Goal: Task Accomplishment & Management: Use online tool/utility

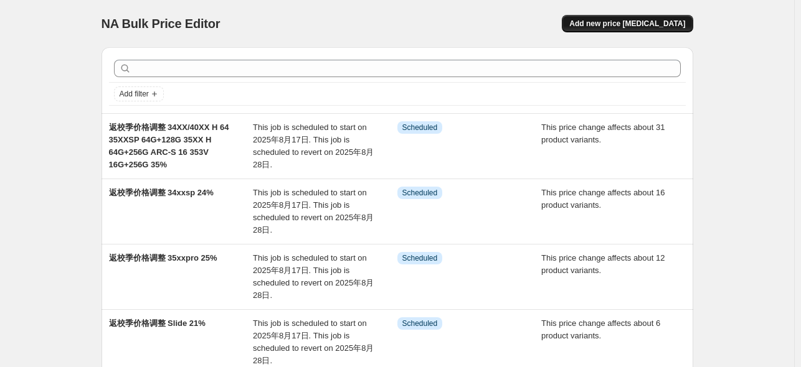
click at [635, 24] on span "Add new price [MEDICAL_DATA]" at bounding box center [627, 24] width 116 height 10
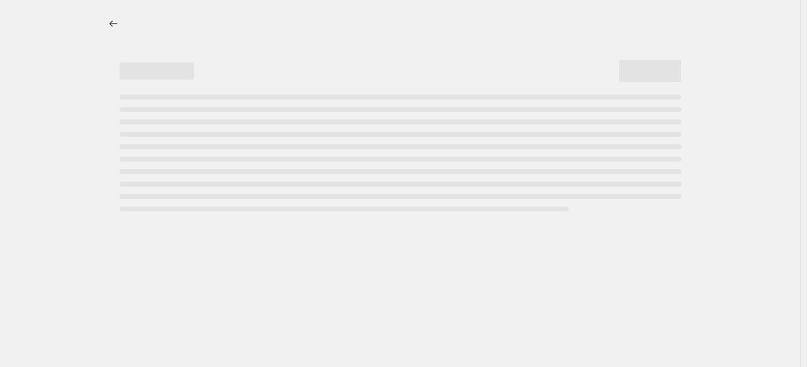
select select "percentage"
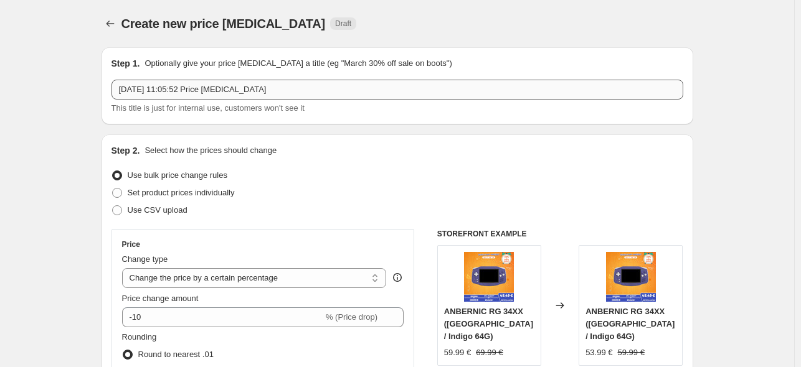
click at [238, 93] on input "2025年8月15日 11:05:52 Price change job" at bounding box center [396, 90] width 571 height 20
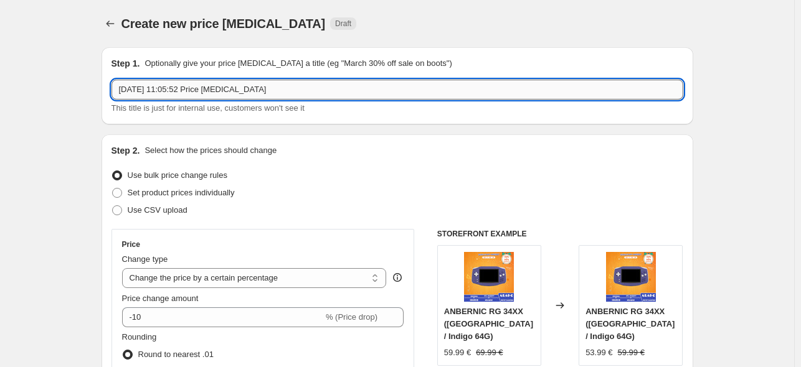
click at [238, 93] on input "2025年8月15日 11:05:52 Price change job" at bounding box center [396, 90] width 571 height 20
paste input "353V"
type input "353V"
drag, startPoint x: 281, startPoint y: 84, endPoint x: 113, endPoint y: 77, distance: 168.8
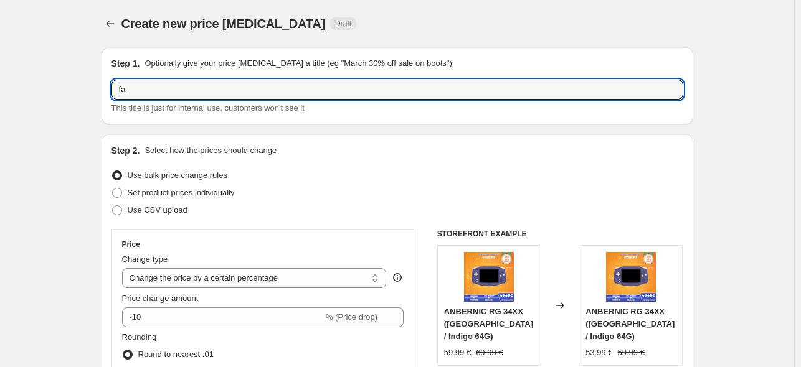
type input "f"
paste input "RG 34XX 64G+128G 64G+256G"
click at [255, 93] on input "返校季价格调整 RG 34XX 64G+128G 64G+256G" at bounding box center [396, 90] width 571 height 20
drag, startPoint x: 257, startPoint y: 91, endPoint x: 278, endPoint y: 92, distance: 21.2
click at [278, 92] on input "返校季价格调整 RG 34XX 64G+128G 64G+256G" at bounding box center [396, 90] width 571 height 20
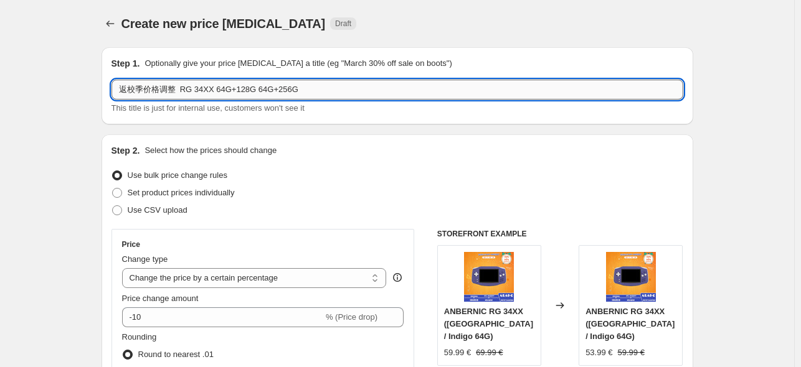
click at [276, 92] on input "返校季价格调整 RG 34XX 64G+128G 64G+256G" at bounding box center [396, 90] width 571 height 20
drag, startPoint x: 276, startPoint y: 92, endPoint x: 256, endPoint y: 90, distance: 20.6
click at [256, 90] on input "返校季价格调整 RG 34XX 64G+128G 64G+256G" at bounding box center [396, 90] width 571 height 20
click at [303, 90] on input "返校季价格调整 RG 34XX 64G+128G /256G" at bounding box center [396, 90] width 571 height 20
drag, startPoint x: 192, startPoint y: 89, endPoint x: 181, endPoint y: 87, distance: 12.1
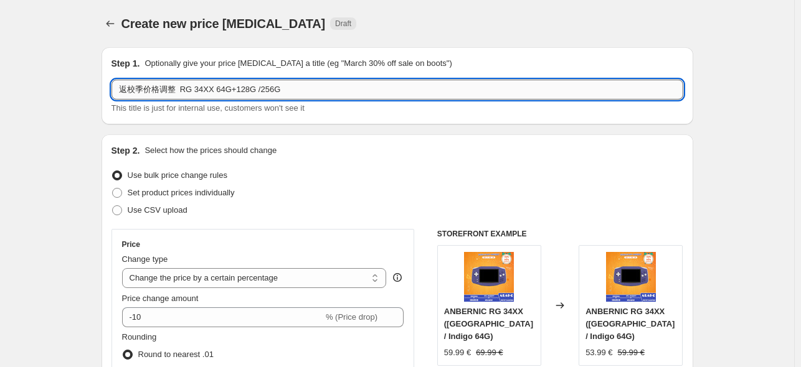
click at [181, 87] on input "返校季价格调整 RG 34XX 64G+128G /256G" at bounding box center [396, 90] width 571 height 20
click at [306, 96] on input "返校季价格调整 34XX 64G+128G /256G" at bounding box center [396, 90] width 571 height 20
paste input "40XX H"
paste input "64G+256G"
paste input "S-128G D-16G"
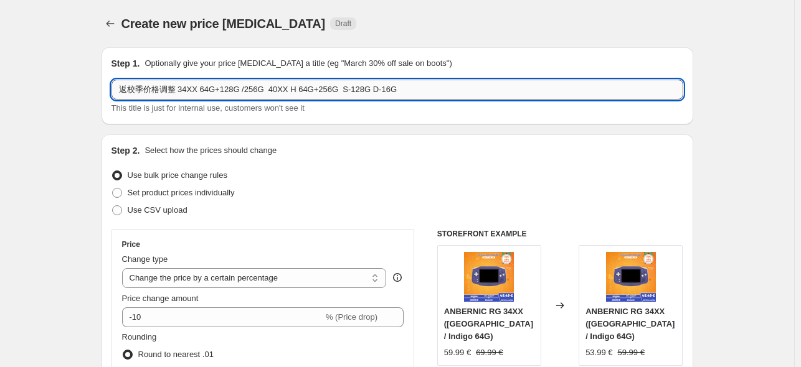
click at [339, 89] on input "返校季价格调整 34XX 64G+128G /256G 40XX H 64G+256G S-128G D-16G" at bounding box center [396, 90] width 571 height 20
click at [467, 98] on input "返校季价格调整 34XX 64G+128G /256G 40XX H 64G+256G ARC S-128G D-16G" at bounding box center [396, 90] width 571 height 20
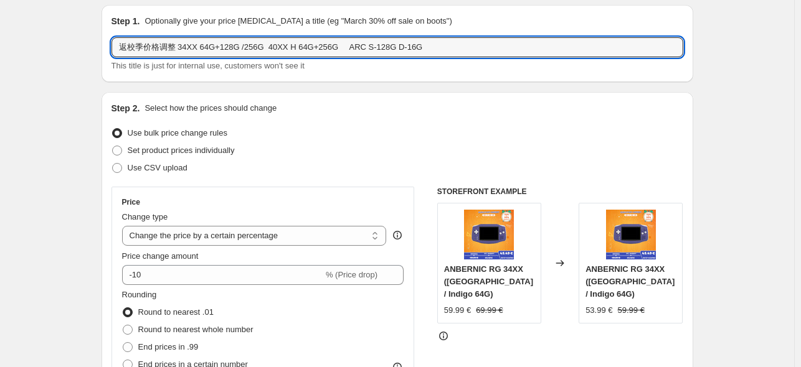
scroll to position [62, 0]
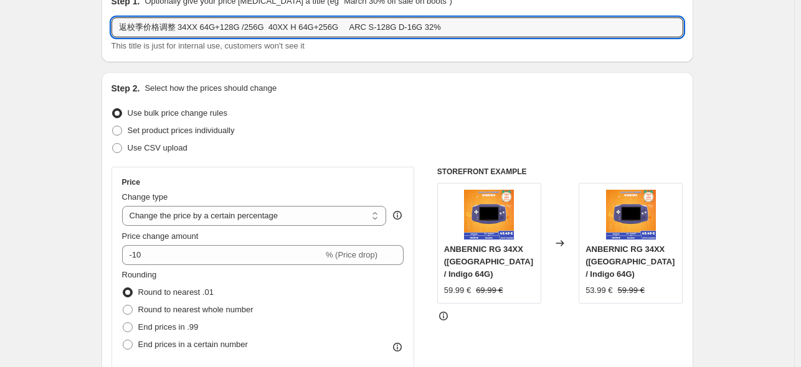
type input "返校季价格调整 34XX 64G+128G /256G 40XX H 64G+256G ARC S-128G D-16G 32%"
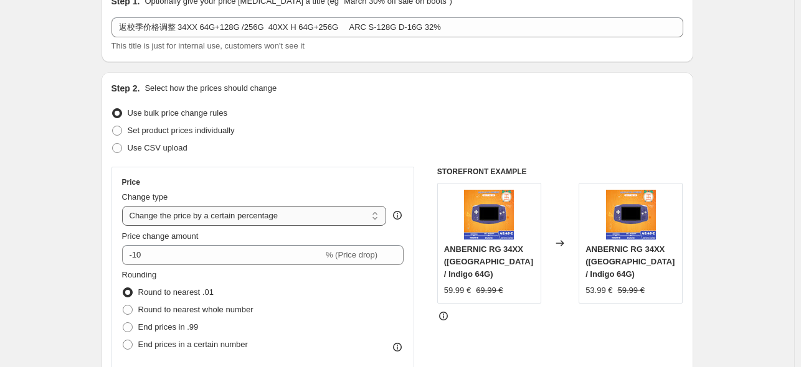
click at [262, 212] on select "Change the price to a certain amount Change the price by a certain amount Chang…" at bounding box center [254, 216] width 265 height 20
select select "pcap"
click at [124, 206] on select "Change the price to a certain amount Change the price by a certain amount Chang…" at bounding box center [254, 216] width 265 height 20
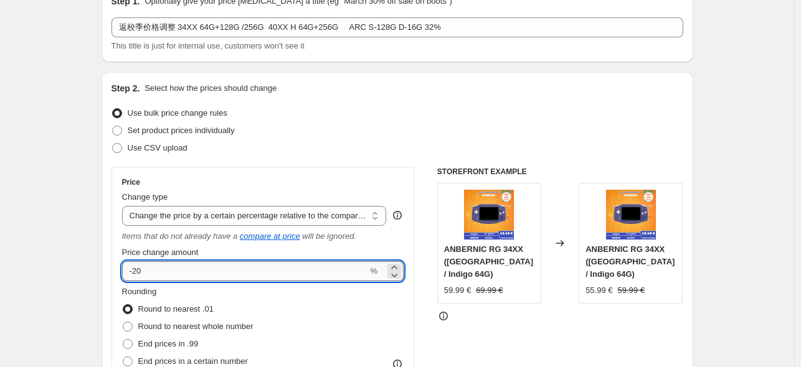
click at [218, 273] on input "-20" at bounding box center [245, 271] width 246 height 20
type input "-2"
type input "-32"
click at [481, 310] on div at bounding box center [560, 316] width 246 height 12
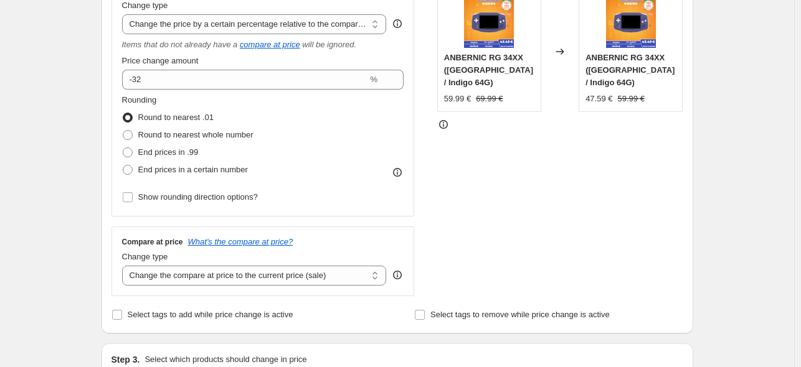
scroll to position [373, 0]
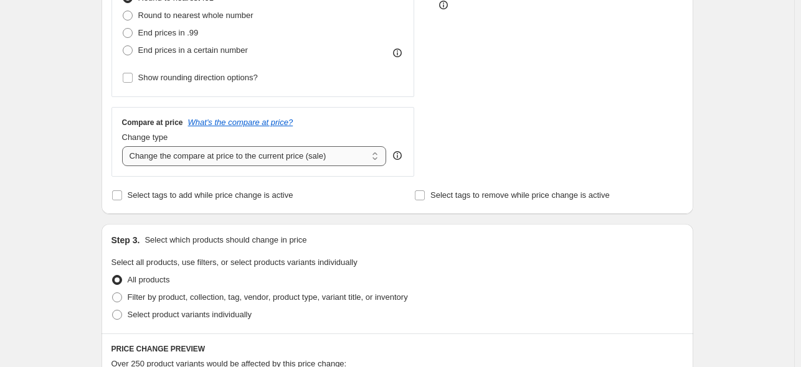
click at [170, 164] on select "Change the compare at price to the current price (sale) Change the compare at p…" at bounding box center [254, 156] width 265 height 20
select select "no_change"
click at [124, 147] on select "Change the compare at price to the current price (sale) Change the compare at p…" at bounding box center [254, 156] width 265 height 20
click at [136, 315] on span "Select product variants individually" at bounding box center [190, 314] width 124 height 9
click at [113, 311] on input "Select product variants individually" at bounding box center [112, 310] width 1 height 1
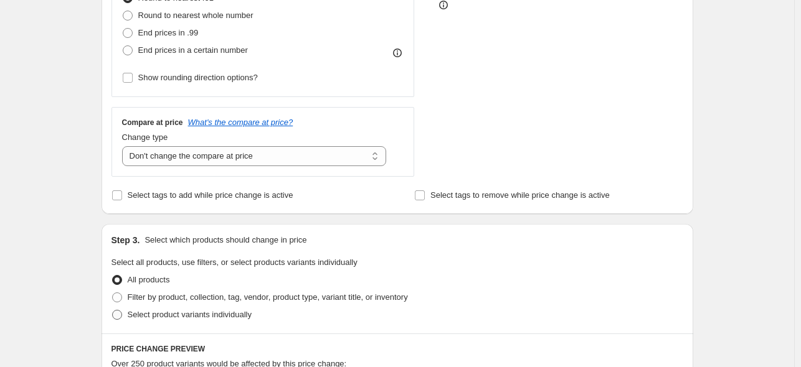
radio input "true"
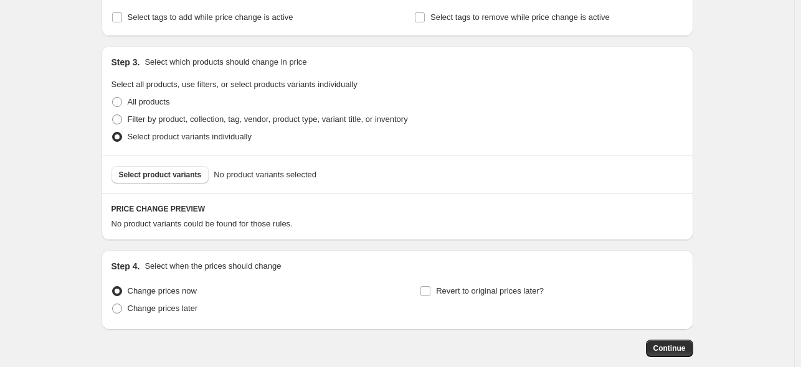
scroll to position [560, 0]
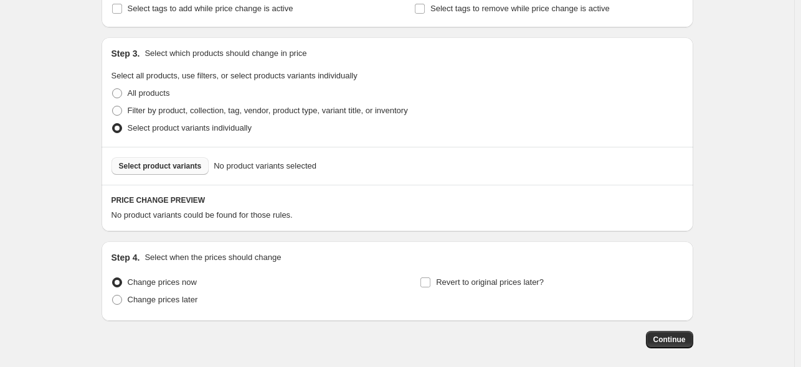
click at [173, 166] on span "Select product variants" at bounding box center [160, 166] width 83 height 10
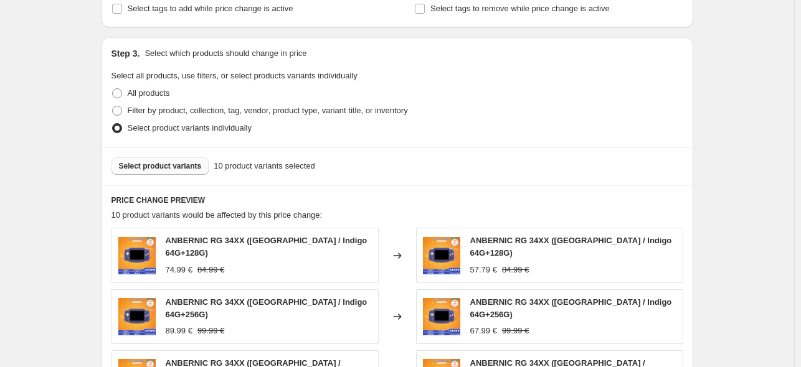
click at [158, 172] on button "Select product variants" at bounding box center [160, 165] width 98 height 17
click at [181, 168] on span "Select product variants" at bounding box center [160, 166] width 83 height 10
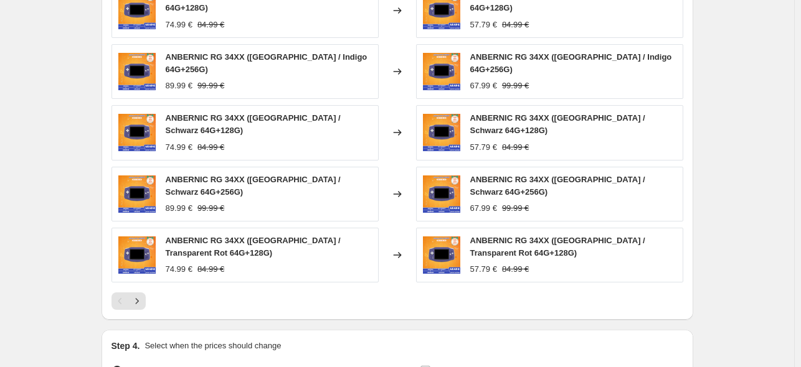
scroll to position [809, 0]
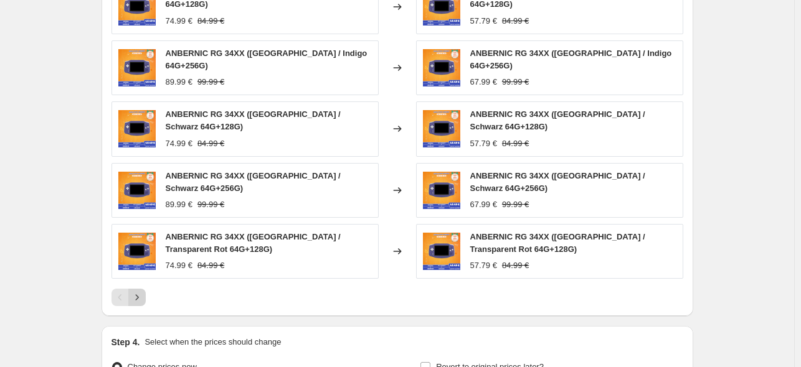
click at [138, 295] on icon "Next" at bounding box center [136, 298] width 3 height 6
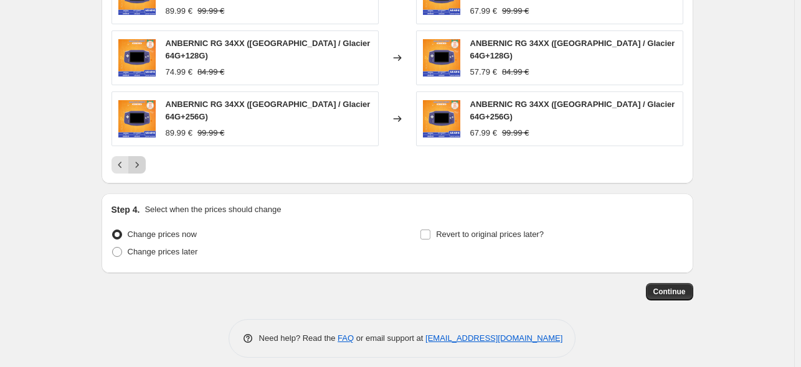
click at [138, 164] on button "Next" at bounding box center [136, 164] width 17 height 17
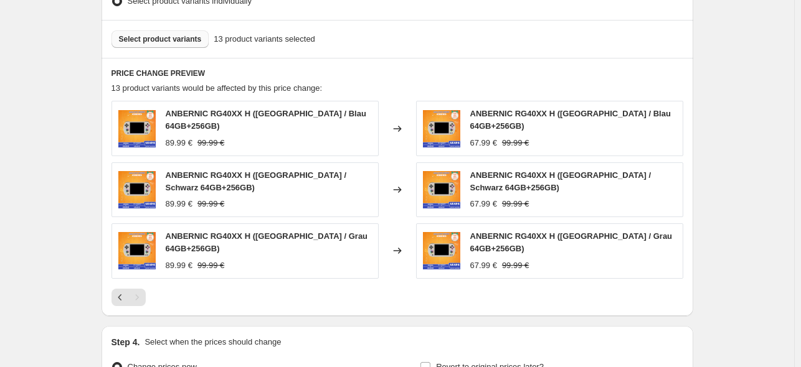
scroll to position [505, 0]
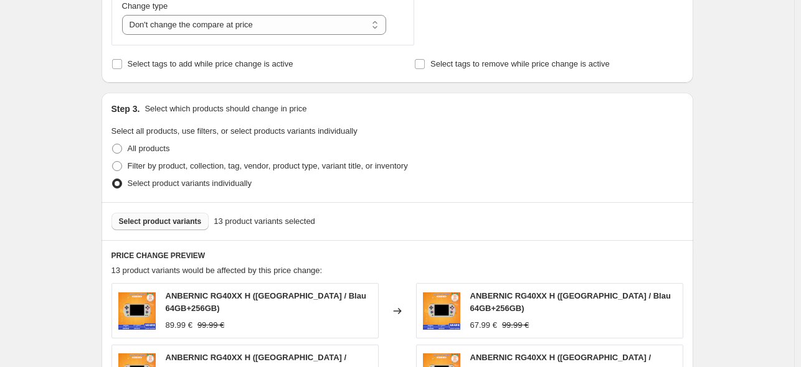
click at [169, 220] on span "Select product variants" at bounding box center [160, 222] width 83 height 10
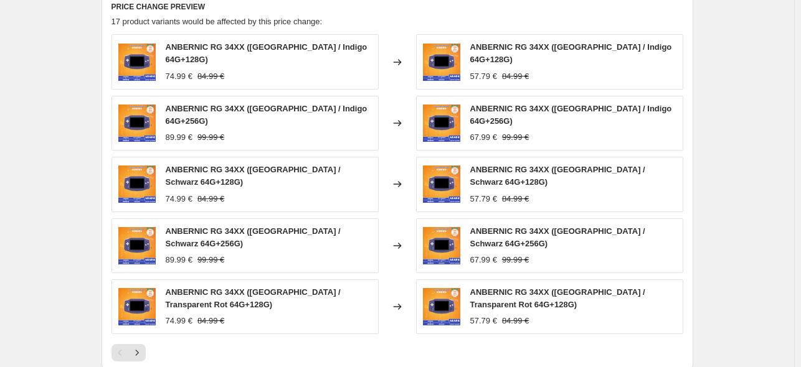
scroll to position [934, 0]
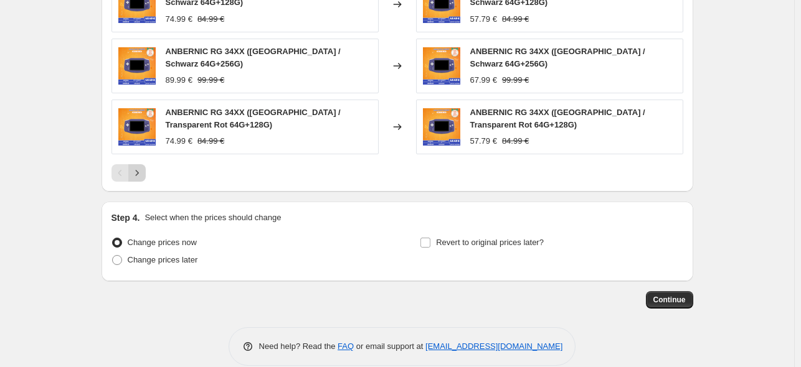
click at [146, 164] on button "Next" at bounding box center [136, 172] width 17 height 17
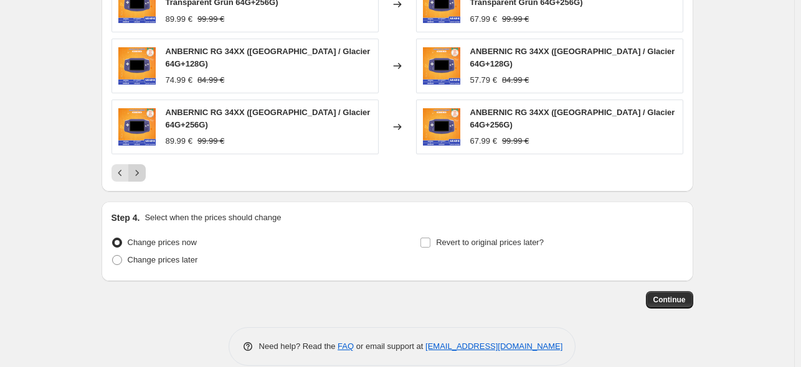
click at [146, 164] on button "Next" at bounding box center [136, 172] width 17 height 17
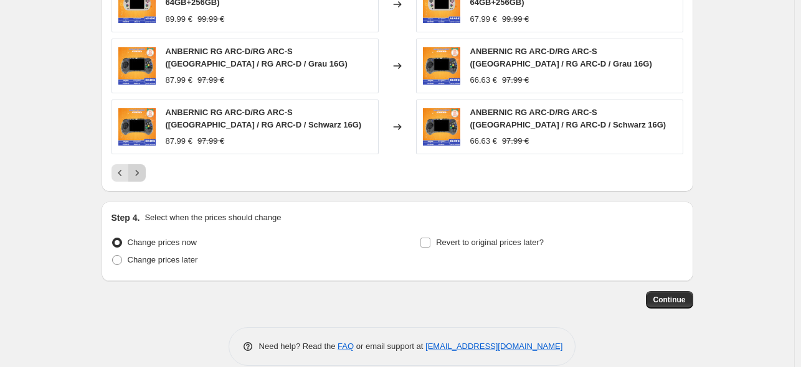
click at [146, 164] on button "Next" at bounding box center [136, 172] width 17 height 17
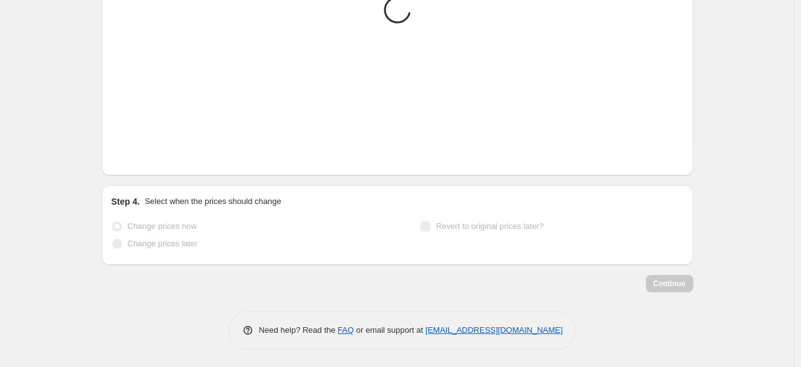
scroll to position [767, 0]
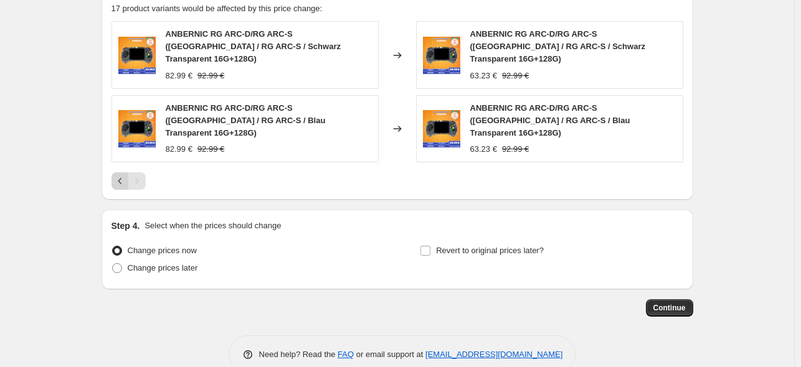
click at [121, 175] on icon "Previous" at bounding box center [120, 181] width 12 height 12
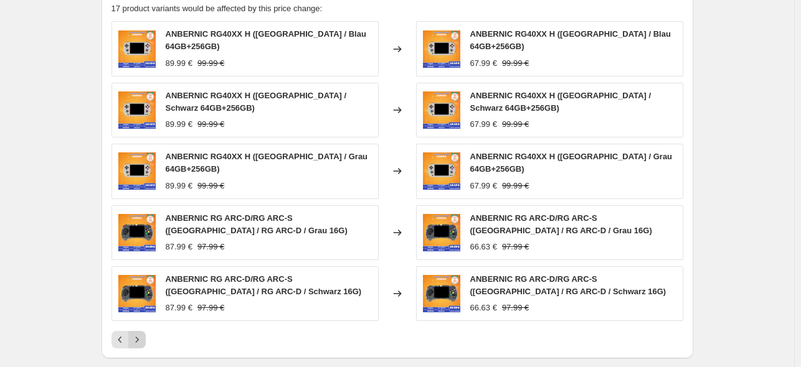
click at [140, 334] on icon "Next" at bounding box center [137, 340] width 12 height 12
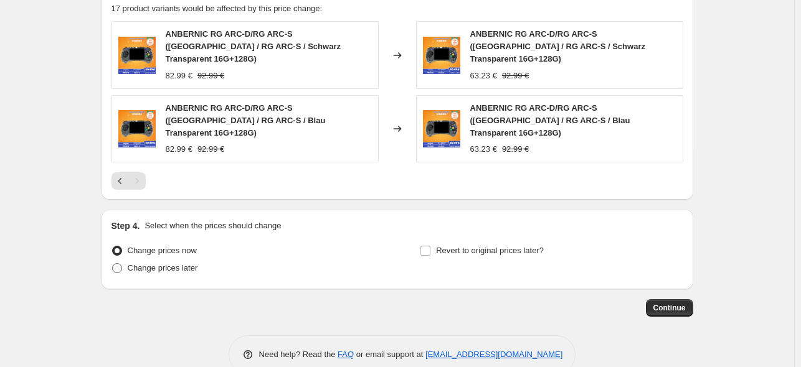
click at [152, 263] on span "Change prices later" at bounding box center [163, 267] width 70 height 9
click at [113, 263] on input "Change prices later" at bounding box center [112, 263] width 1 height 1
radio input "true"
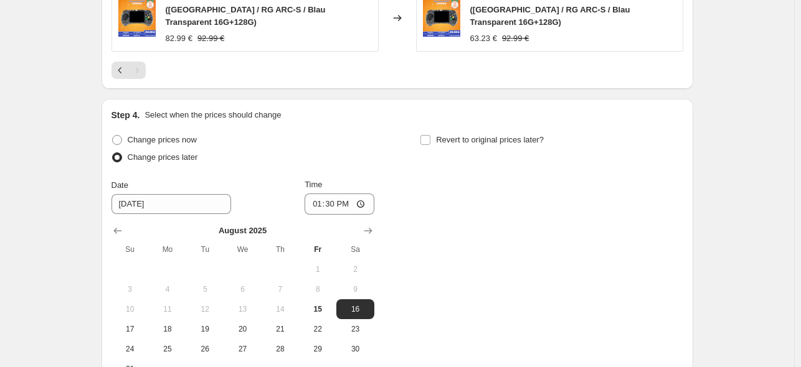
scroll to position [891, 0]
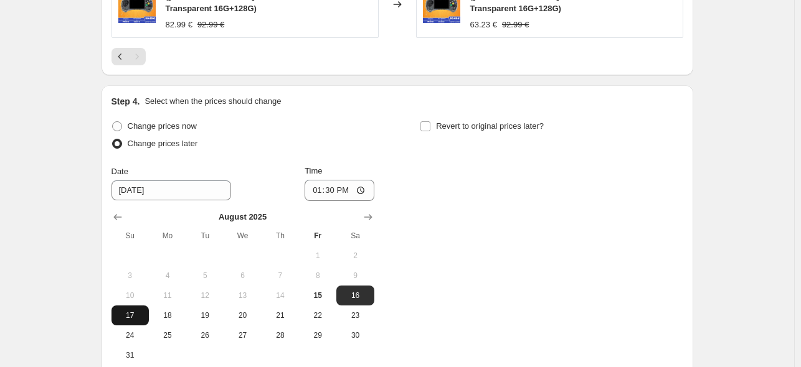
click at [130, 311] on span "17" at bounding box center [129, 316] width 27 height 10
type input "[DATE]"
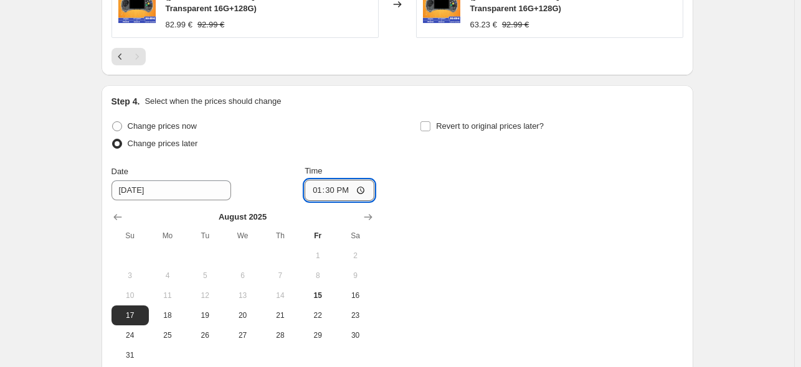
click at [335, 180] on input "13:30" at bounding box center [339, 190] width 70 height 21
type input "22:50"
click at [430, 121] on input "Revert to original prices later?" at bounding box center [425, 126] width 10 height 10
checkbox input "true"
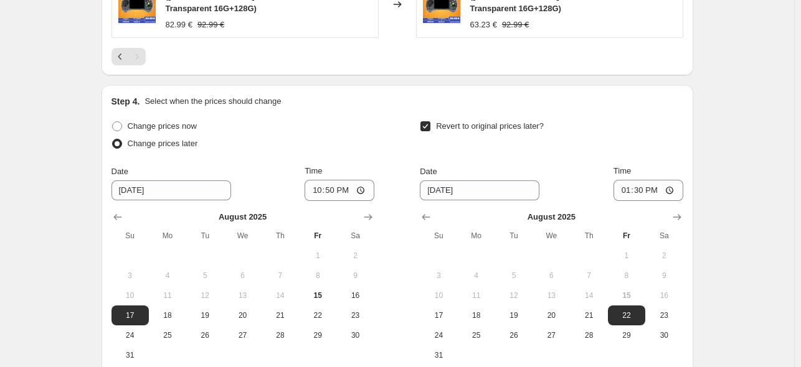
drag, startPoint x: 592, startPoint y: 312, endPoint x: 619, endPoint y: 243, distance: 73.7
click at [594, 331] on span "28" at bounding box center [588, 336] width 27 height 10
type input "[DATE]"
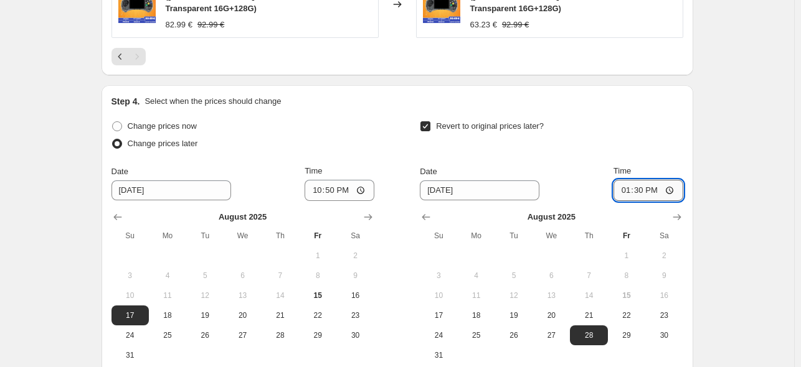
click at [643, 180] on input "13:30" at bounding box center [648, 190] width 70 height 21
type input "15:00"
click at [630, 95] on div "Step 4. Select when the prices should change" at bounding box center [396, 101] width 571 height 12
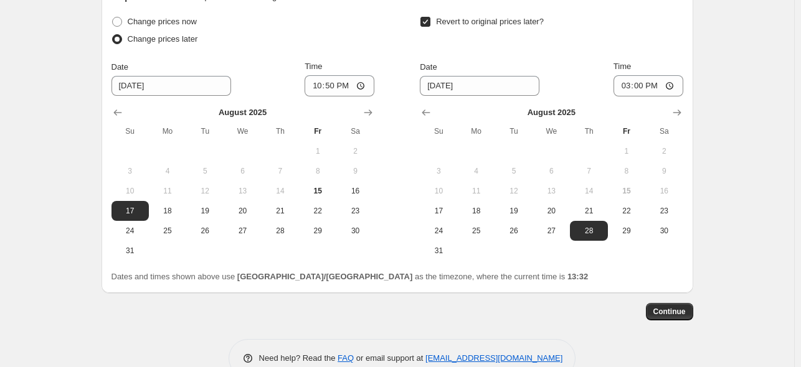
scroll to position [1000, 0]
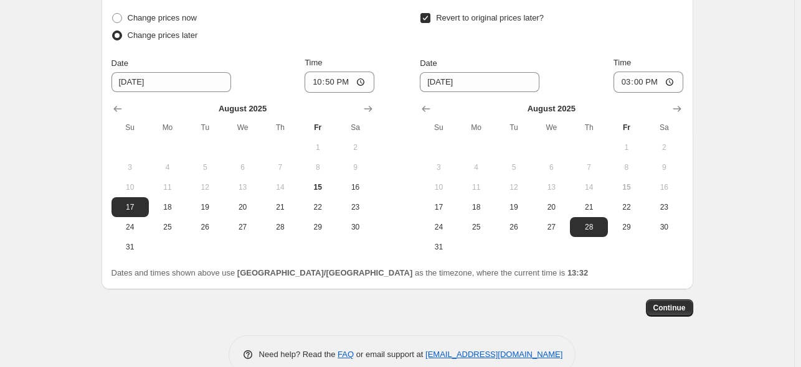
click at [679, 303] on span "Continue" at bounding box center [669, 308] width 32 height 10
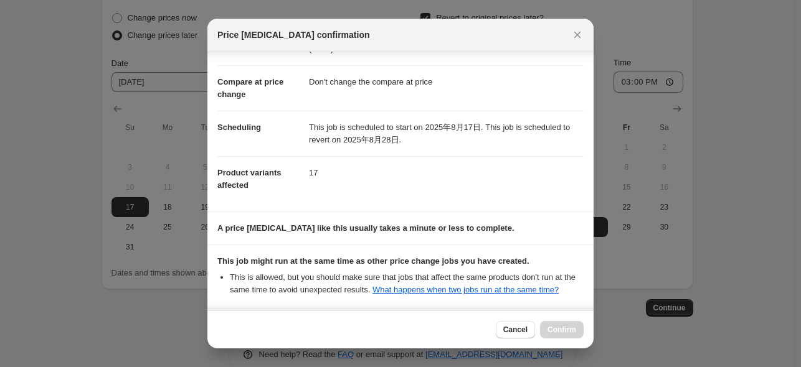
scroll to position [177, 0]
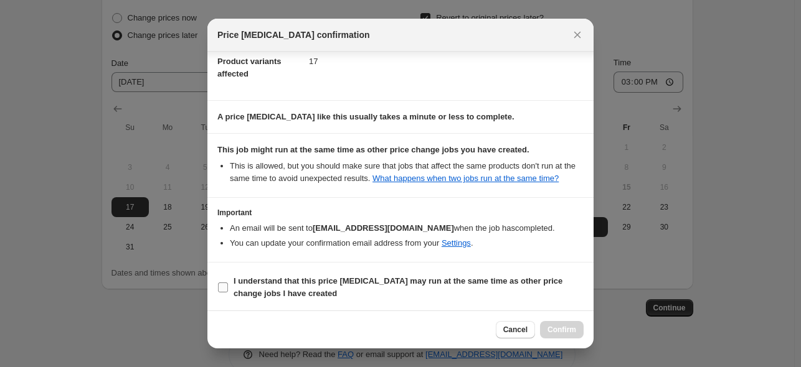
click at [384, 288] on span "I understand that this price [MEDICAL_DATA] may run at the same time as other p…" at bounding box center [408, 287] width 350 height 25
click at [228, 288] on input "I understand that this price [MEDICAL_DATA] may run at the same time as other p…" at bounding box center [223, 288] width 10 height 10
checkbox input "true"
click at [550, 331] on span "Confirm" at bounding box center [561, 330] width 29 height 10
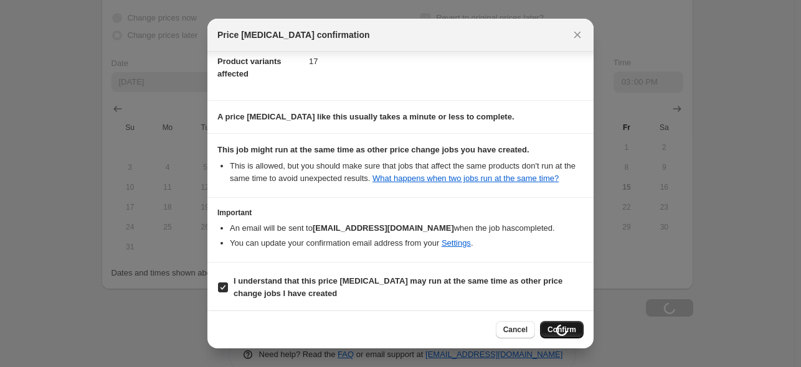
scroll to position [1012, 0]
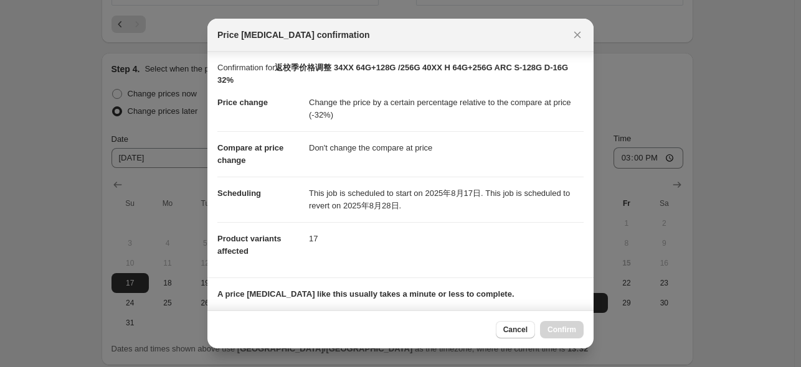
scroll to position [177, 0]
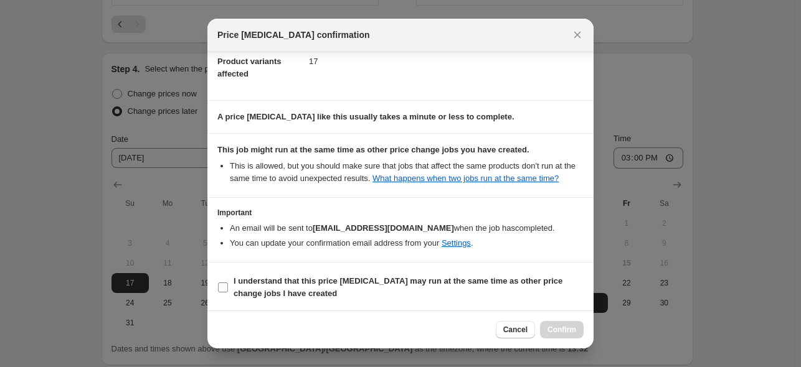
click at [339, 286] on span "I understand that this price [MEDICAL_DATA] may run at the same time as other p…" at bounding box center [408, 287] width 350 height 25
click at [228, 286] on input "I understand that this price [MEDICAL_DATA] may run at the same time as other p…" at bounding box center [223, 288] width 10 height 10
checkbox input "true"
click at [579, 332] on button "Confirm" at bounding box center [562, 329] width 44 height 17
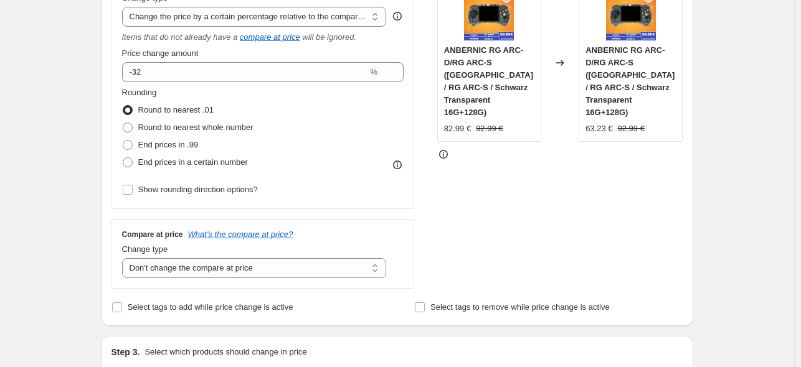
scroll to position [278, 0]
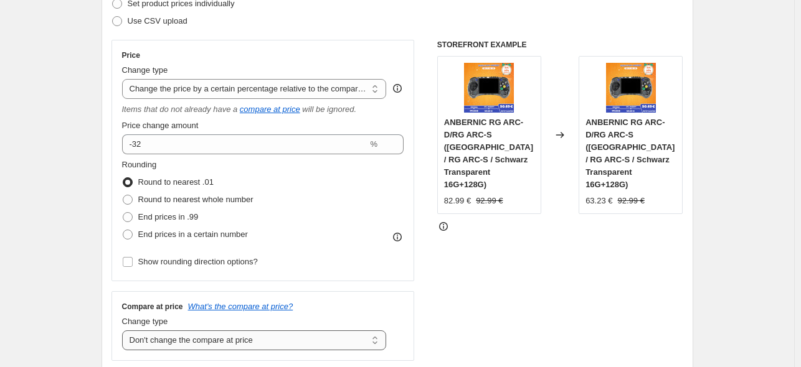
click at [266, 341] on select "Change the compare at price to the current price (sale) Change the compare at p…" at bounding box center [254, 341] width 265 height 20
click at [499, 298] on div "STOREFRONT EXAMPLE ANBERNIC RG ARC-D/RG ARC-S (China / RG ARC-S / Schwarz Trans…" at bounding box center [560, 200] width 246 height 321
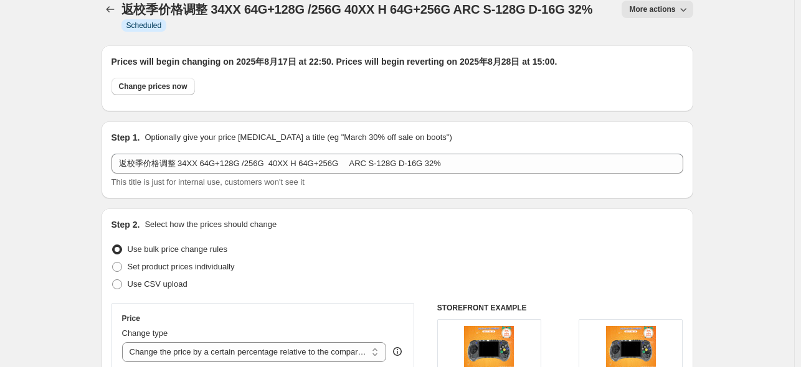
scroll to position [0, 0]
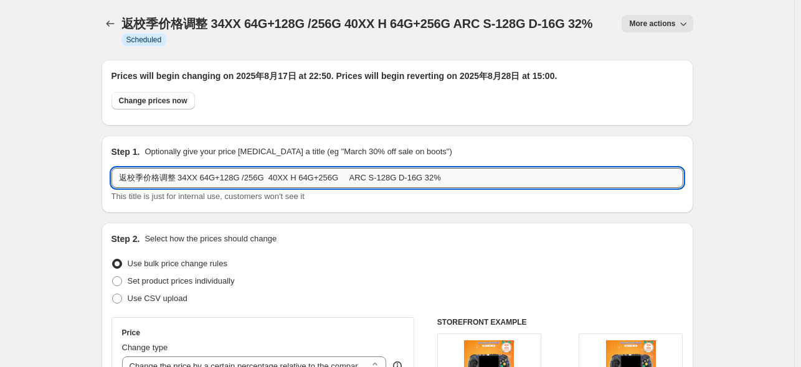
click at [182, 179] on input "返校季价格调整 34XX 64G+128G /256G 40XX H 64G+256G ARC S-128G D-16G 32%" at bounding box center [396, 178] width 571 height 20
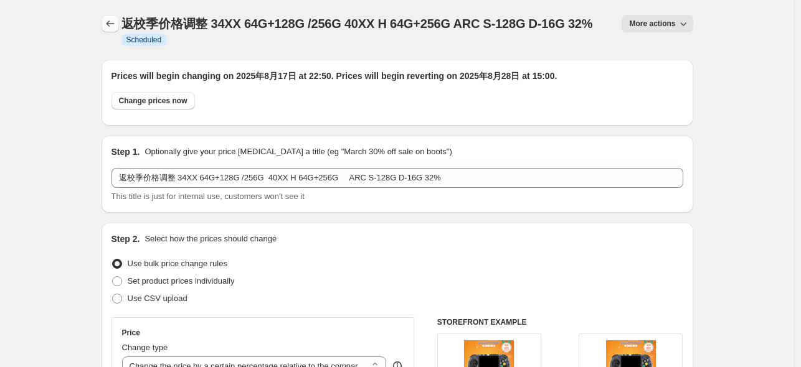
click at [116, 26] on icon "Price change jobs" at bounding box center [110, 23] width 12 height 12
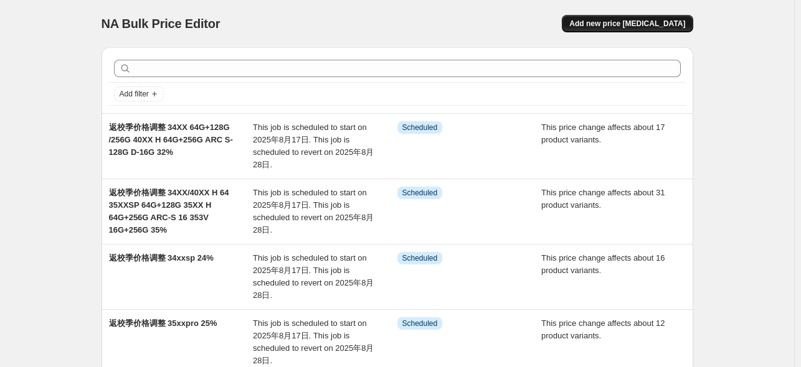
click at [652, 24] on span "Add new price [MEDICAL_DATA]" at bounding box center [627, 24] width 116 height 10
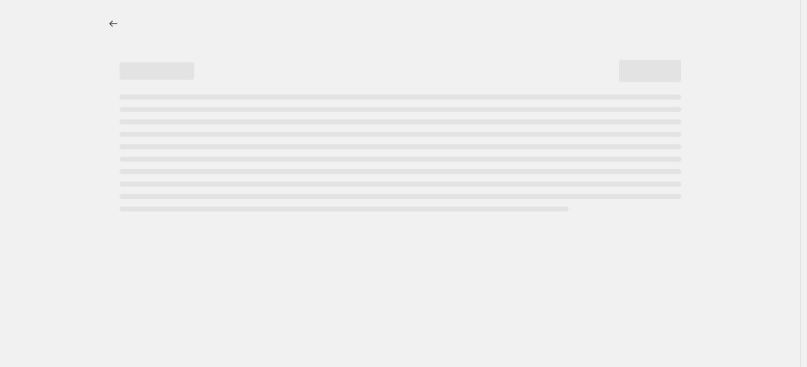
select select "percentage"
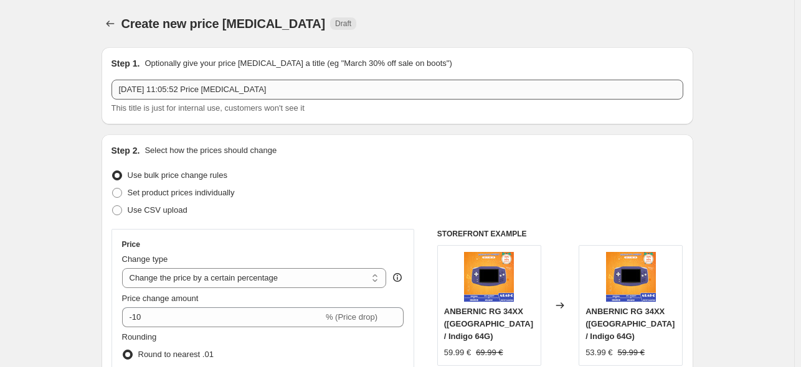
click at [218, 98] on input "2025年8月15日 11:05:52 Price change job" at bounding box center [396, 90] width 571 height 20
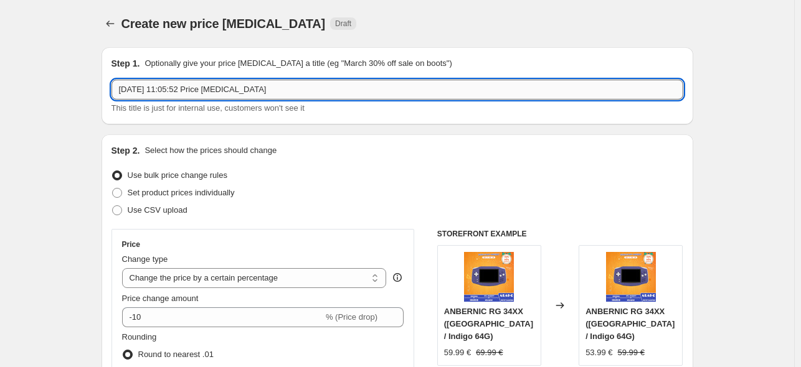
click at [218, 98] on input "2025年8月15日 11:05:52 Price change job" at bounding box center [396, 90] width 571 height 20
paste input "返校季价格调整 34XX 64G+128G /256G 40XX H 64G+256G ARC S-128G D-16G 32%"
drag, startPoint x: 184, startPoint y: 90, endPoint x: 498, endPoint y: 90, distance: 314.4
click at [498, 90] on input "返校季价格调整 34XX 64G+128G /256G 40XX H 64G+256G ARC S-128G D-16G 32%" at bounding box center [396, 90] width 571 height 20
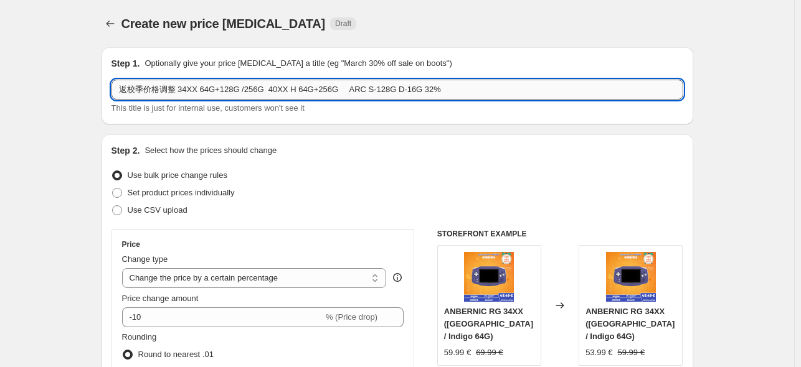
click at [469, 96] on input "返校季价格调整 34XX 64G+128G /256G 40XX H 64G+256G ARC S-128G D-16G 32%" at bounding box center [396, 90] width 571 height 20
drag, startPoint x: 426, startPoint y: 92, endPoint x: 418, endPoint y: 90, distance: 8.2
click at [418, 90] on input "返校季价格调整 34XX 64G+128G /256G 40XX H 64G+256G ARC S-128G D-16G 32%" at bounding box center [396, 90] width 571 height 20
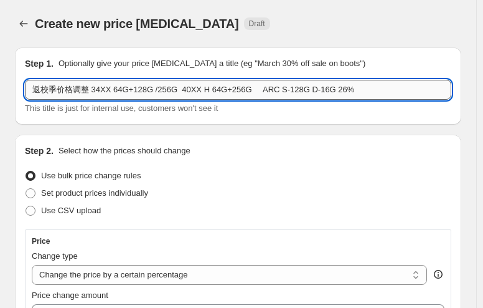
click at [108, 92] on input "返校季价格调整 34XX 64G+128G /256G 40XX H 64G+256G ARC S-128G D-16G 26%" at bounding box center [238, 90] width 426 height 20
drag, startPoint x: 91, startPoint y: 91, endPoint x: 108, endPoint y: 87, distance: 17.8
click at [108, 87] on input "返校季价格调整 34XX 64G+128G /256G 40XX H 64G+256G ARC S-128G D-16G 26%" at bounding box center [238, 90] width 426 height 20
click at [124, 92] on input "返校季价格调整 406H 64G+128G /256G 40XX H 64G+256G ARC S-128G D-16G 26%" at bounding box center [238, 90] width 426 height 20
drag, startPoint x: 112, startPoint y: 91, endPoint x: 157, endPoint y: 91, distance: 45.4
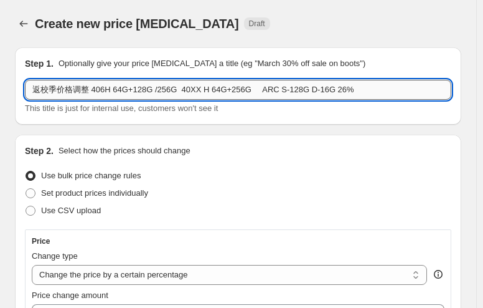
click at [157, 91] on input "返校季价格调整 406H 64G+128G /256G 40XX H 64G+256G ARC S-128G D-16G 26%" at bounding box center [238, 90] width 426 height 20
click at [149, 92] on input "返校季价格调整 406H 64G+128G /256G 40XX H 64G+256G ARC S-128G D-16G 26%" at bounding box center [238, 90] width 426 height 20
click at [112, 94] on input "返校季价格调整 406H 64G+128G /256G 40XX H 64G+256G ARC S-128G D-16G 26%" at bounding box center [238, 90] width 426 height 20
click at [214, 92] on input "返校季价格调整 406H cubexx 64G+128G /256G 40XX H 64G+256G ARC S-128G D-16G 26%" at bounding box center [238, 90] width 426 height 20
click at [207, 92] on input "返校季价格调整 406H cubexx 64G+128G /256G 40XX H 64G+256G ARC S-128G D-16G 26%" at bounding box center [238, 90] width 426 height 20
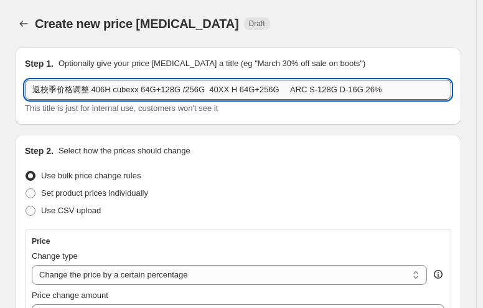
click at [110, 93] on input "返校季价格调整 406H cubexx 64G+128G /256G 40XX H 64G+256G ARC S-128G D-16G 26%" at bounding box center [238, 90] width 426 height 20
click at [328, 98] on input "返校季价格调整 406H/cube 标配 cubexx 64G+128G /256G 40XX H 64G+256G ARC S-128G D-16G 26%" at bounding box center [238, 90] width 426 height 20
drag, startPoint x: 324, startPoint y: 93, endPoint x: 395, endPoint y: 88, distance: 71.1
click at [395, 88] on input "返校季价格调整 406H/cube 标配 cubexx 64G+128G /256G 40XX H 64G+256G ARC S-128G D-16G 26%" at bounding box center [238, 90] width 426 height 20
drag, startPoint x: 251, startPoint y: 89, endPoint x: 274, endPoint y: 92, distance: 22.5
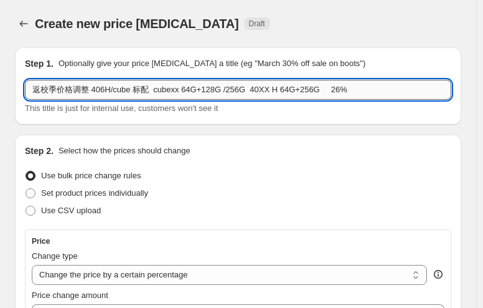
click at [274, 92] on input "返校季价格调整 406H/cube 标配 cubexx 64G+128G /256G 40XX H 64G+256G 26%" at bounding box center [238, 90] width 426 height 20
click at [276, 94] on input "返校季价格调整 406H/cube 标配 cubexx 64G+128G /256G 405V 64G+256G 26%" at bounding box center [238, 90] width 426 height 20
drag, startPoint x: 289, startPoint y: 92, endPoint x: 268, endPoint y: 92, distance: 21.2
click at [268, 92] on input "返校季价格调整 406H/cube 标配 cubexx 64G+128G /256G 405V 64G+256G 26%" at bounding box center [238, 90] width 426 height 20
click at [129, 89] on input "返校季价格调整 406H/cube 标配 cubexx 64G+128G /256G 405V 标配+256G 26%" at bounding box center [238, 90] width 426 height 20
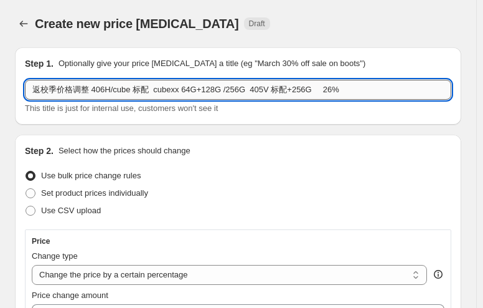
click at [279, 89] on input "返校季价格调整 406H/cube 标配 cubexx 64G+128G /256G 405V 标配+256G 26%" at bounding box center [238, 90] width 426 height 20
click at [312, 89] on input "返校季价格调整 406H/cube 标配 cubexx 64G+128G /256G 405V 标配+256G 26%" at bounding box center [238, 90] width 426 height 20
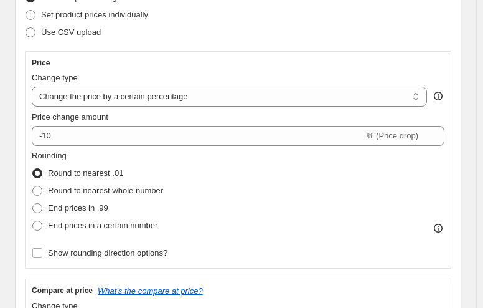
scroll to position [187, 0]
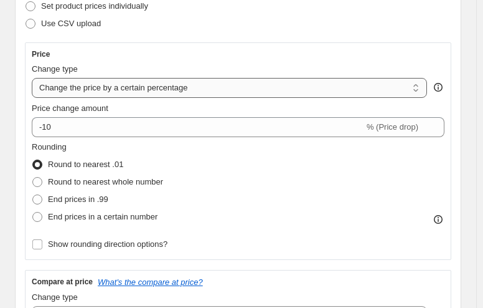
type input "返校季价格调整 406H/cube 标配 cubexx 64G+128G /256G 405V 标配+256G 26%"
click at [184, 91] on select "Change the price to a certain amount Change the price by a certain amount Chang…" at bounding box center [229, 88] width 395 height 20
select select "pcap"
click at [32, 78] on select "Change the price to a certain amount Change the price by a certain amount Chang…" at bounding box center [229, 88] width 395 height 20
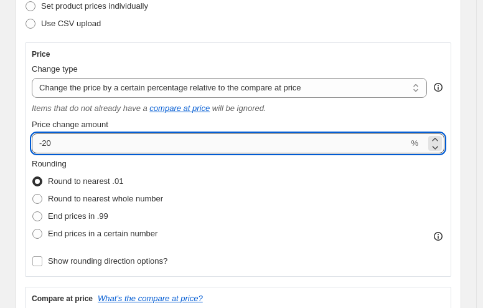
click at [92, 146] on input "-20" at bounding box center [220, 143] width 377 height 20
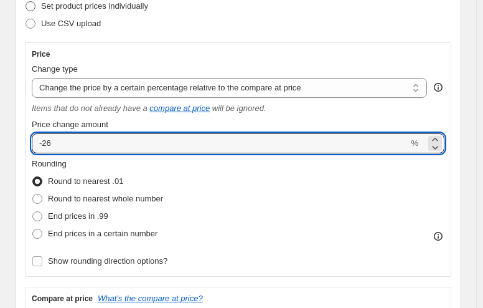
type input "-26"
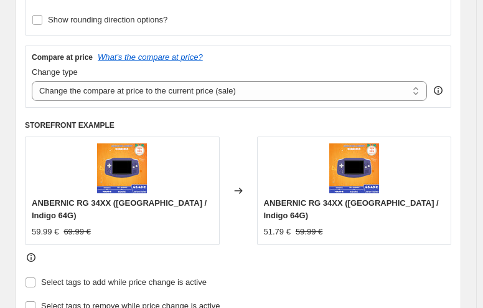
scroll to position [436, 0]
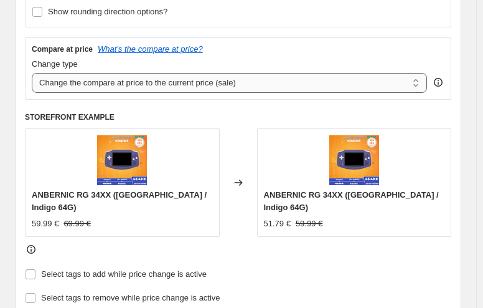
click at [220, 80] on select "Change the compare at price to the current price (sale) Change the compare at p…" at bounding box center [229, 83] width 395 height 20
select select "no_change"
click at [32, 73] on select "Change the compare at price to the current price (sale) Change the compare at p…" at bounding box center [229, 83] width 395 height 20
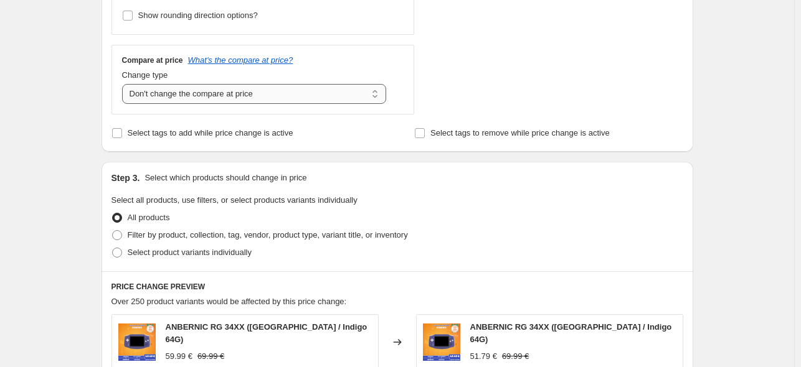
click at [322, 92] on select "Change the compare at price to the current price (sale) Change the compare at p…" at bounding box center [254, 94] width 265 height 20
click at [124, 85] on select "Change the compare at price to the current price (sale) Change the compare at p…" at bounding box center [254, 94] width 265 height 20
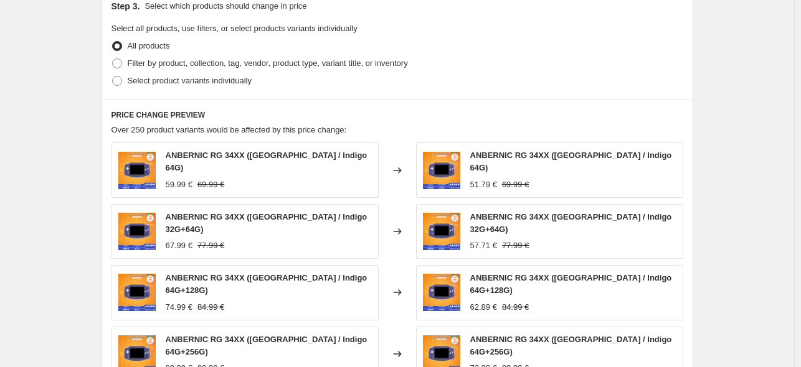
scroll to position [498, 0]
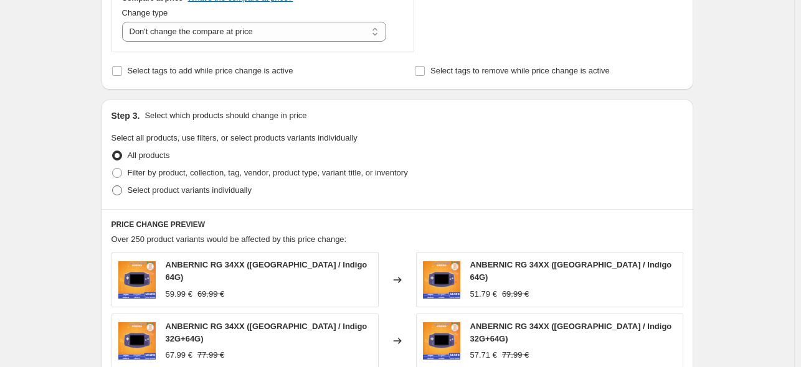
click at [121, 189] on span at bounding box center [117, 191] width 10 height 10
click at [113, 186] on input "Select product variants individually" at bounding box center [112, 186] width 1 height 1
radio input "true"
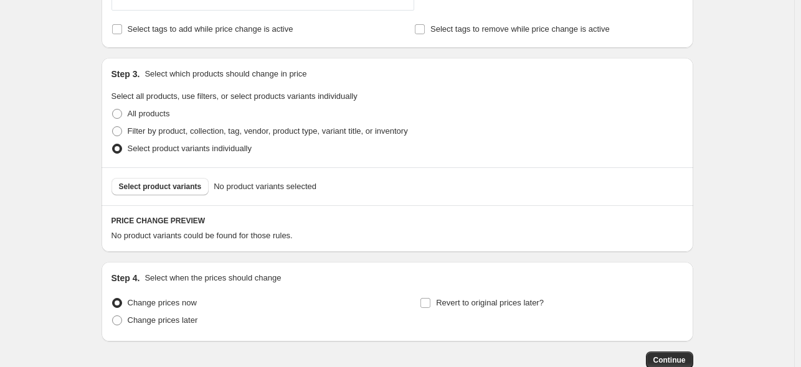
scroll to position [618, 0]
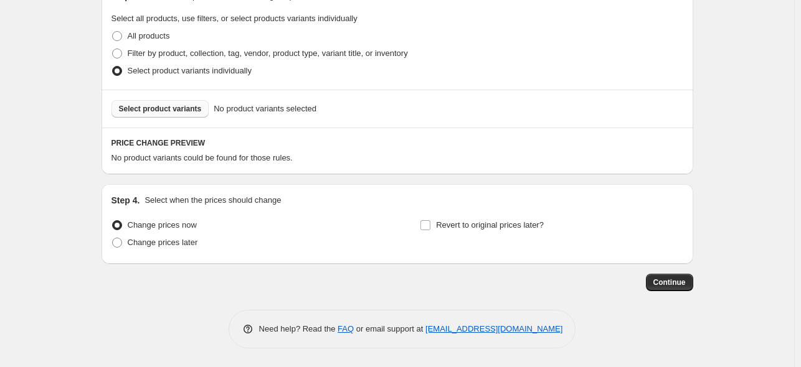
click at [179, 111] on span "Select product variants" at bounding box center [160, 109] width 83 height 10
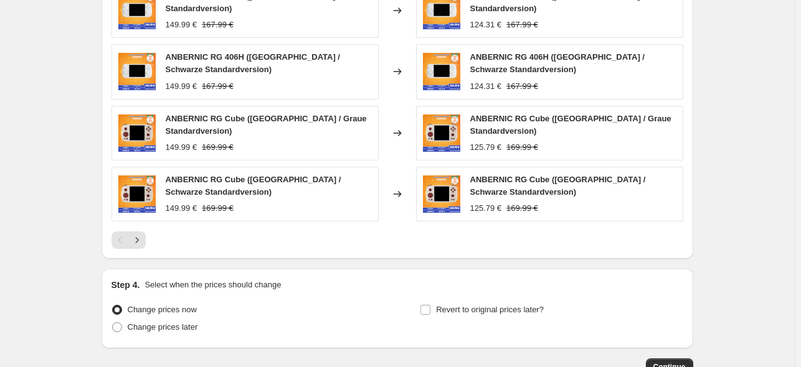
scroll to position [942, 0]
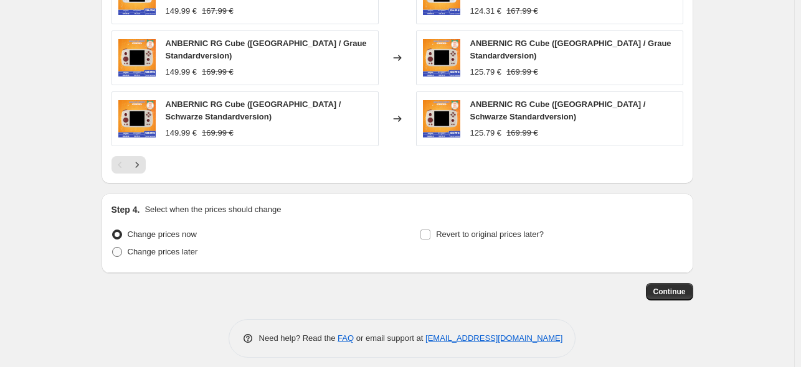
click at [194, 247] on span "Change prices later" at bounding box center [163, 251] width 70 height 9
click at [113, 247] on input "Change prices later" at bounding box center [112, 247] width 1 height 1
radio input "true"
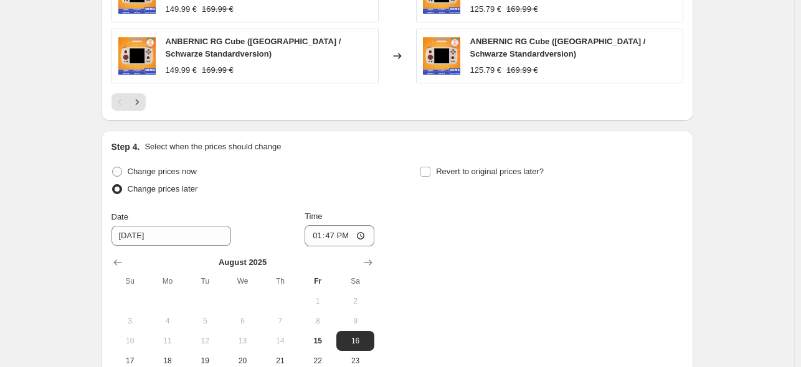
scroll to position [1129, 0]
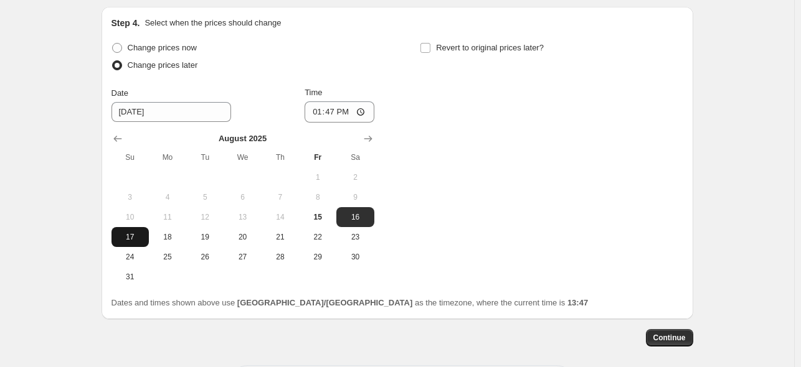
click at [131, 232] on span "17" at bounding box center [129, 237] width 27 height 10
type input "[DATE]"
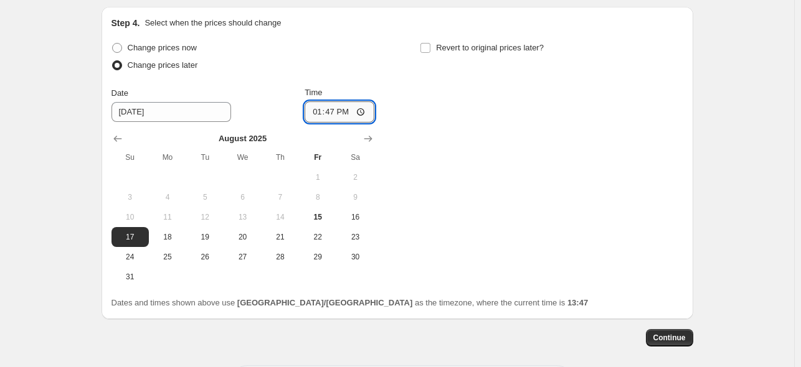
click at [336, 103] on input "13:47" at bounding box center [339, 111] width 70 height 21
type input "22:50"
click at [438, 39] on label "Revert to original prices later?" at bounding box center [482, 47] width 124 height 17
click at [430, 43] on input "Revert to original prices later?" at bounding box center [425, 48] width 10 height 10
checkbox input "true"
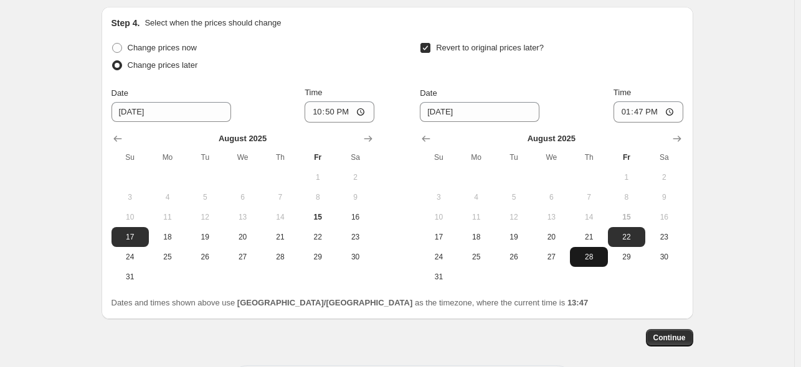
drag, startPoint x: 550, startPoint y: 236, endPoint x: 588, endPoint y: 244, distance: 38.2
click at [588, 244] on tbody "1 2 3 4 5 6 7 8 9 10 11 12 13 14 15 16 17 18 19 20 21 22 23 24 25 26 27 28 29 3…" at bounding box center [551, 227] width 263 height 120
click at [588, 252] on span "28" at bounding box center [588, 257] width 27 height 10
type input "[DATE]"
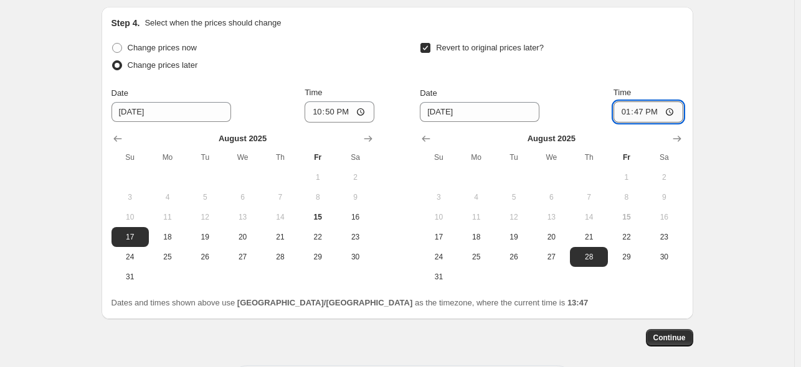
click at [646, 106] on input "13:47" at bounding box center [648, 111] width 70 height 21
type input "15:00"
click at [629, 52] on div "Revert to original prices later?" at bounding box center [551, 57] width 263 height 37
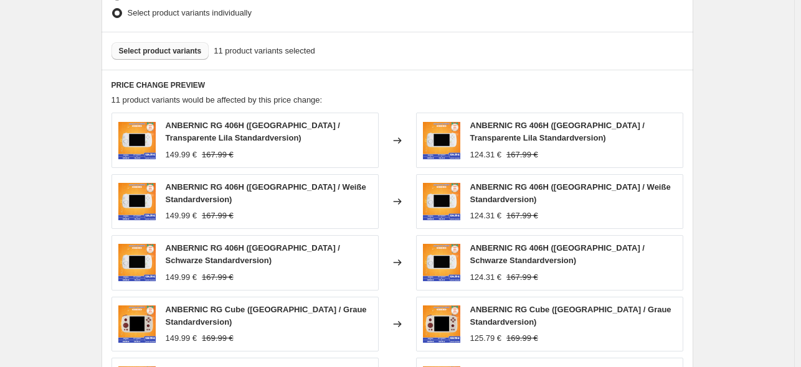
scroll to position [568, 0]
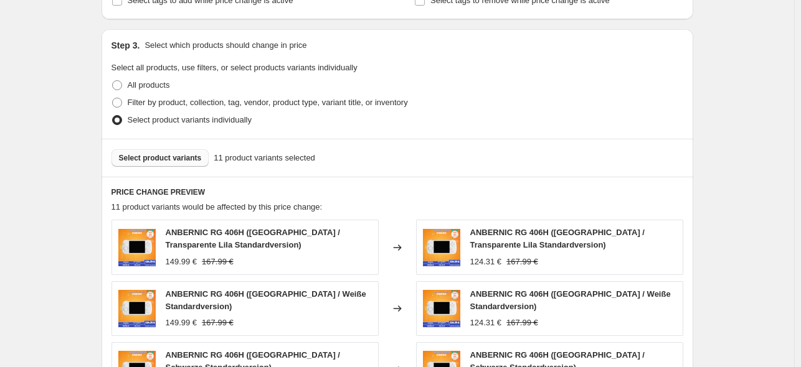
click at [153, 159] on span "Select product variants" at bounding box center [160, 158] width 83 height 10
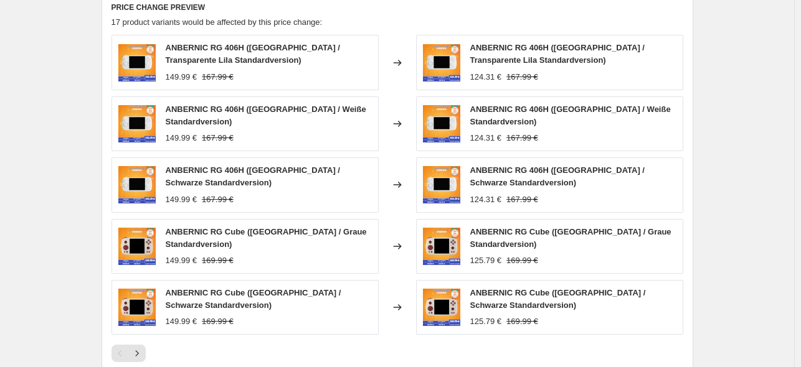
scroll to position [817, 0]
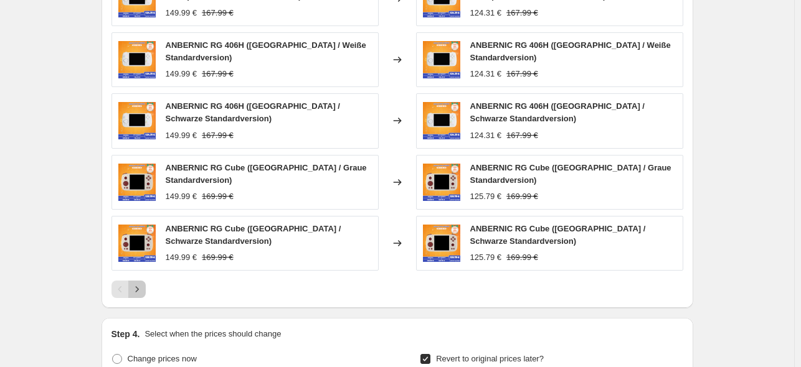
click at [141, 283] on icon "Next" at bounding box center [137, 289] width 12 height 12
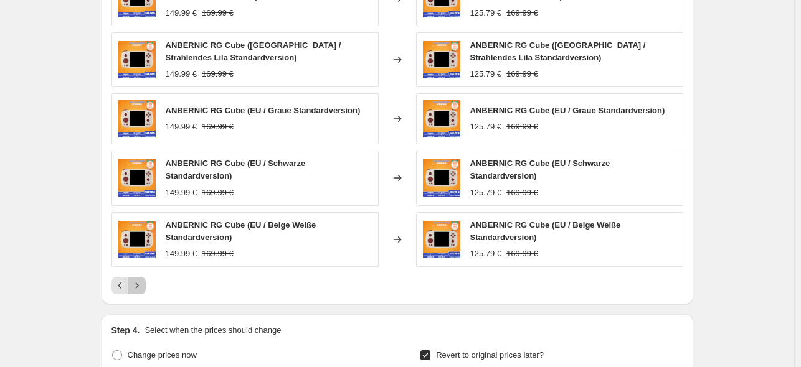
click at [141, 283] on icon "Next" at bounding box center [137, 285] width 12 height 12
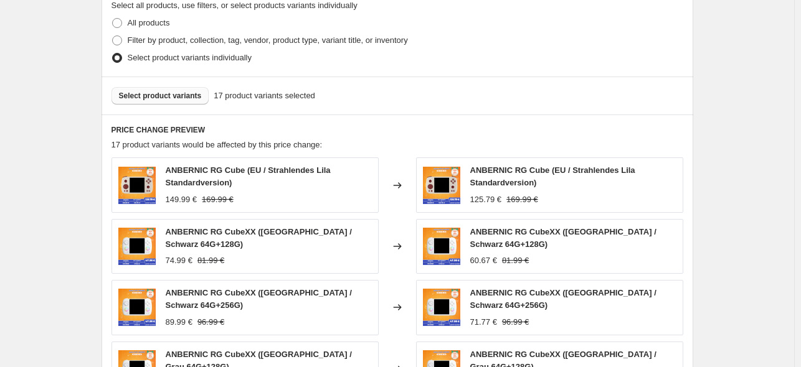
scroll to position [444, 0]
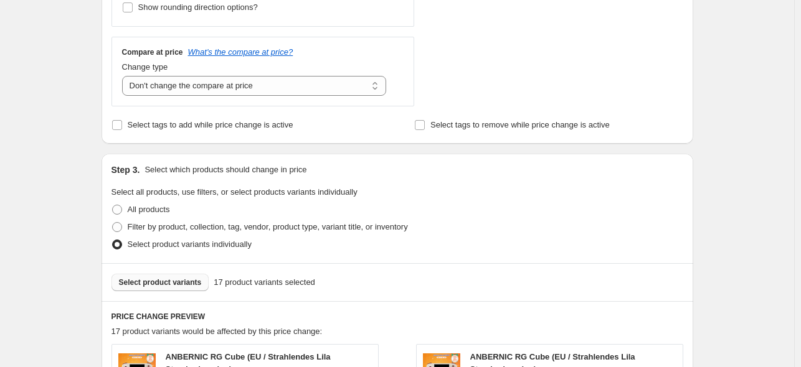
click at [173, 285] on span "Select product variants" at bounding box center [160, 283] width 83 height 10
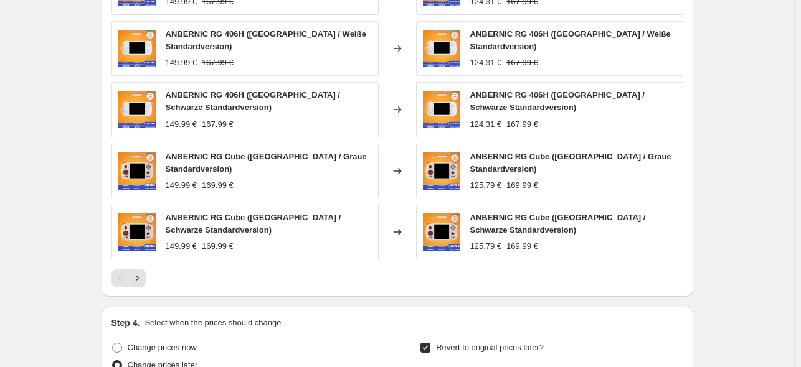
scroll to position [817, 0]
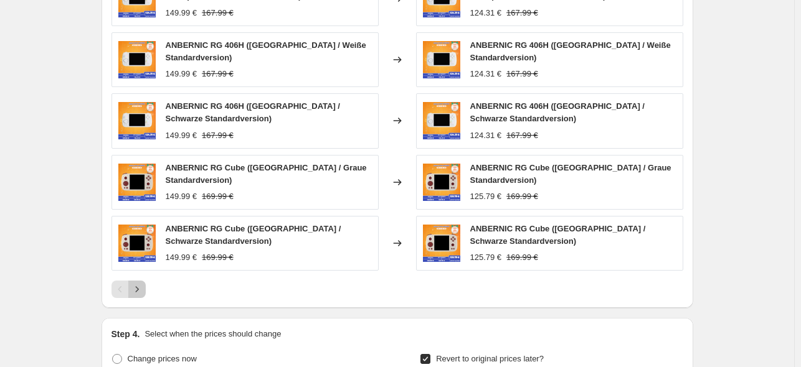
click at [146, 282] on button "Next" at bounding box center [136, 289] width 17 height 17
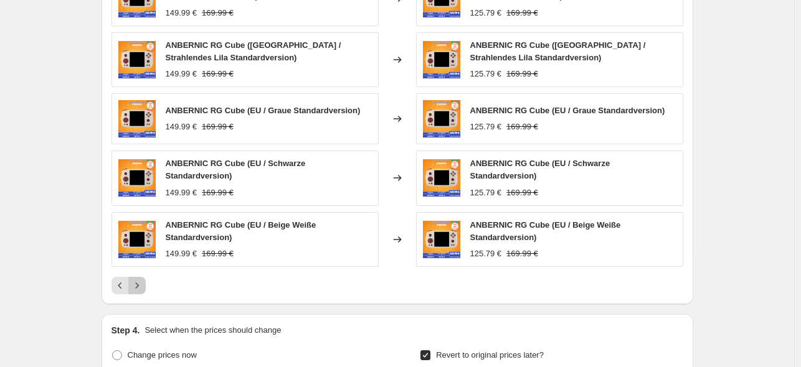
click at [142, 281] on icon "Next" at bounding box center [137, 285] width 12 height 12
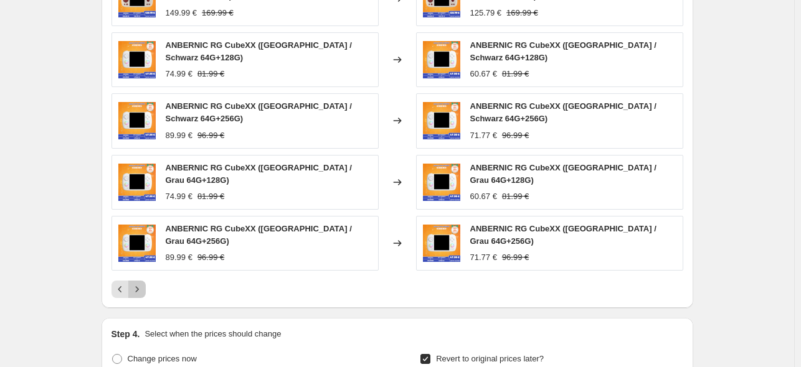
click at [138, 283] on icon "Next" at bounding box center [137, 289] width 12 height 12
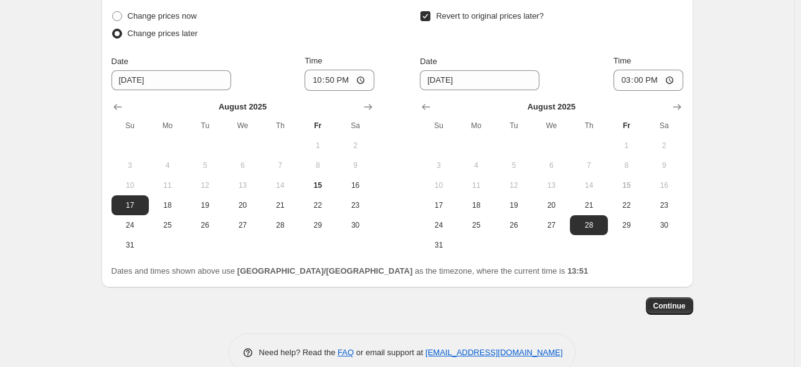
scroll to position [1175, 0]
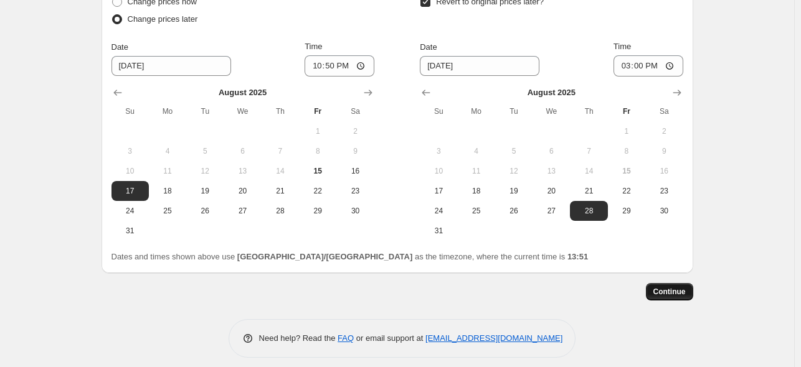
click at [681, 287] on span "Continue" at bounding box center [669, 292] width 32 height 10
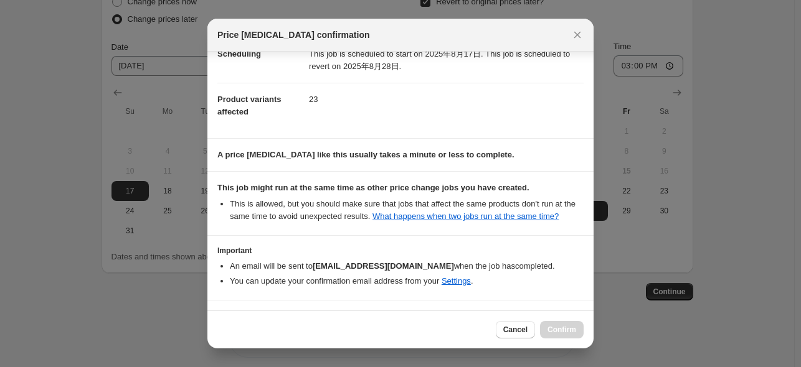
scroll to position [177, 0]
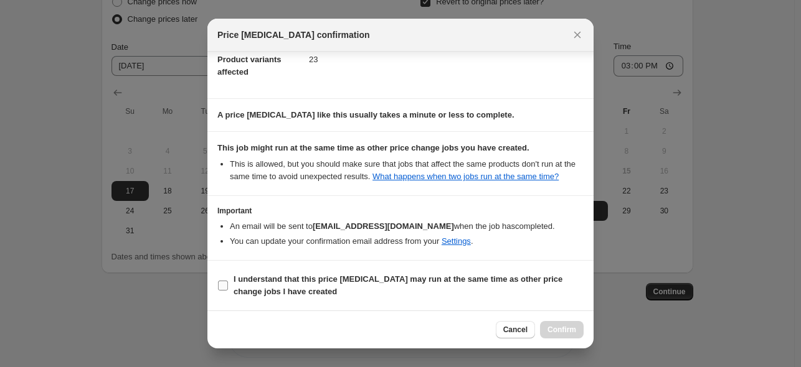
click at [299, 288] on b "I understand that this price [MEDICAL_DATA] may run at the same time as other p…" at bounding box center [397, 286] width 329 height 22
click at [228, 288] on input "I understand that this price [MEDICAL_DATA] may run at the same time as other p…" at bounding box center [223, 286] width 10 height 10
checkbox input "true"
click at [565, 330] on span "Confirm" at bounding box center [561, 330] width 29 height 10
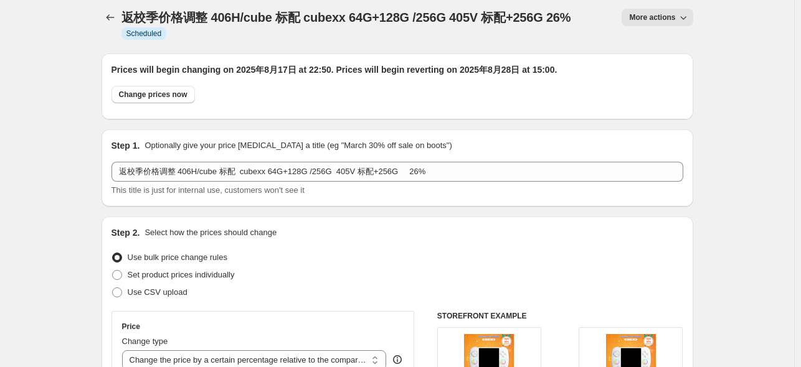
scroll to position [4, 0]
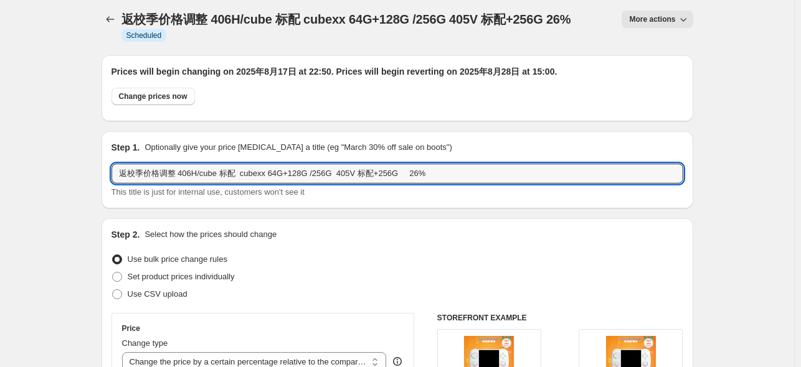
click at [431, 167] on input "返校季价格调整 406H/cube 标配 cubexx 64G+128G /256G 405V 标配+256G 26%" at bounding box center [396, 174] width 571 height 20
click at [324, 173] on input "返校季价格调整 406H/cube 标配 cubexx 64G+128G /256G 405V 标配+256G 26%" at bounding box center [396, 174] width 571 height 20
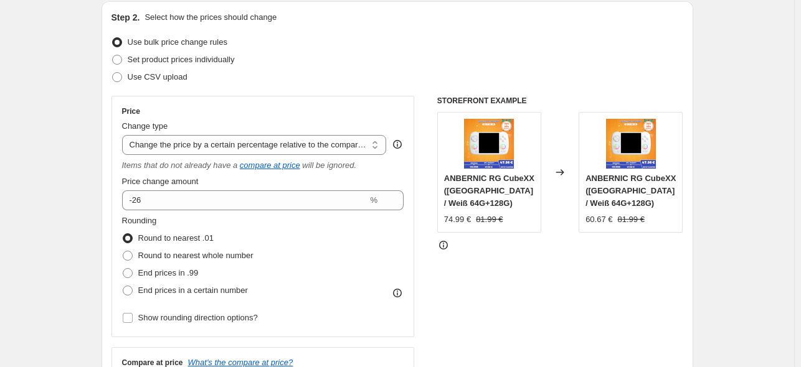
scroll to position [129, 0]
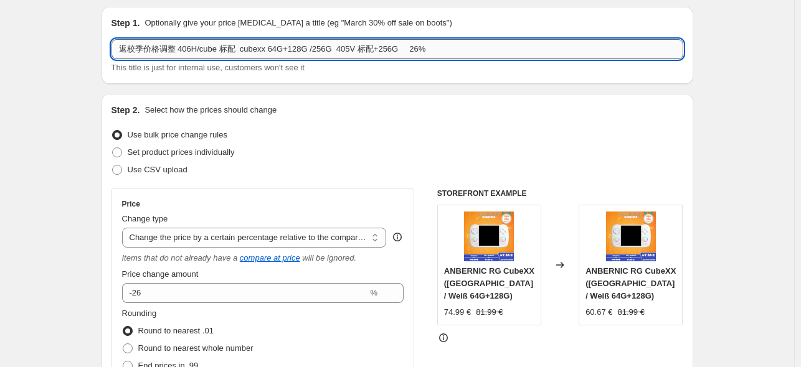
click at [198, 49] on input "返校季价格调整 406H/cube 标配 cubexx 64G+128G /256G 405V 标配+256G 26%" at bounding box center [396, 49] width 571 height 20
click at [220, 47] on input "返校季价格调整 406H/cube 标配 cubexx 64G+128G /256G 405V 标配+256G 26%" at bounding box center [396, 49] width 571 height 20
click at [261, 52] on input "返校季价格调整 406H/cube 标配 cubexx 64G+128G /256G 405V 标配+256G 26%" at bounding box center [396, 49] width 571 height 20
click at [326, 47] on input "返校季价格调整 406H/cube 标配 cubexx 64G+128G /256G 405V 标配+256G 26%" at bounding box center [396, 49] width 571 height 20
click at [357, 45] on input "返校季价格调整 406H/cube 标配 cubexx 64G+128G /256G 405V 标配+256G 26%" at bounding box center [396, 49] width 571 height 20
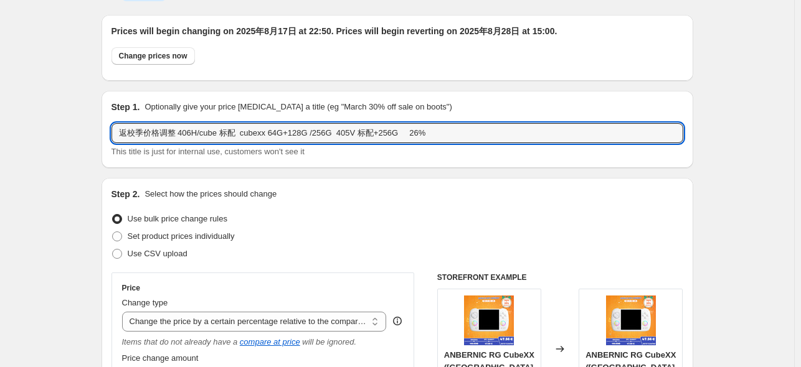
scroll to position [0, 0]
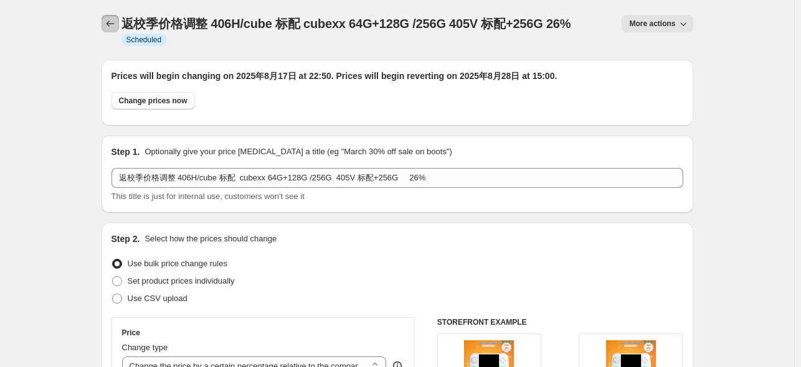
click at [111, 26] on icon "Price change jobs" at bounding box center [110, 24] width 8 height 6
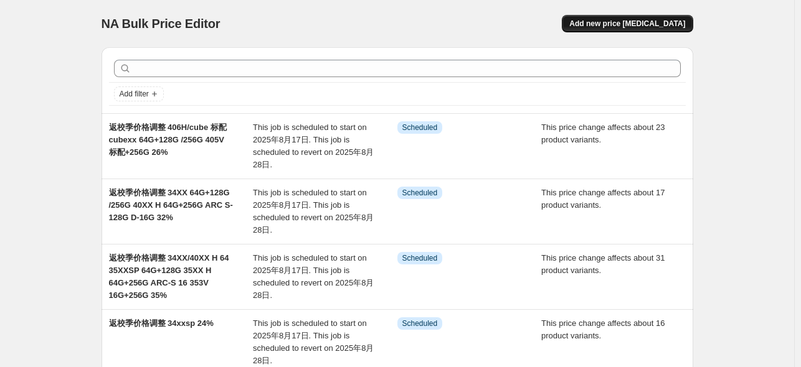
click at [640, 27] on span "Add new price [MEDICAL_DATA]" at bounding box center [627, 24] width 116 height 10
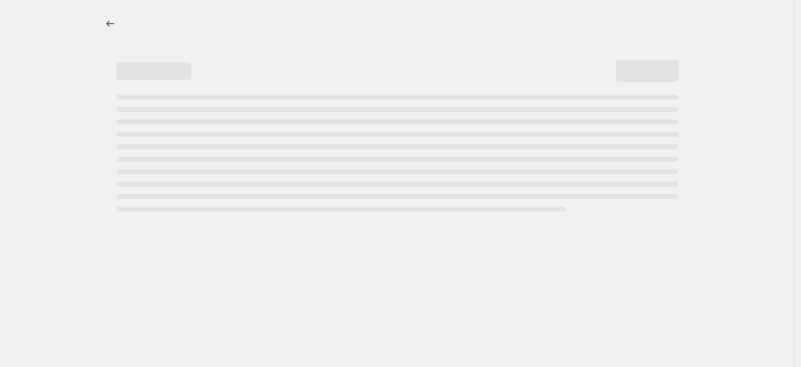
select select "percentage"
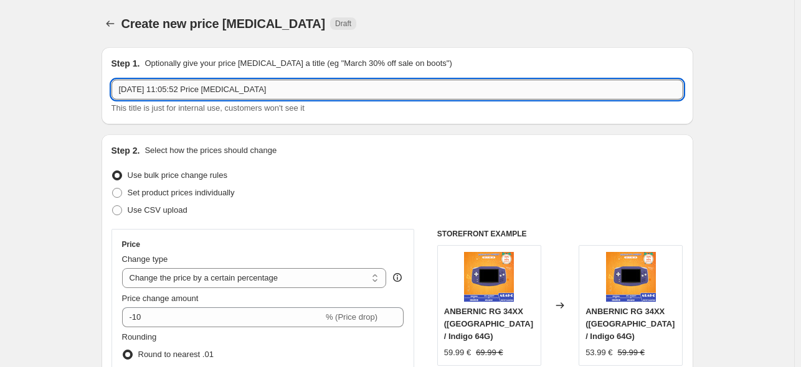
click at [306, 94] on input "2025年8月15日 11:05:52 Price change job" at bounding box center [396, 90] width 571 height 20
paste input "返校季价格调整 406H/cube 标配 cubexx 64G+128G /256G 405V 标配+256G 26%"
type input "返校季价格调整 406H/cube 标配 cubexx 64G+128G /256G 405V 标配+256G 26%"
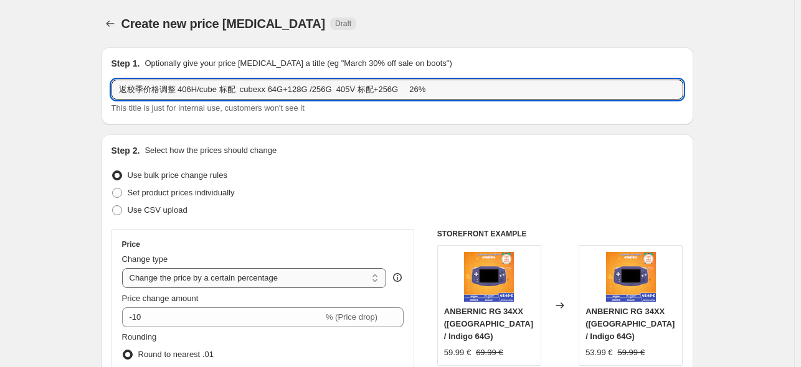
click at [267, 276] on select "Change the price to a certain amount Change the price by a certain amount Chang…" at bounding box center [254, 278] width 265 height 20
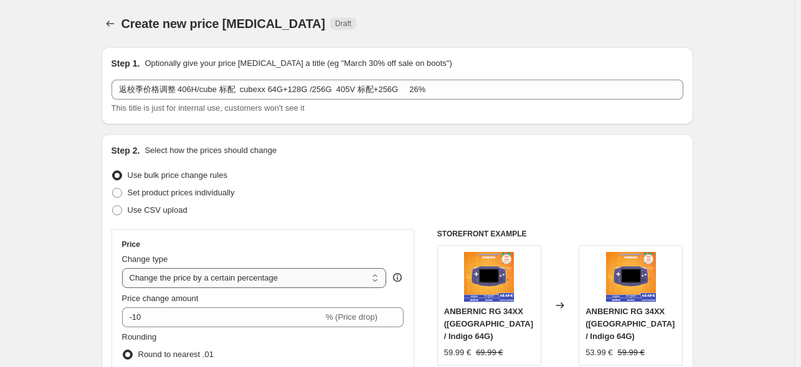
select select "pcap"
click at [124, 268] on select "Change the price to a certain amount Change the price by a certain amount Chang…" at bounding box center [254, 278] width 265 height 20
type input "-20"
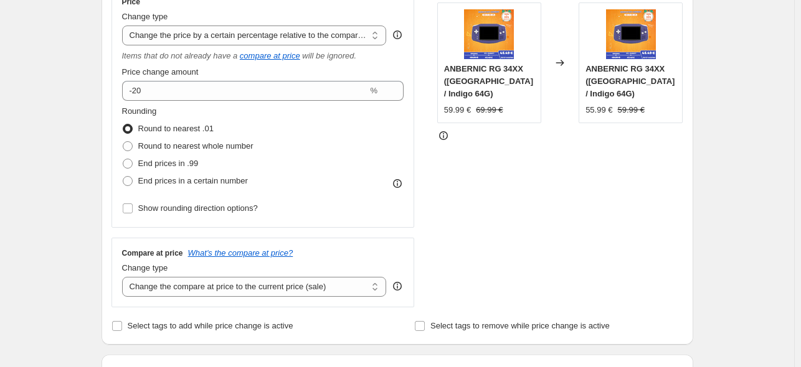
scroll to position [249, 0]
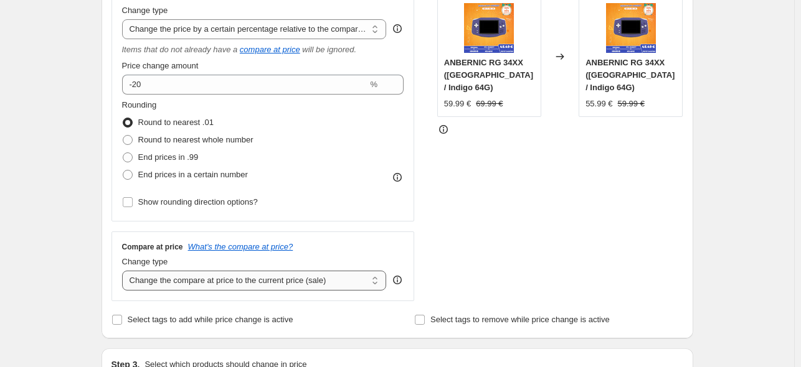
click at [217, 288] on select "Change the compare at price to the current price (sale) Change the compare at p…" at bounding box center [254, 281] width 265 height 20
click at [124, 271] on select "Change the compare at price to the current price (sale) Change the compare at p…" at bounding box center [254, 281] width 265 height 20
click at [222, 273] on select "Change the compare at price to the current price (sale) Change the compare at p…" at bounding box center [254, 281] width 265 height 20
select select "no_change"
click at [124, 271] on select "Change the compare at price to the current price (sale) Change the compare at p…" at bounding box center [254, 281] width 265 height 20
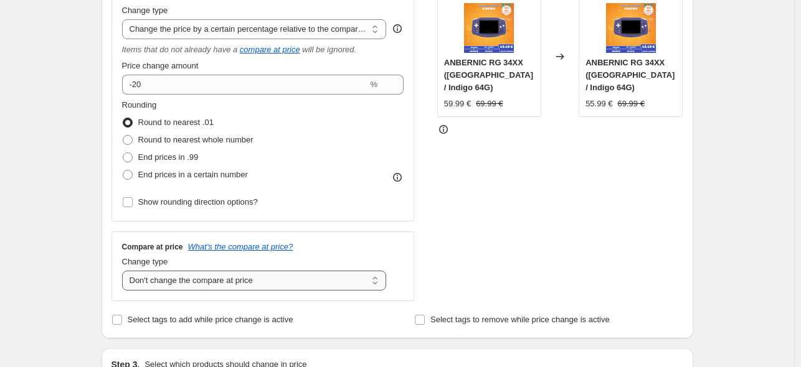
click at [264, 279] on select "Change the compare at price to the current price (sale) Change the compare at p…" at bounding box center [254, 281] width 265 height 20
click at [124, 271] on select "Change the compare at price to the current price (sale) Change the compare at p…" at bounding box center [254, 281] width 265 height 20
click at [498, 250] on div "STOREFRONT EXAMPLE ANBERNIC RG 34XX (China / Indigo 64G) 59.99 € 69.99 € Change…" at bounding box center [560, 140] width 246 height 321
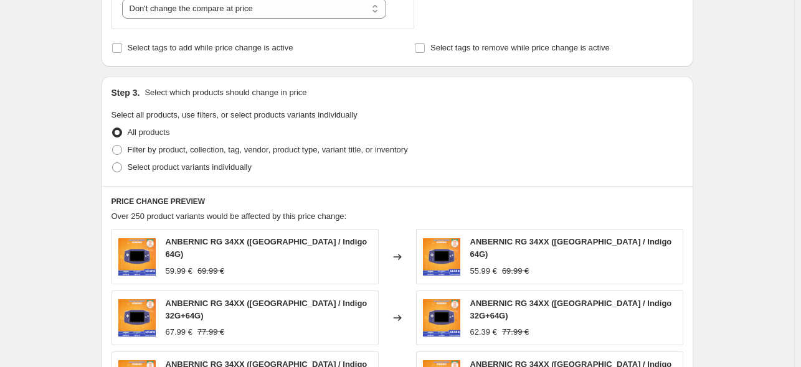
scroll to position [622, 0]
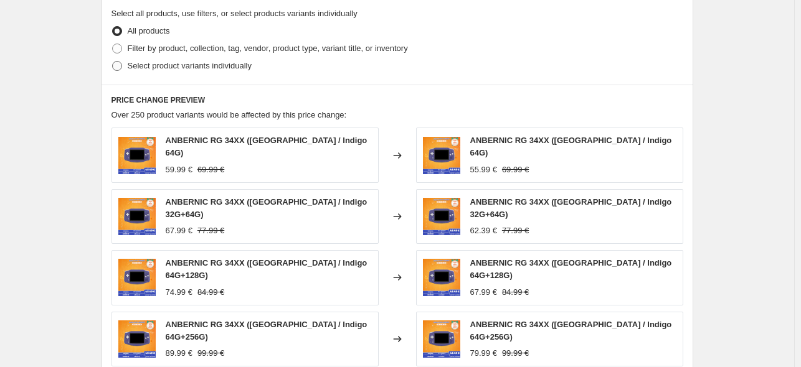
click at [222, 67] on span "Select product variants individually" at bounding box center [190, 65] width 124 height 9
click at [113, 62] on input "Select product variants individually" at bounding box center [112, 61] width 1 height 1
radio input "true"
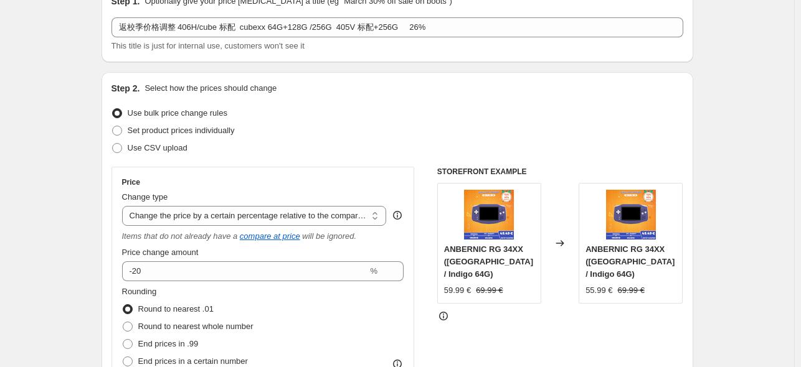
scroll to position [0, 0]
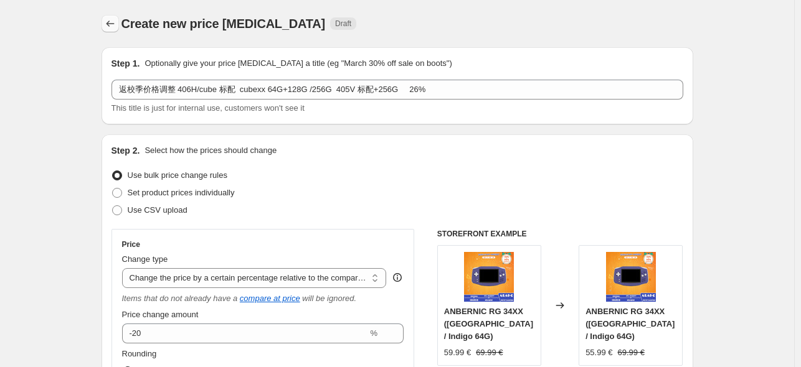
click at [110, 21] on icon "Price change jobs" at bounding box center [110, 23] width 12 height 12
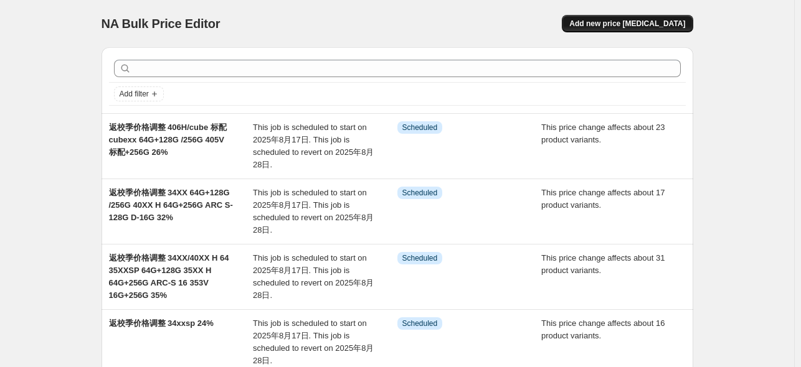
click at [642, 22] on span "Add new price [MEDICAL_DATA]" at bounding box center [627, 24] width 116 height 10
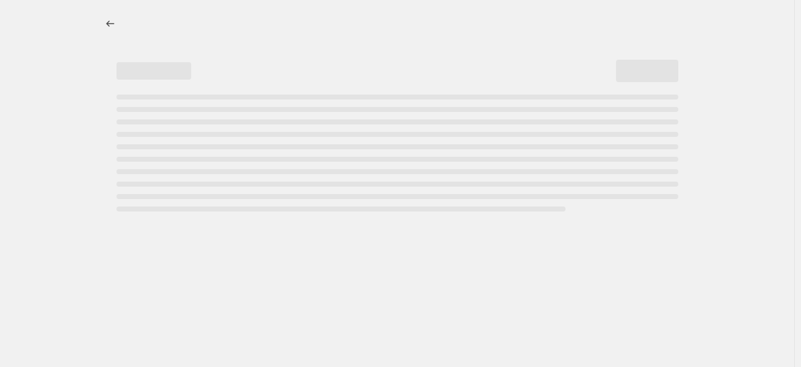
select select "percentage"
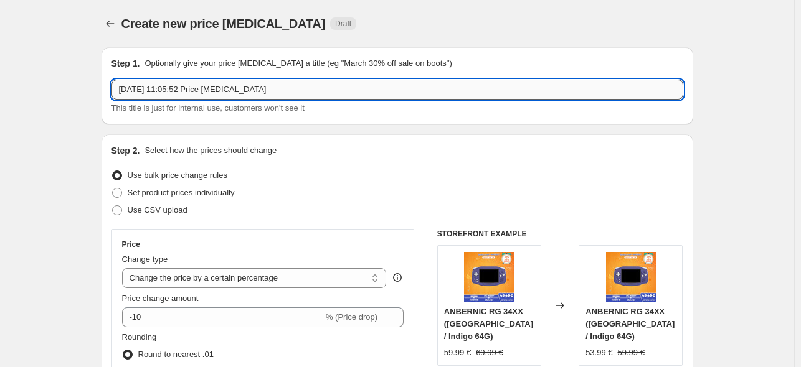
click at [192, 89] on input "2025年8月15日 11:05:52 Price change job" at bounding box center [396, 90] width 571 height 20
paste input "返校季价格调整 406H/cube 标配 cubexx 64G+128G /256G 405V 标配+256G 26%"
click at [182, 92] on input "返校季价格调整 406H/cube 标配 cubexx 64G+128G /256G 405V 标配+256G 26%" at bounding box center [396, 90] width 571 height 20
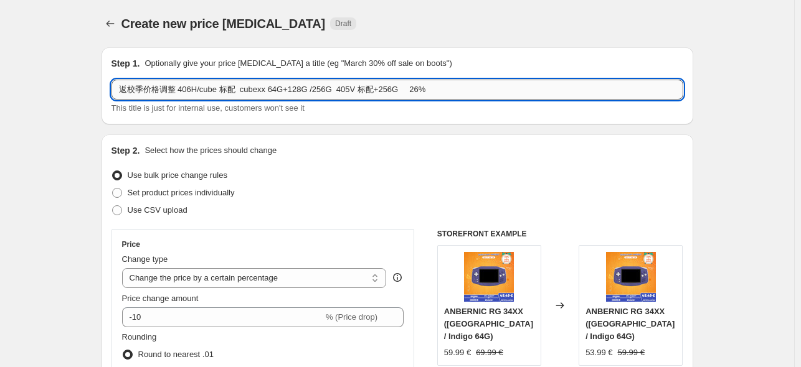
click at [210, 88] on input "返校季价格调整 406H/cube 标配 cubexx 64G+128G /256G 405V 标配+256G 26%" at bounding box center [396, 90] width 571 height 20
drag, startPoint x: 204, startPoint y: 90, endPoint x: 218, endPoint y: 91, distance: 14.3
click at [218, 91] on input "返校季价格调整 406H/cube 标配 cubexx 64G+128G /256G 405V 标配+256G 26%" at bounding box center [396, 90] width 571 height 20
drag, startPoint x: 222, startPoint y: 90, endPoint x: 446, endPoint y: 90, distance: 224.1
click at [446, 90] on input "返校季价格调整 406H 标配 cubexx 64G+128G /256G 405V 标配+256G 26%" at bounding box center [396, 90] width 571 height 20
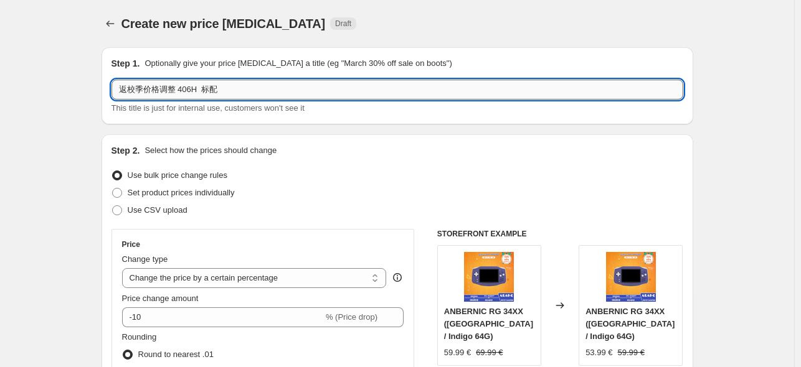
drag, startPoint x: 204, startPoint y: 92, endPoint x: 264, endPoint y: 92, distance: 59.8
click at [264, 92] on input "返校季价格调整 406H 标配" at bounding box center [396, 90] width 571 height 20
type input "返校季价格调整 406H 128 cube 128/256 25%"
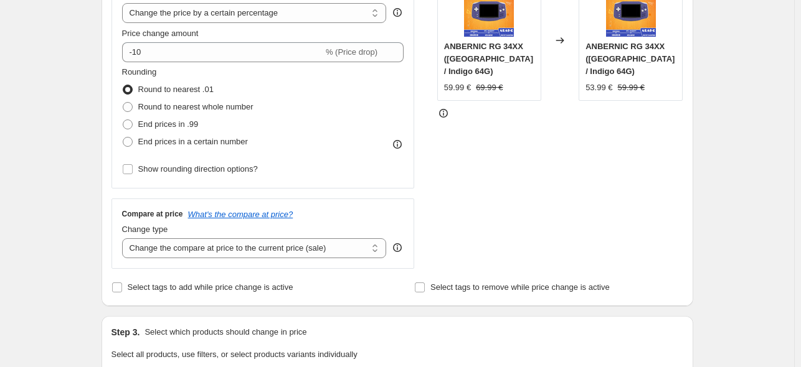
scroll to position [124, 0]
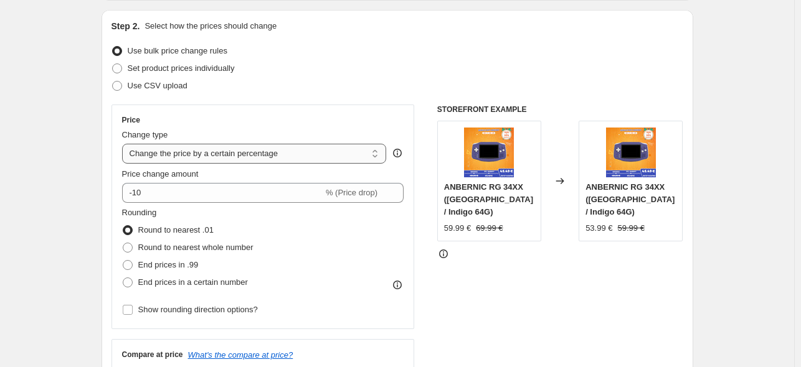
click at [226, 154] on select "Change the price to a certain amount Change the price by a certain amount Chang…" at bounding box center [254, 154] width 265 height 20
select select "pcap"
click at [124, 144] on select "Change the price to a certain amount Change the price by a certain amount Chang…" at bounding box center [254, 154] width 265 height 20
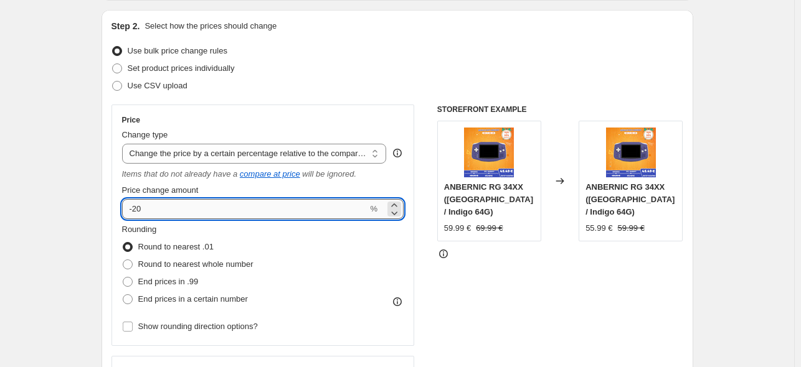
click at [172, 217] on input "-20" at bounding box center [245, 209] width 246 height 20
type input "-2"
type input "-25"
click at [507, 252] on div "STOREFRONT EXAMPLE ANBERNIC RG 34XX ([GEOGRAPHIC_DATA] / Indigo 64G) 59.99 € 69…" at bounding box center [560, 265] width 246 height 321
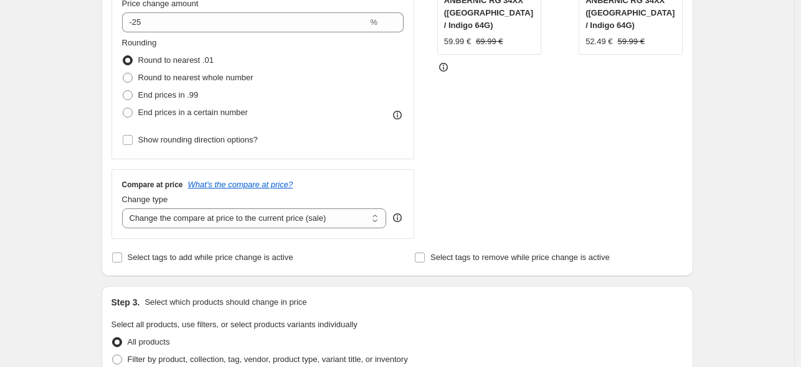
scroll to position [373, 0]
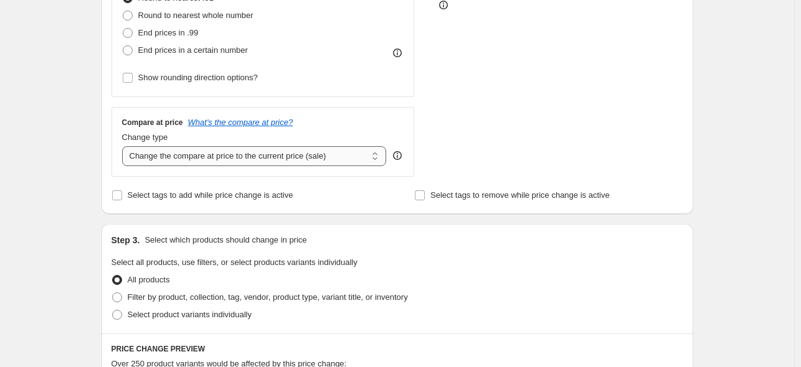
click at [311, 152] on select "Change the compare at price to the current price (sale) Change the compare at p…" at bounding box center [254, 156] width 265 height 20
select select "no_change"
click at [124, 147] on select "Change the compare at price to the current price (sale) Change the compare at p…" at bounding box center [254, 156] width 265 height 20
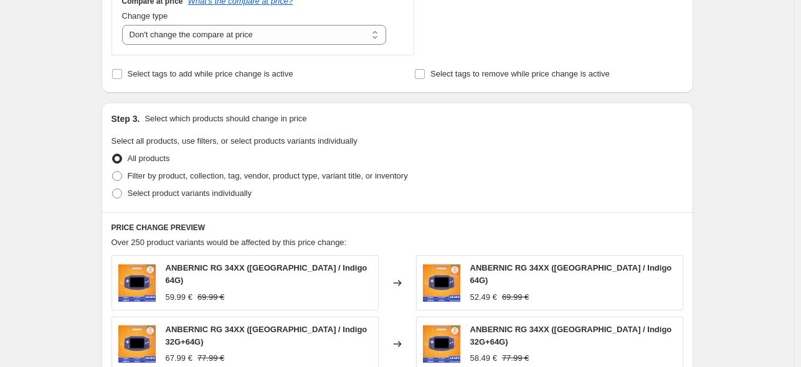
scroll to position [498, 0]
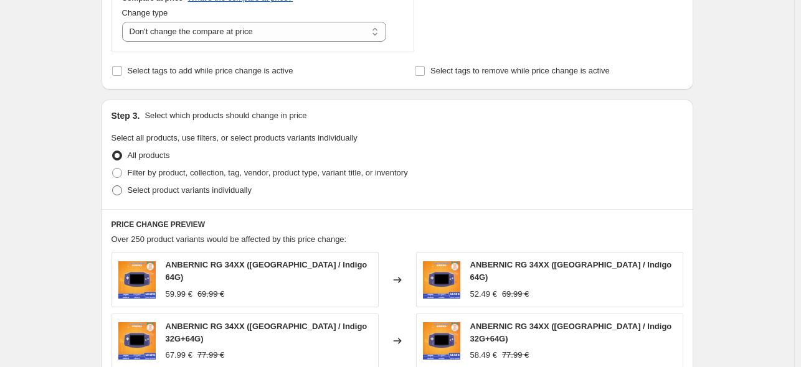
click at [116, 193] on span at bounding box center [117, 191] width 10 height 10
click at [113, 186] on input "Select product variants individually" at bounding box center [112, 186] width 1 height 1
radio input "true"
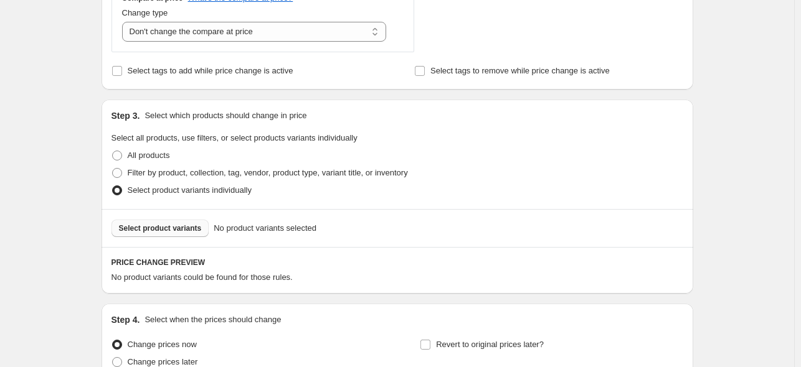
click at [180, 228] on span "Select product variants" at bounding box center [160, 228] width 83 height 10
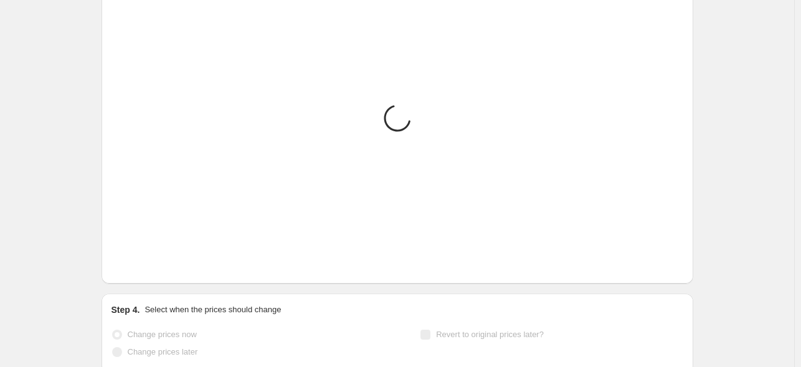
scroll to position [828, 0]
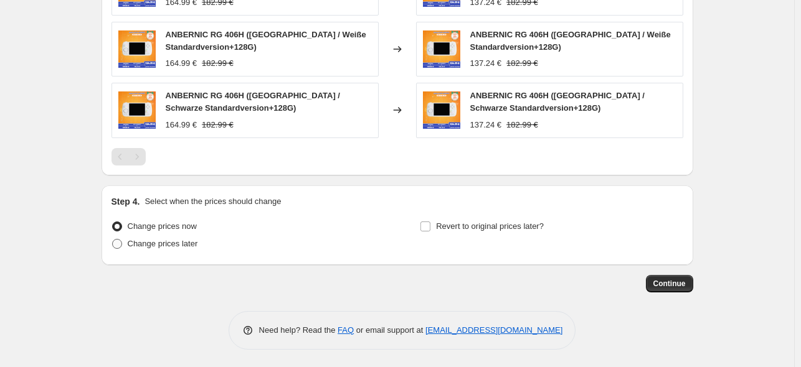
click at [178, 246] on span "Change prices later" at bounding box center [163, 243] width 70 height 9
click at [113, 240] on input "Change prices later" at bounding box center [112, 239] width 1 height 1
radio input "true"
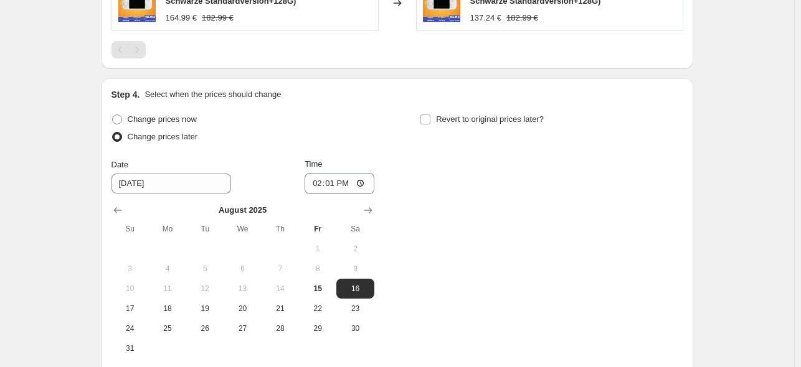
scroll to position [1015, 0]
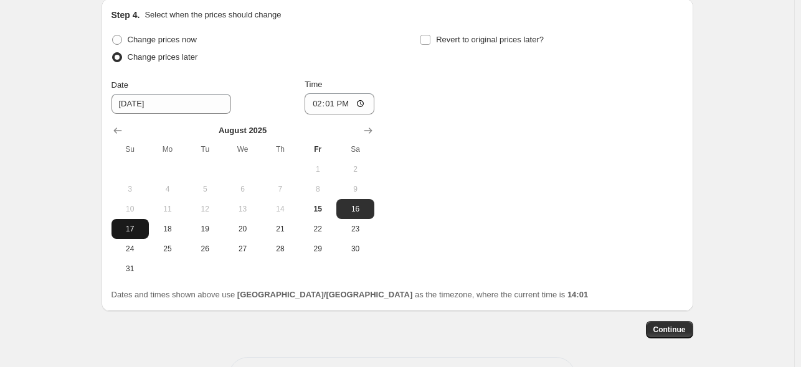
click at [130, 229] on span "17" at bounding box center [129, 229] width 27 height 10
type input "[DATE]"
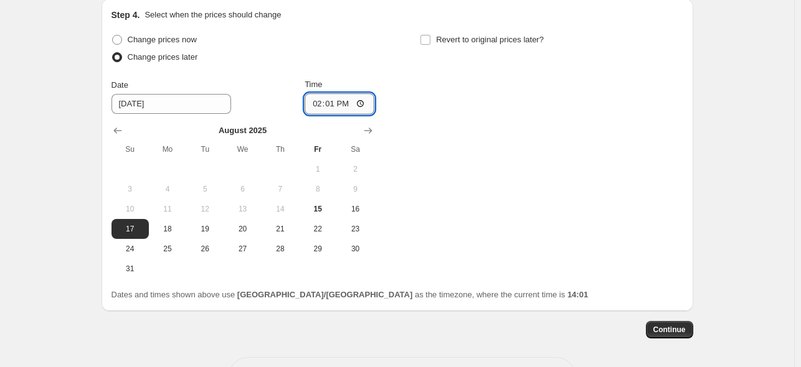
click at [334, 103] on input "14:01" at bounding box center [339, 103] width 70 height 21
type input "22:50"
click at [428, 40] on input "Revert to original prices later?" at bounding box center [425, 40] width 10 height 10
checkbox input "true"
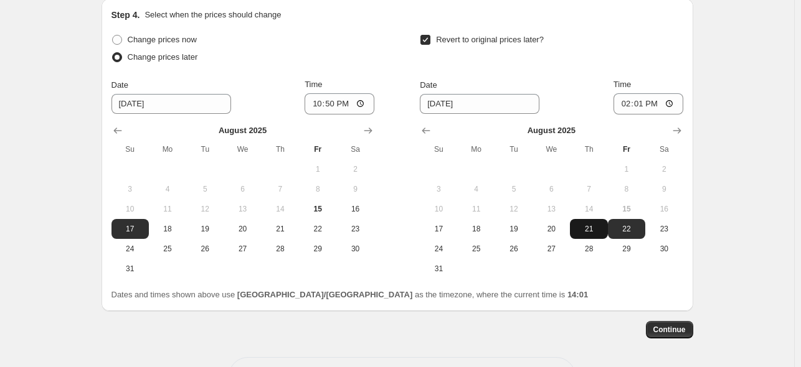
drag, startPoint x: 585, startPoint y: 248, endPoint x: 605, endPoint y: 225, distance: 30.5
click at [586, 248] on span "28" at bounding box center [588, 249] width 27 height 10
type input "[DATE]"
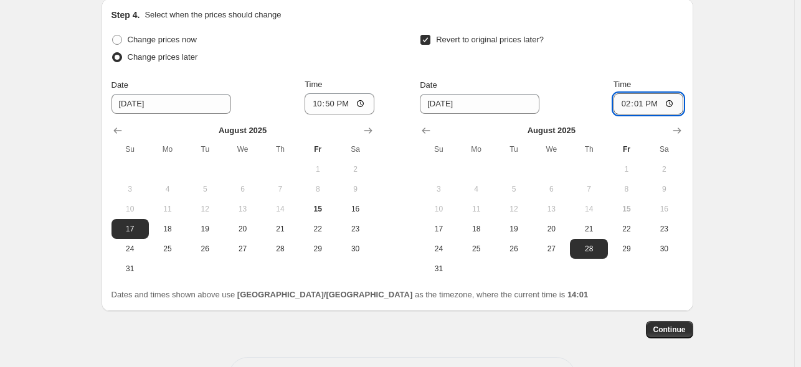
click at [642, 107] on input "14:01" at bounding box center [648, 103] width 70 height 21
type input "15:00"
click at [618, 44] on div "Revert to original prices later?" at bounding box center [551, 49] width 263 height 37
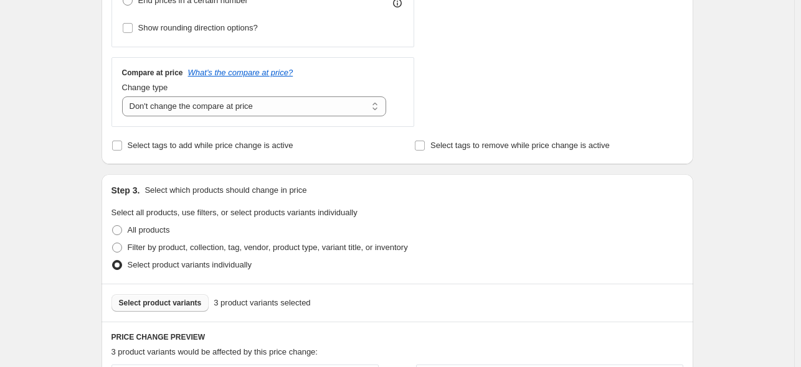
scroll to position [517, 0]
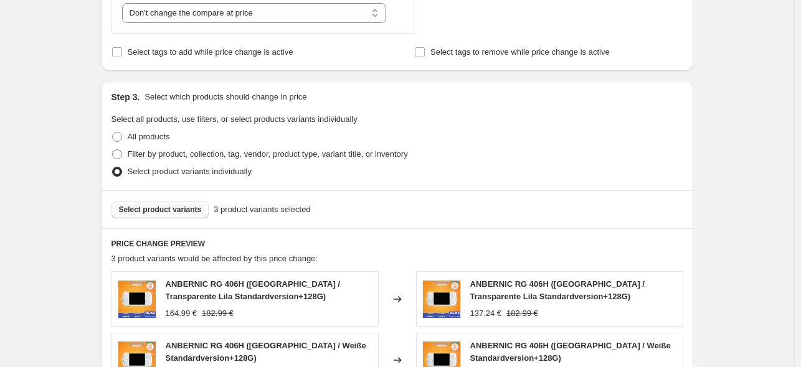
click at [159, 209] on span "Select product variants" at bounding box center [160, 210] width 83 height 10
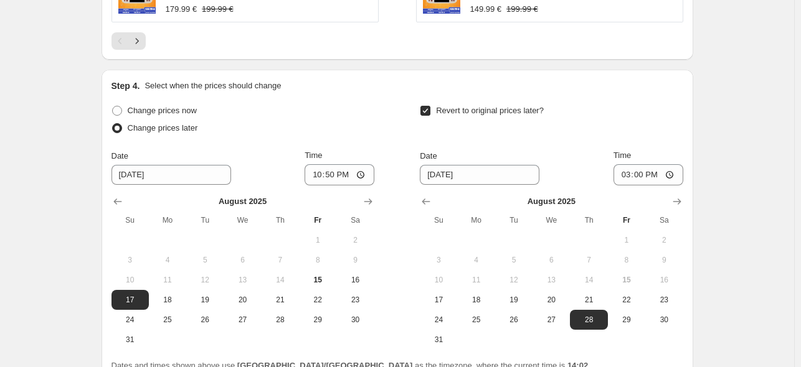
scroll to position [952, 0]
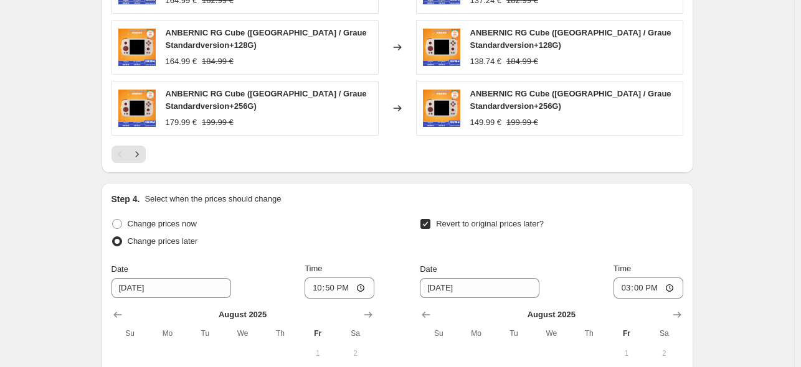
click at [136, 156] on icon "Next" at bounding box center [137, 154] width 12 height 12
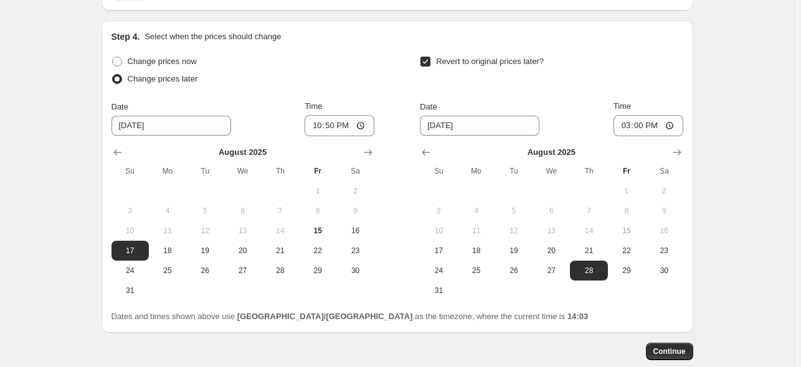
scroll to position [1183, 0]
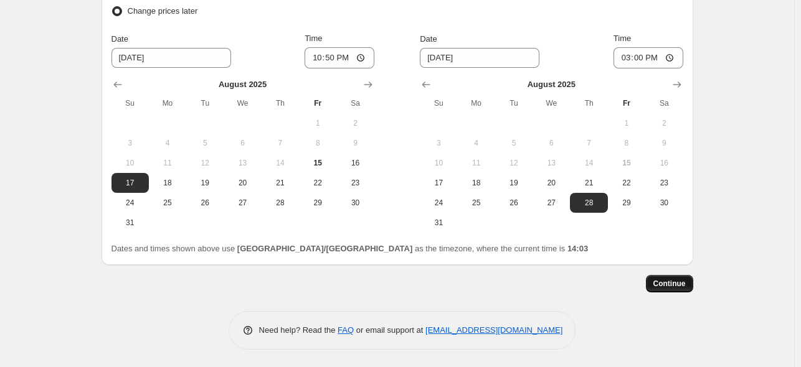
click at [677, 283] on span "Continue" at bounding box center [669, 284] width 32 height 10
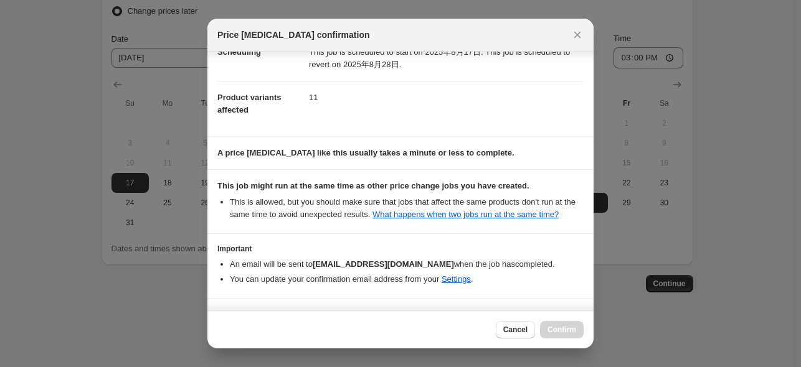
scroll to position [165, 0]
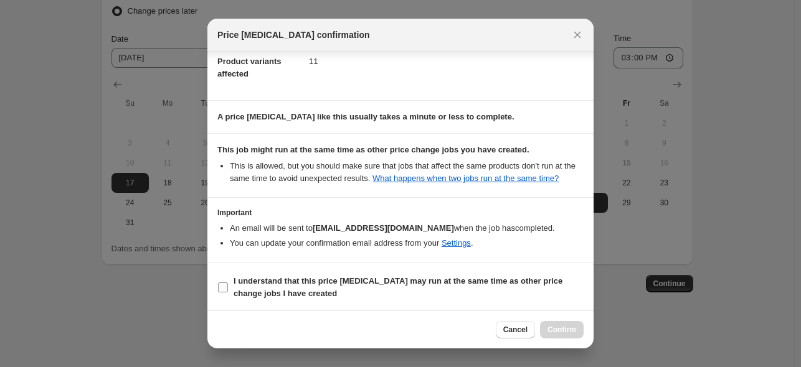
click at [406, 287] on span "I understand that this price [MEDICAL_DATA] may run at the same time as other p…" at bounding box center [408, 287] width 350 height 25
click at [228, 287] on input "I understand that this price [MEDICAL_DATA] may run at the same time as other p…" at bounding box center [223, 288] width 10 height 10
checkbox input "true"
click at [548, 328] on span "Confirm" at bounding box center [561, 330] width 29 height 10
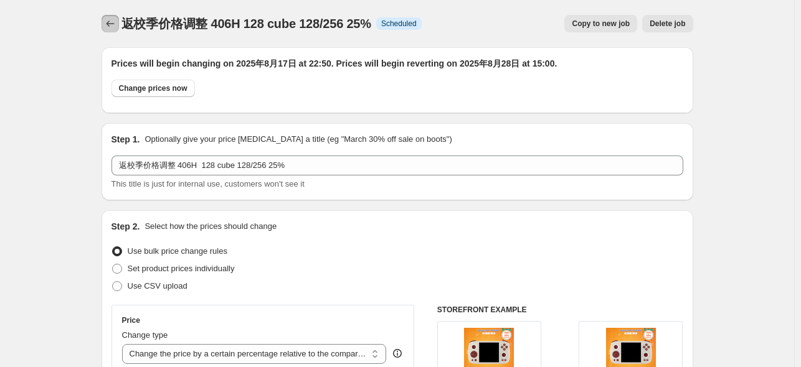
click at [113, 27] on icon "Price change jobs" at bounding box center [110, 23] width 12 height 12
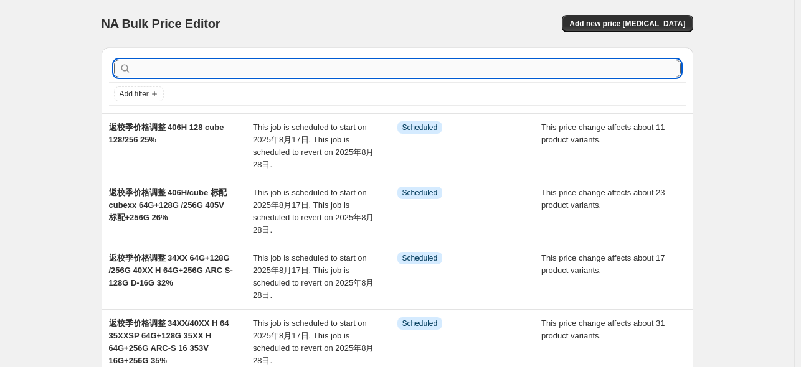
click at [227, 63] on input "text" at bounding box center [407, 68] width 547 height 17
type input "406"
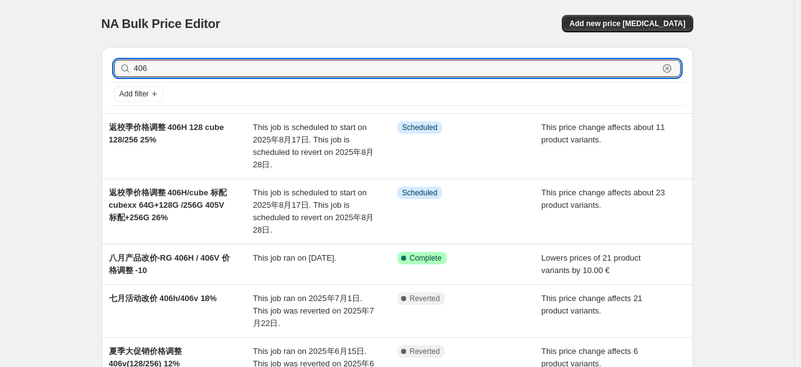
click at [227, 63] on input "406" at bounding box center [396, 68] width 524 height 17
type input "406h"
drag, startPoint x: 168, startPoint y: 74, endPoint x: 112, endPoint y: 58, distance: 58.3
click at [112, 58] on div "406h Clear" at bounding box center [397, 68] width 576 height 27
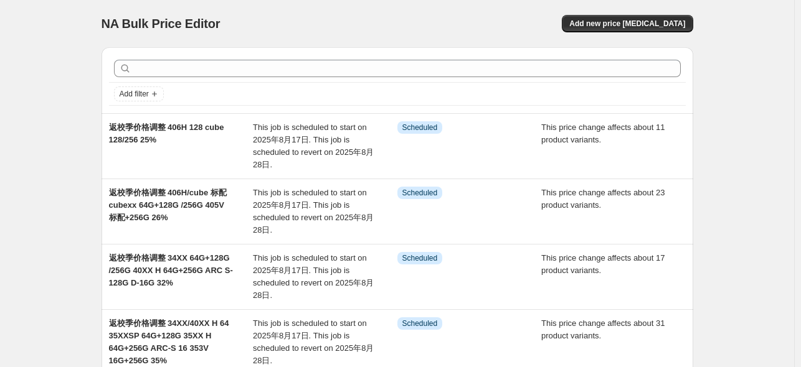
click at [386, 29] on div "NA Bulk Price Editor" at bounding box center [243, 23] width 284 height 17
click at [653, 30] on button "Add new price [MEDICAL_DATA]" at bounding box center [626, 23] width 131 height 17
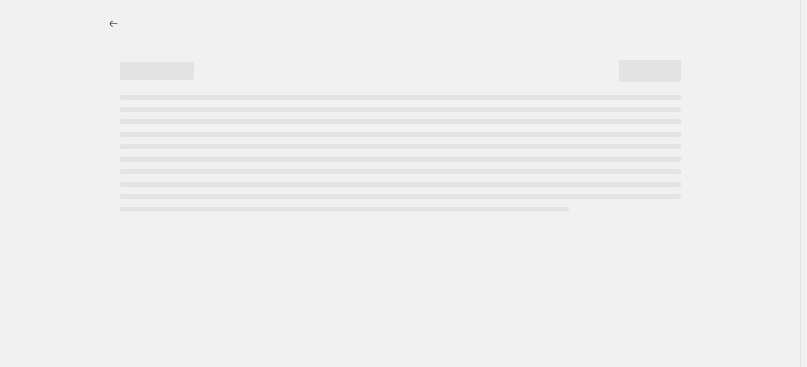
select select "percentage"
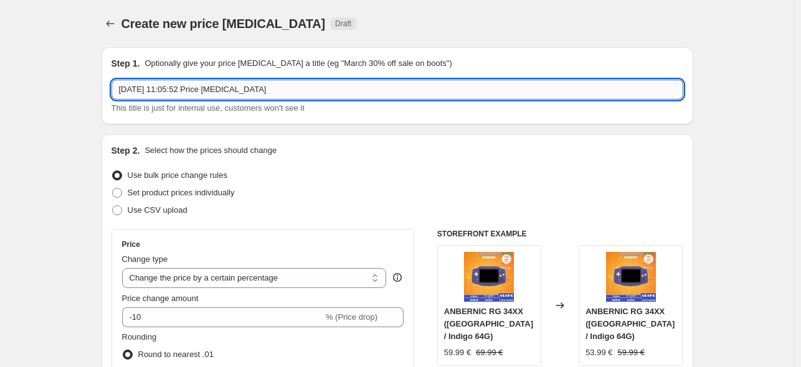
click at [212, 85] on input "2025年8月15日 11:05:52 Price change job" at bounding box center [396, 90] width 571 height 20
paste input "返校季价格调整 406H/cube 标配 cubexx 64G+128G /256G 405V 标配+256G 26%"
click at [184, 90] on input "返校季价格调整 406H/cube 标配 cubexx 64G+128G /256G 405V 标配+256G 26%" at bounding box center [396, 90] width 571 height 20
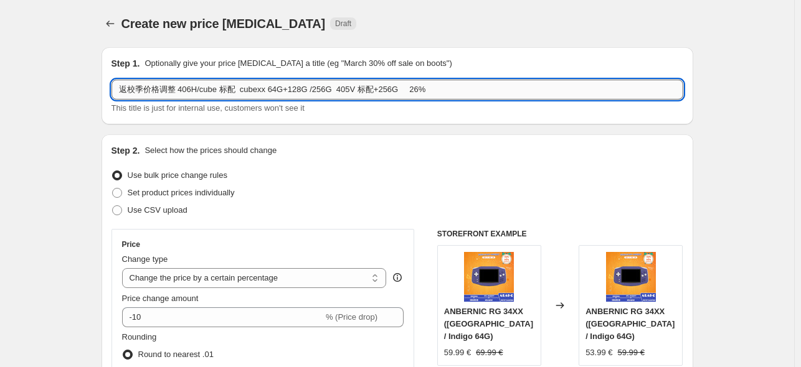
drag, startPoint x: 179, startPoint y: 89, endPoint x: 469, endPoint y: 94, distance: 289.5
click at [468, 94] on input "返校季价格调整 406H/cube 标配 cubexx 64G+128G /256G 405V 标配+256G 26%" at bounding box center [396, 90] width 571 height 20
click at [261, 91] on input "返校季价格调整 406h 256 406V 标配+256" at bounding box center [396, 90] width 571 height 20
click at [340, 100] on div "返校季价格调整 406h 256 406V 标配/256 This title is just for internal use, customers won…" at bounding box center [396, 97] width 571 height 35
drag, startPoint x: 256, startPoint y: 90, endPoint x: 285, endPoint y: 87, distance: 28.8
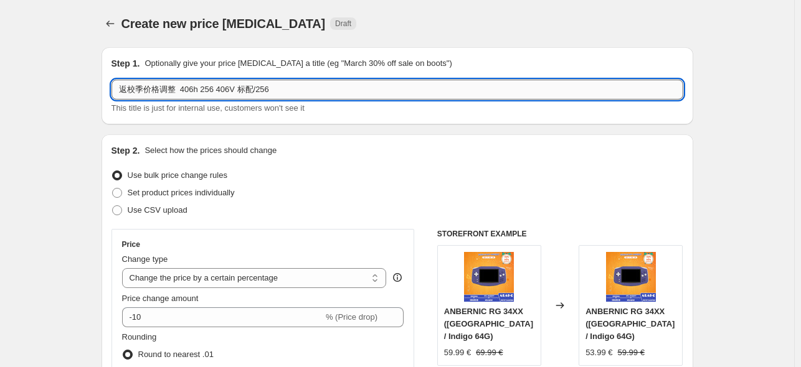
click at [285, 87] on input "返校季价格调整 406h 256 406V 标配/256" at bounding box center [396, 90] width 571 height 20
type input "返校季价格调整 406h 256 406V 标配/128"
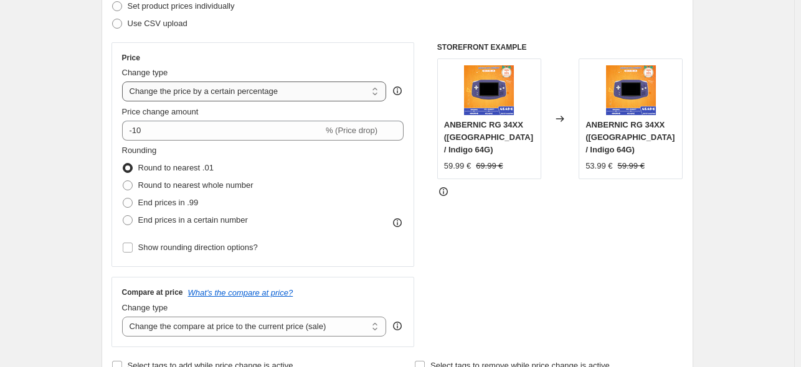
click at [263, 91] on select "Change the price to a certain amount Change the price by a certain amount Chang…" at bounding box center [254, 92] width 265 height 20
select select "pcap"
click at [124, 82] on select "Change the price to a certain amount Change the price by a certain amount Chang…" at bounding box center [254, 92] width 265 height 20
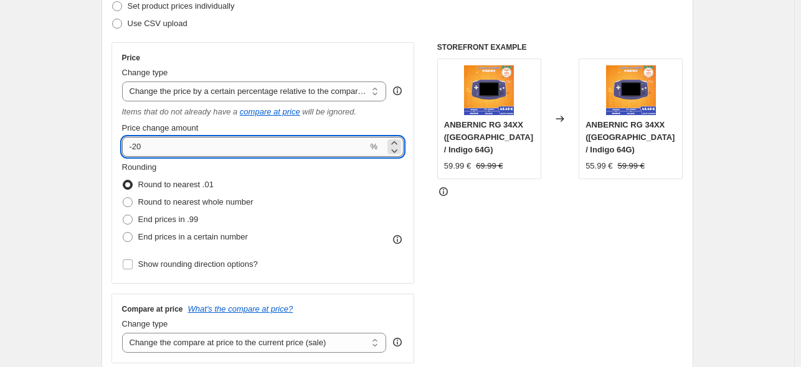
click at [202, 143] on input "-20" at bounding box center [245, 147] width 246 height 20
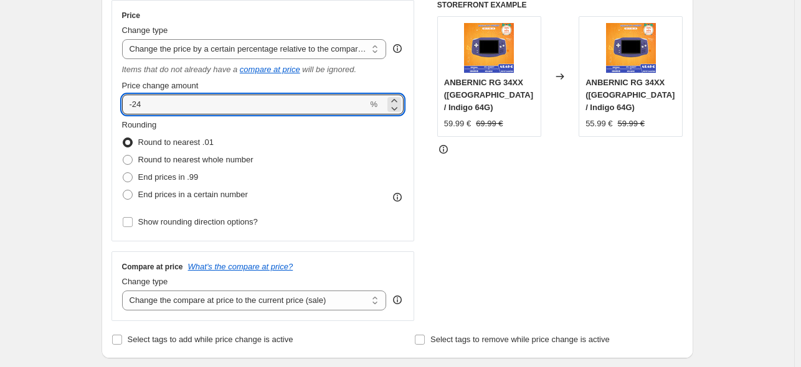
scroll to position [311, 0]
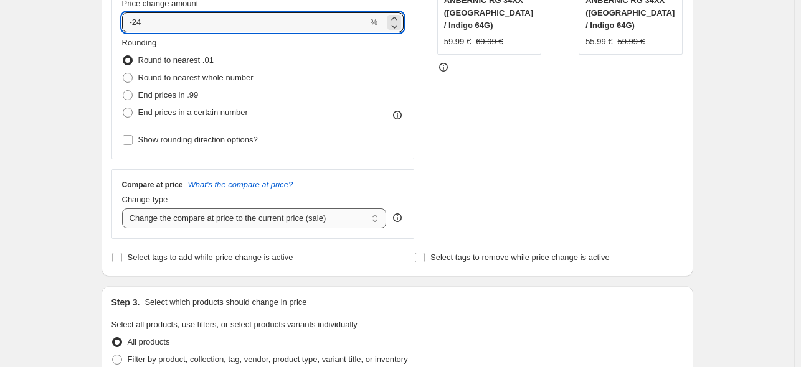
type input "-24"
click at [245, 217] on select "Change the compare at price to the current price (sale) Change the compare at p…" at bounding box center [254, 219] width 265 height 20
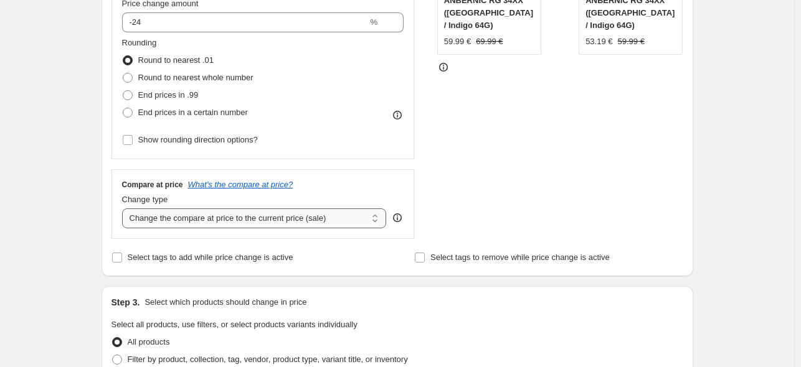
select select "remove"
click at [124, 209] on select "Change the compare at price to the current price (sale) Change the compare at p…" at bounding box center [254, 219] width 265 height 20
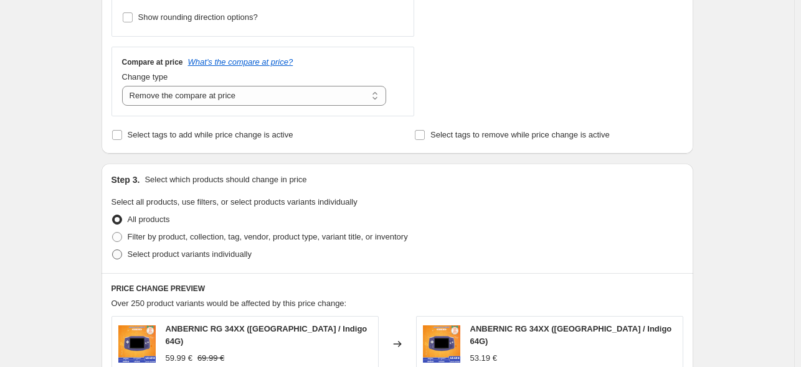
scroll to position [436, 0]
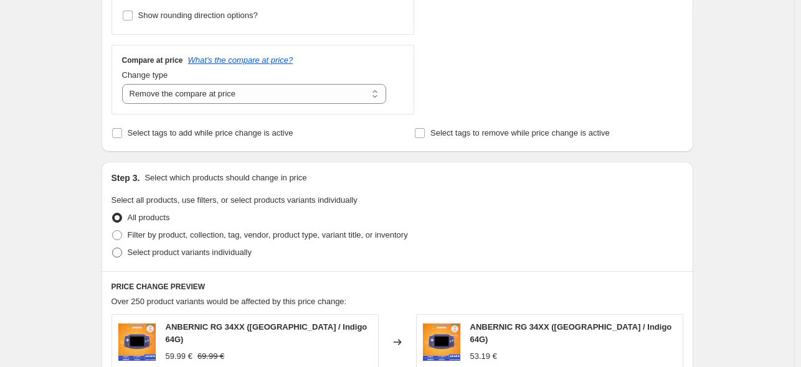
click at [157, 248] on span "Select product variants individually" at bounding box center [190, 252] width 124 height 9
click at [113, 248] on input "Select product variants individually" at bounding box center [112, 248] width 1 height 1
radio input "true"
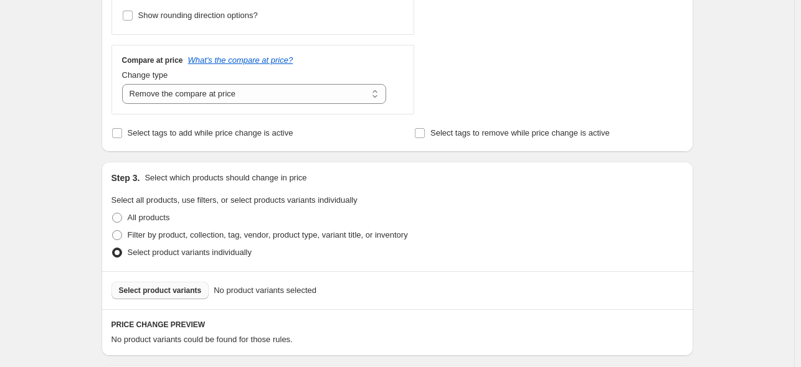
click at [166, 289] on span "Select product variants" at bounding box center [160, 291] width 83 height 10
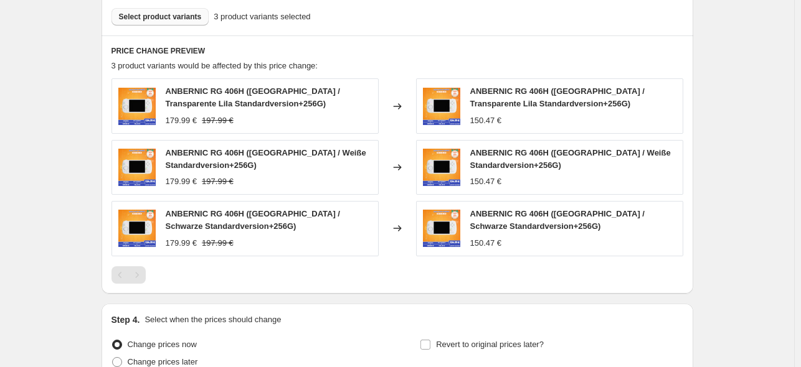
scroll to position [809, 0]
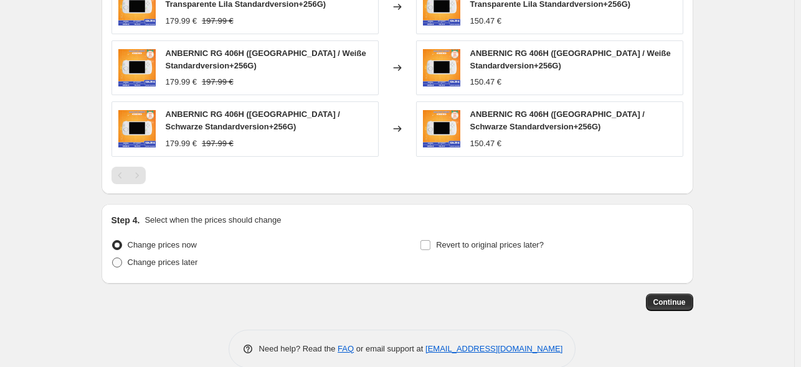
click at [169, 263] on span "Change prices later" at bounding box center [163, 262] width 70 height 9
click at [113, 258] on input "Change prices later" at bounding box center [112, 258] width 1 height 1
radio input "true"
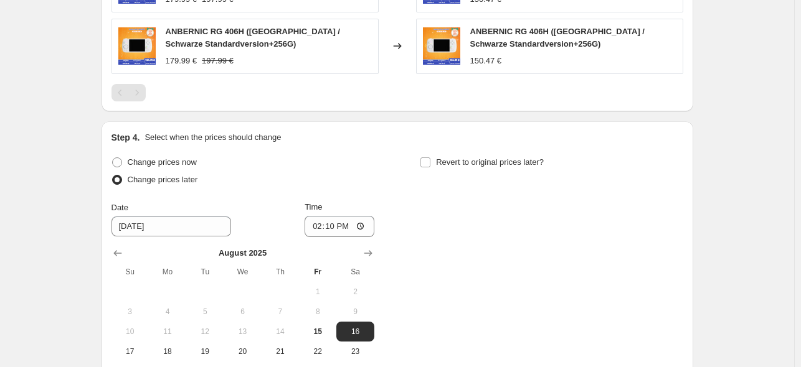
scroll to position [996, 0]
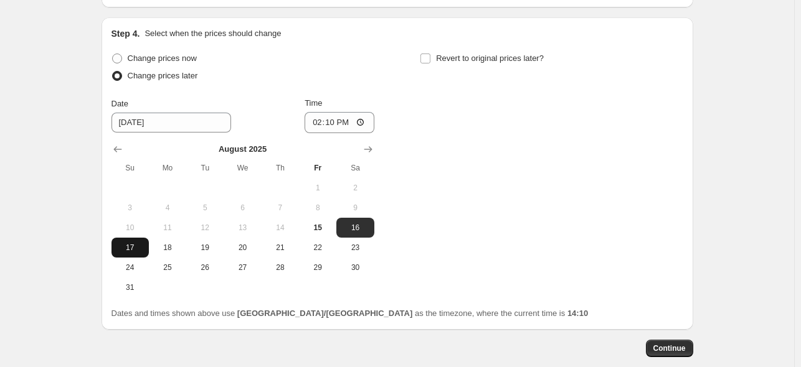
click at [139, 251] on span "17" at bounding box center [129, 248] width 27 height 10
type input "[DATE]"
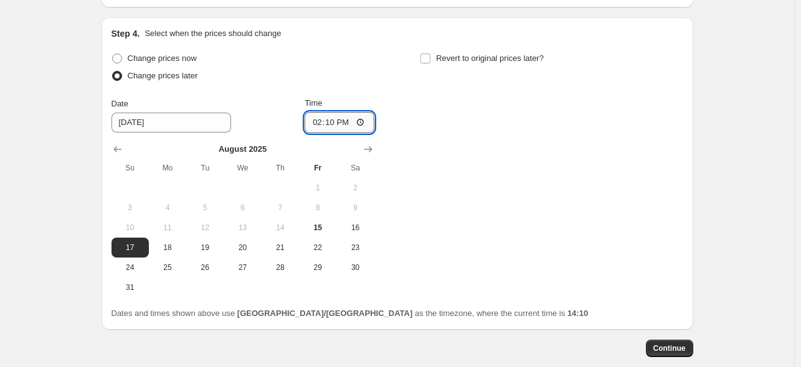
click at [334, 122] on input "14:10" at bounding box center [339, 122] width 70 height 21
type input "22:50"
click at [436, 58] on label "Revert to original prices later?" at bounding box center [482, 58] width 124 height 17
click at [430, 58] on input "Revert to original prices later?" at bounding box center [425, 59] width 10 height 10
checkbox input "true"
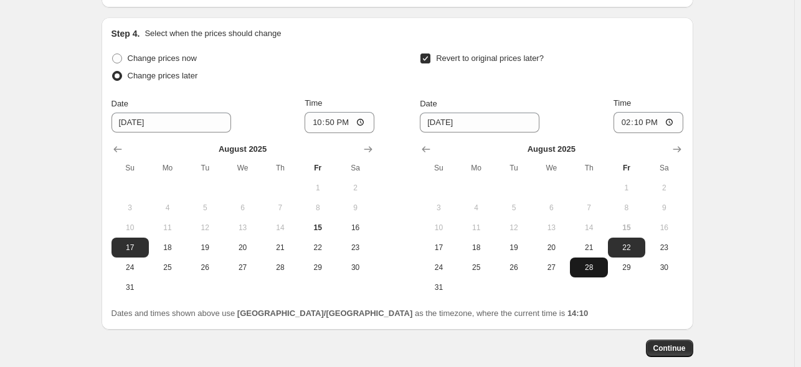
click at [581, 272] on button "28" at bounding box center [588, 268] width 37 height 20
type input "[DATE]"
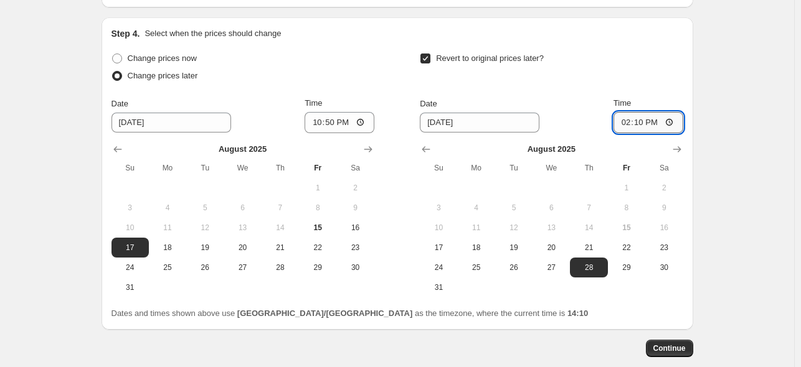
click at [642, 123] on input "14:10" at bounding box center [648, 122] width 70 height 21
type input "15:00"
click at [636, 83] on div "Revert to original prices later?" at bounding box center [551, 68] width 263 height 37
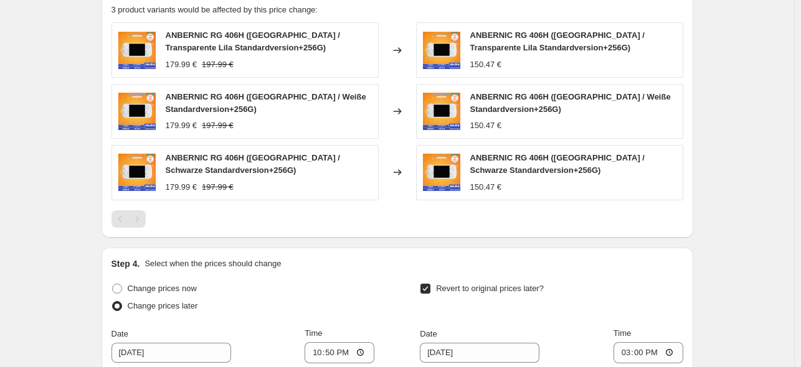
scroll to position [685, 0]
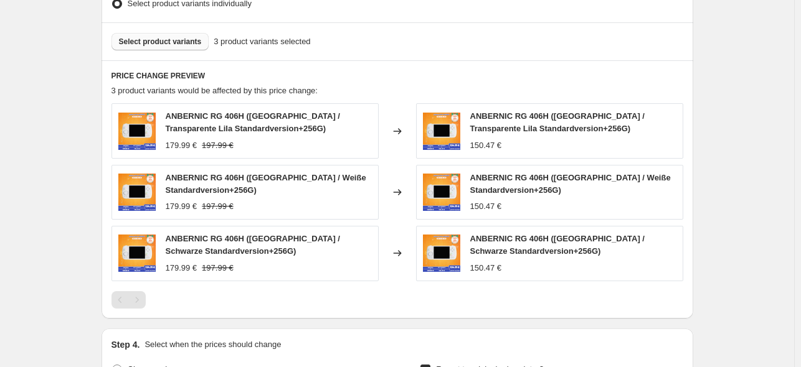
click at [461, 47] on div "Select product variants 3 product variants selected" at bounding box center [396, 41] width 571 height 17
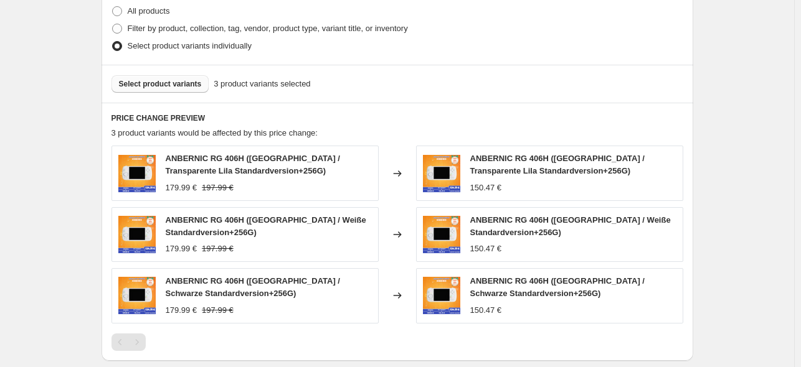
scroll to position [622, 0]
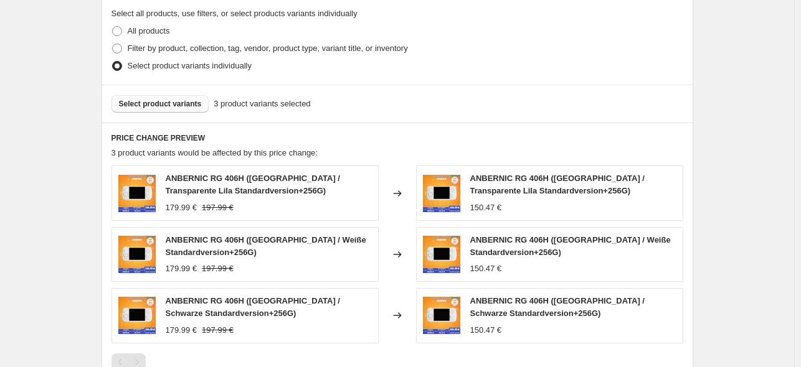
click at [181, 104] on span "Select product variants" at bounding box center [160, 104] width 83 height 10
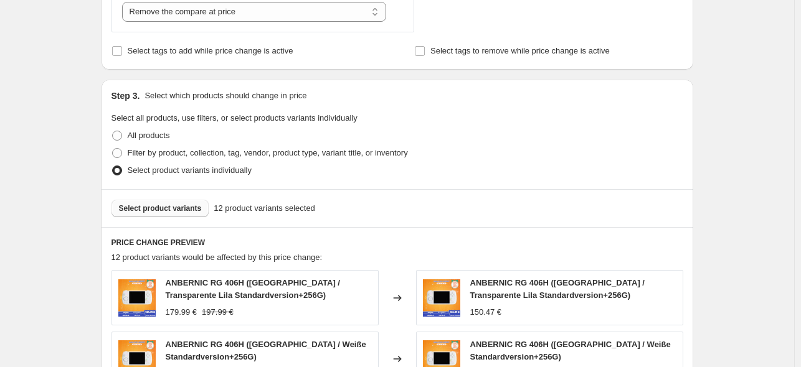
scroll to position [436, 0]
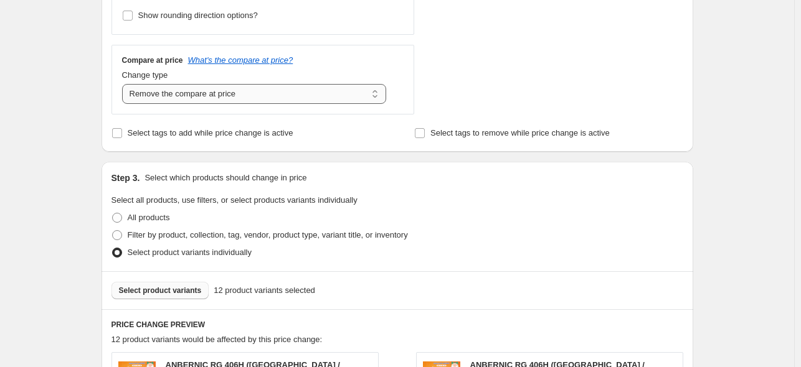
click at [301, 89] on select "Change the compare at price to the current price (sale) Change the compare at p…" at bounding box center [254, 94] width 265 height 20
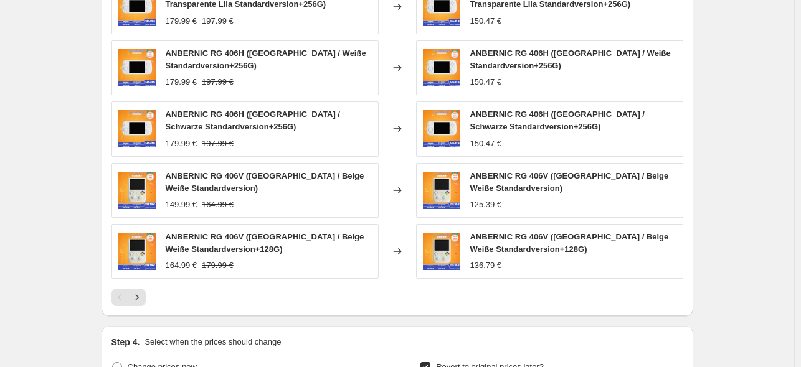
scroll to position [871, 0]
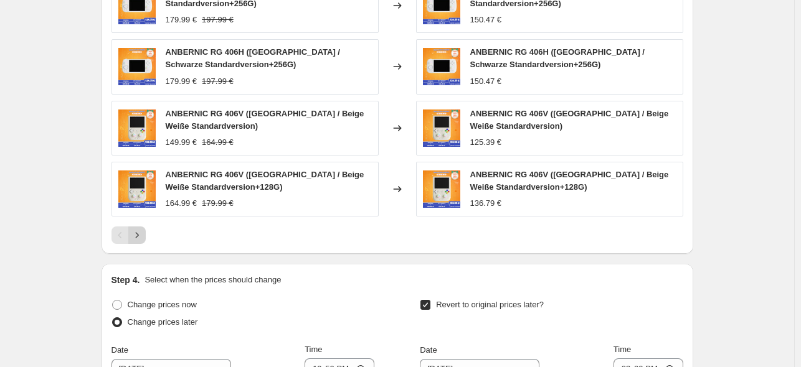
click at [142, 235] on icon "Next" at bounding box center [137, 235] width 12 height 12
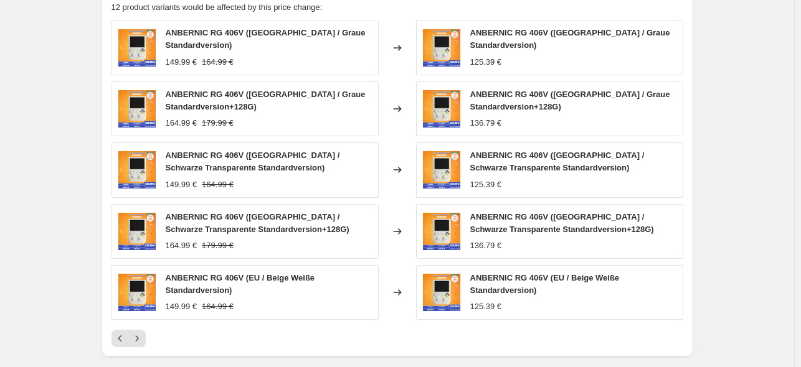
scroll to position [747, 0]
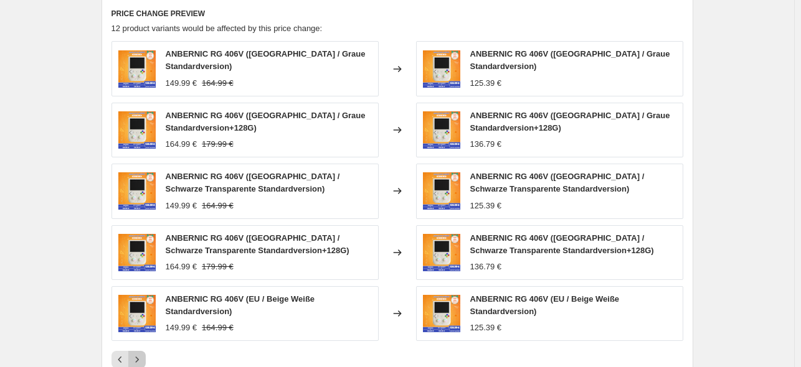
click at [135, 357] on icon "Next" at bounding box center [137, 360] width 12 height 12
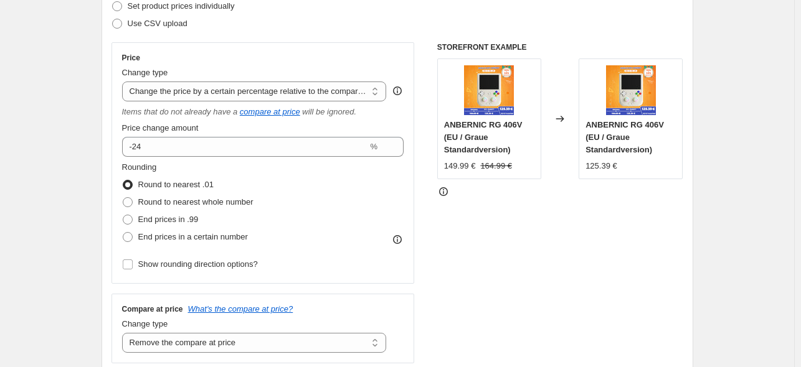
scroll to position [0, 0]
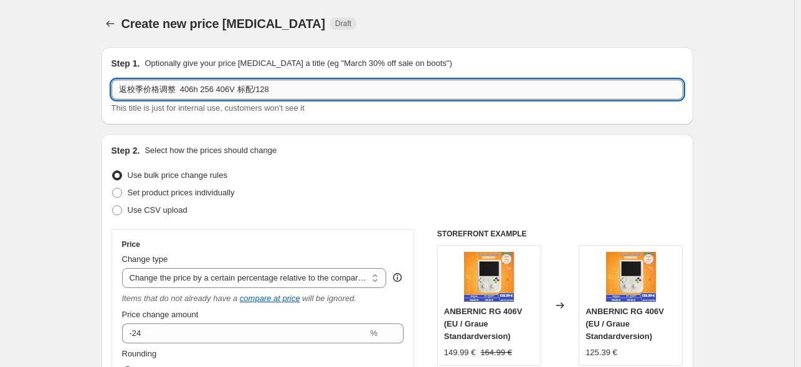
click at [299, 83] on input "返校季价格调整 406h 256 406V 标配/128" at bounding box center [396, 90] width 571 height 20
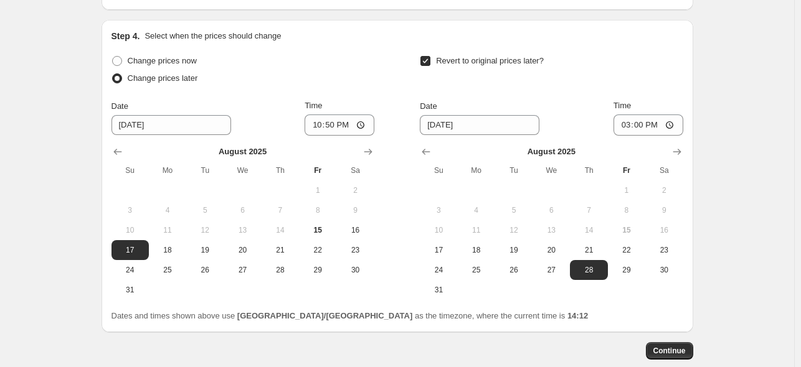
scroll to position [934, 0]
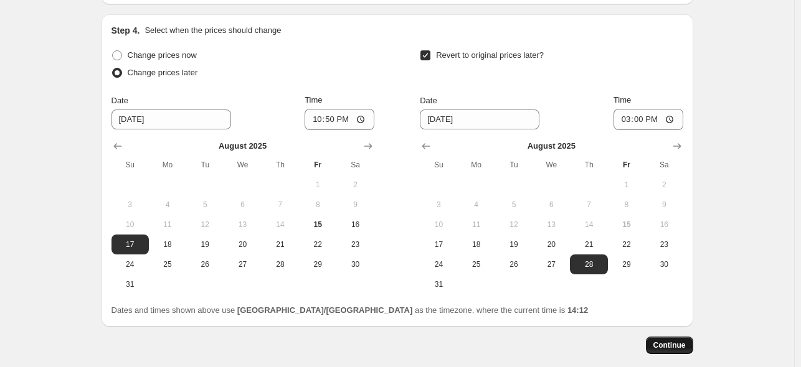
type input "返校季价格调整 406h 256 406V 标配/128 24%"
click at [665, 342] on span "Continue" at bounding box center [669, 346] width 32 height 10
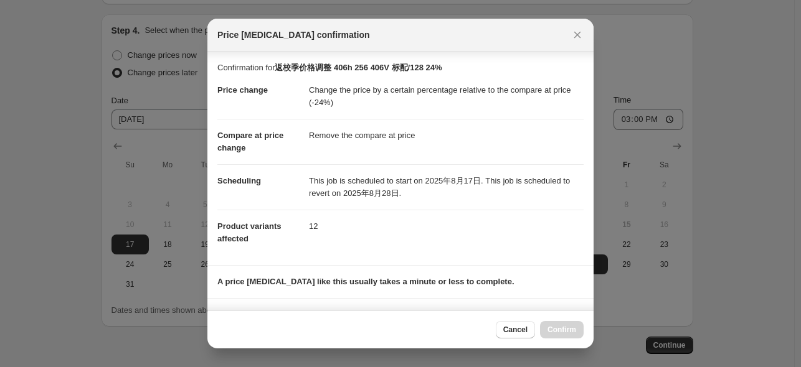
scroll to position [165, 0]
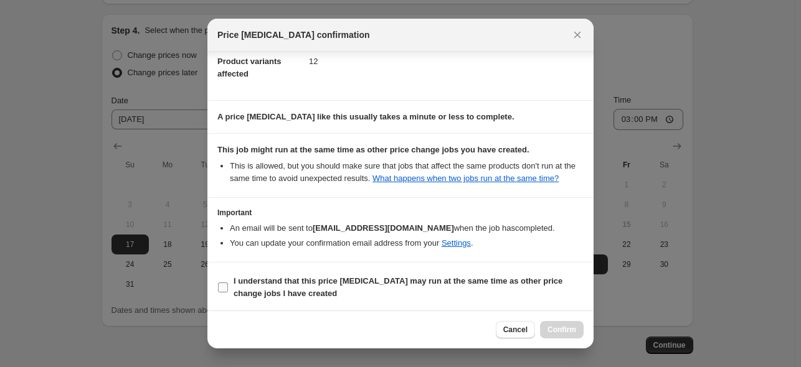
click at [438, 291] on span "I understand that this price [MEDICAL_DATA] may run at the same time as other p…" at bounding box center [408, 287] width 350 height 25
click at [228, 291] on input "I understand that this price [MEDICAL_DATA] may run at the same time as other p…" at bounding box center [223, 288] width 10 height 10
checkbox input "true"
click at [575, 331] on span "Confirm" at bounding box center [561, 330] width 29 height 10
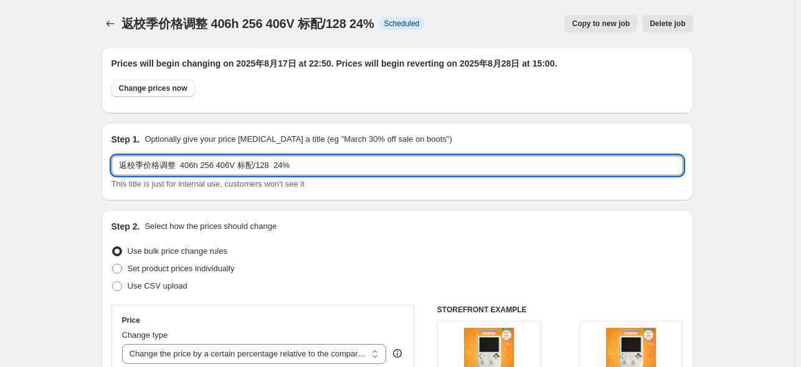
click at [237, 167] on input "返校季价格调整 406h 256 406V 标配/128 24%" at bounding box center [396, 166] width 571 height 20
click at [110, 24] on icon "Price change jobs" at bounding box center [110, 24] width 8 height 6
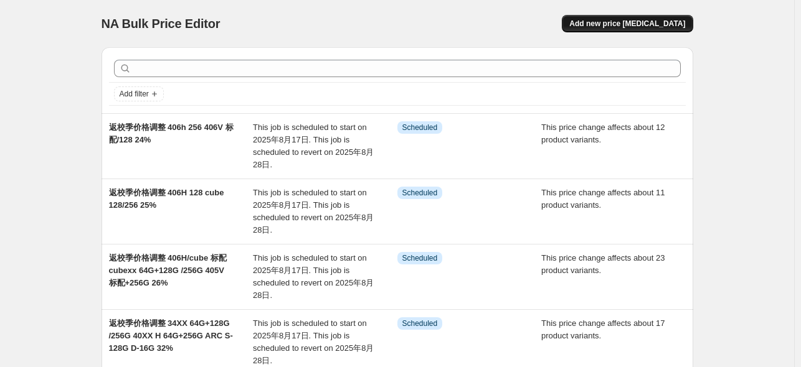
click at [641, 28] on span "Add new price [MEDICAL_DATA]" at bounding box center [627, 24] width 116 height 10
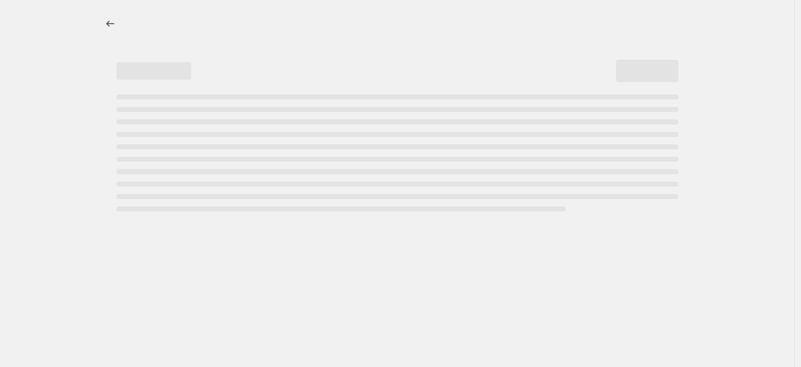
select select "percentage"
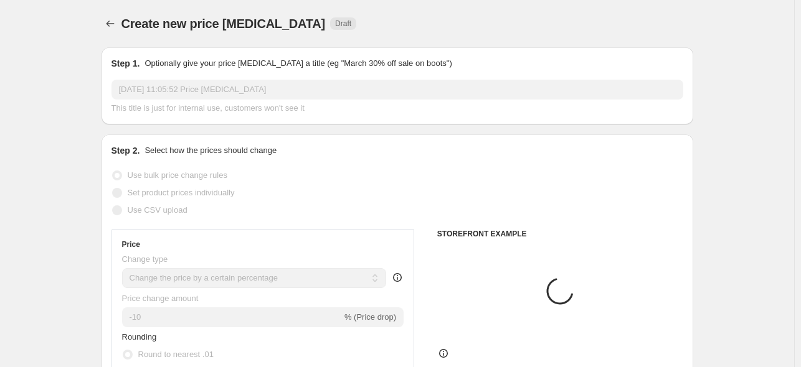
click at [274, 89] on input "2025年8月15日 11:05:52 Price change job" at bounding box center [396, 90] width 571 height 20
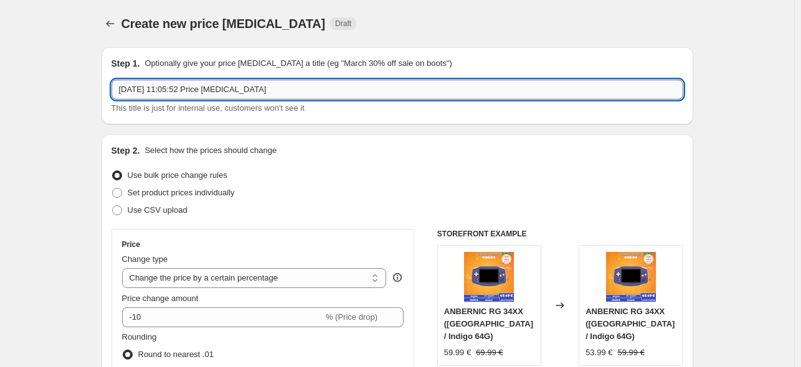
click at [274, 89] on input "2025年8月15日 11:05:52 Price change job" at bounding box center [396, 90] width 571 height 20
paste input "返校季价格调整 406h 256 406V 标配/128 24%"
drag, startPoint x: 182, startPoint y: 90, endPoint x: 271, endPoint y: 88, distance: 89.0
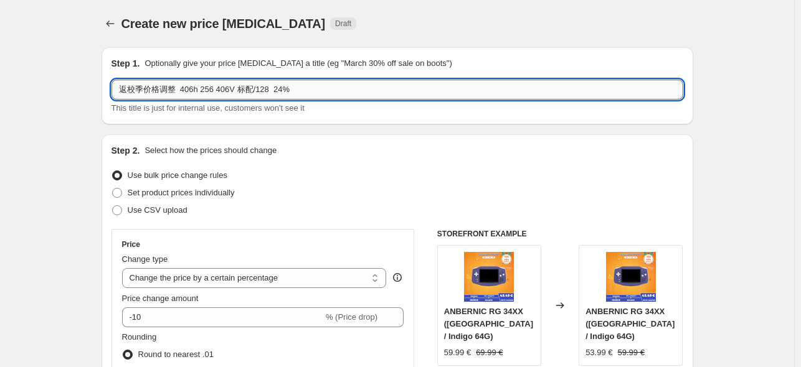
click at [269, 88] on input "返校季价格调整 406h 256 406V 标配/128 24%" at bounding box center [396, 90] width 571 height 20
click at [202, 88] on input "返校季价格调整 p01 24%" at bounding box center [396, 90] width 571 height 20
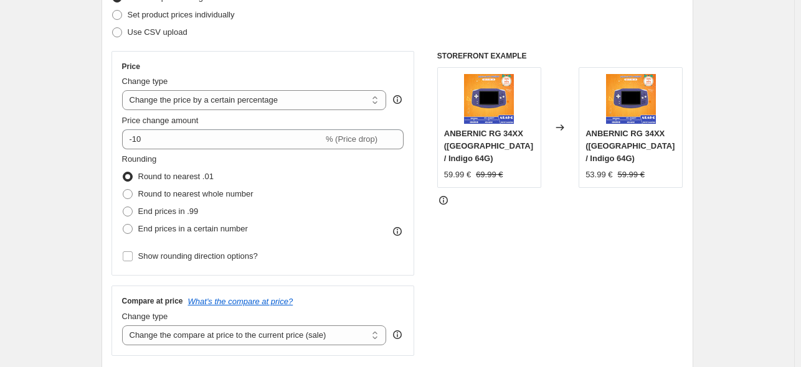
scroll to position [187, 0]
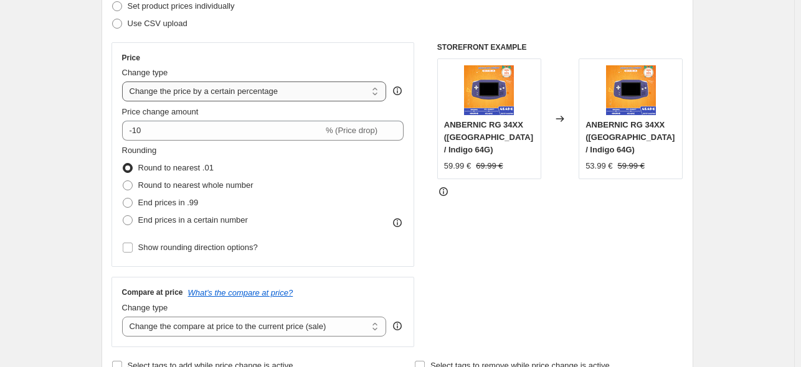
type input "返校季价格调整 p01 34%"
click at [273, 96] on select "Change the price to a certain amount Change the price by a certain amount Chang…" at bounding box center [254, 92] width 265 height 20
select select "pcap"
click at [124, 82] on select "Change the price to a certain amount Change the price by a certain amount Chang…" at bounding box center [254, 92] width 265 height 20
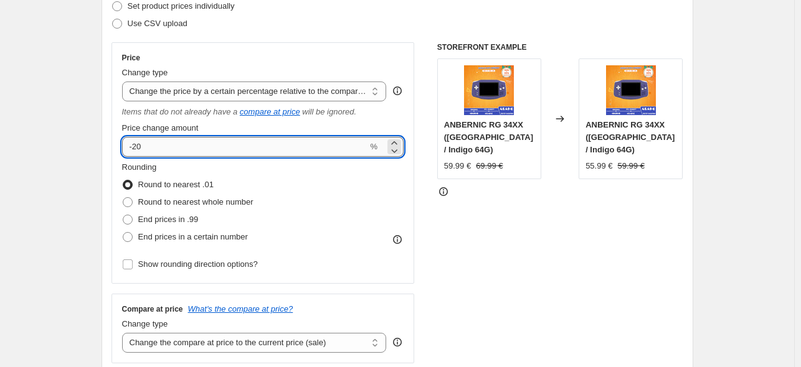
click at [230, 156] on input "-20" at bounding box center [245, 147] width 246 height 20
type input "-2"
type input "-34"
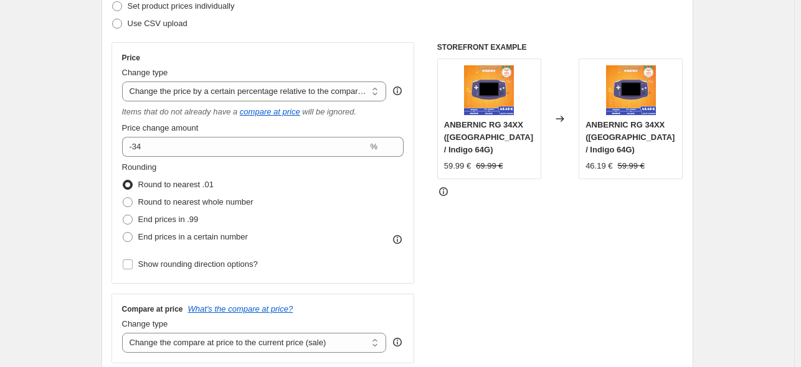
click at [466, 217] on div "STOREFRONT EXAMPLE ANBERNIC RG 34XX (China / Indigo 64G) 59.99 € 69.99 € Change…" at bounding box center [560, 202] width 246 height 321
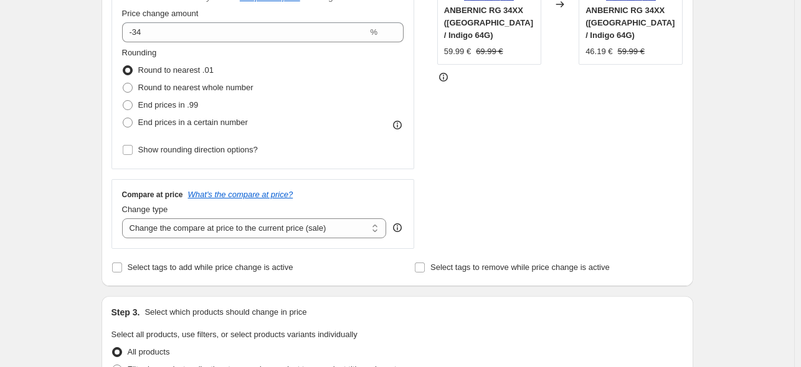
scroll to position [373, 0]
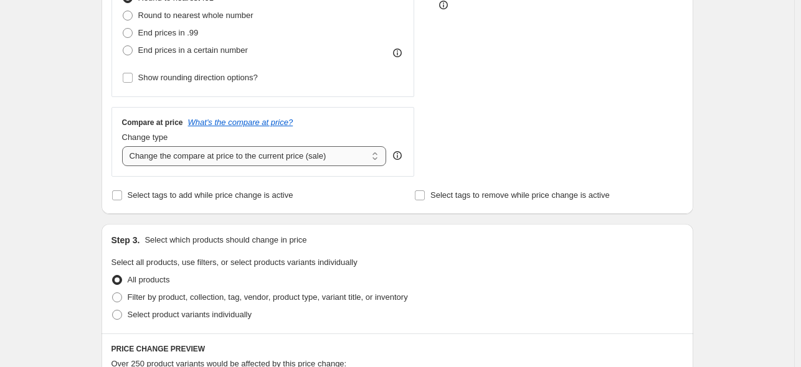
click at [219, 163] on select "Change the compare at price to the current price (sale) Change the compare at p…" at bounding box center [254, 156] width 265 height 20
select select "no_change"
click at [124, 147] on select "Change the compare at price to the current price (sale) Change the compare at p…" at bounding box center [254, 156] width 265 height 20
click at [157, 313] on span "Select product variants individually" at bounding box center [190, 314] width 124 height 9
click at [113, 311] on input "Select product variants individually" at bounding box center [112, 310] width 1 height 1
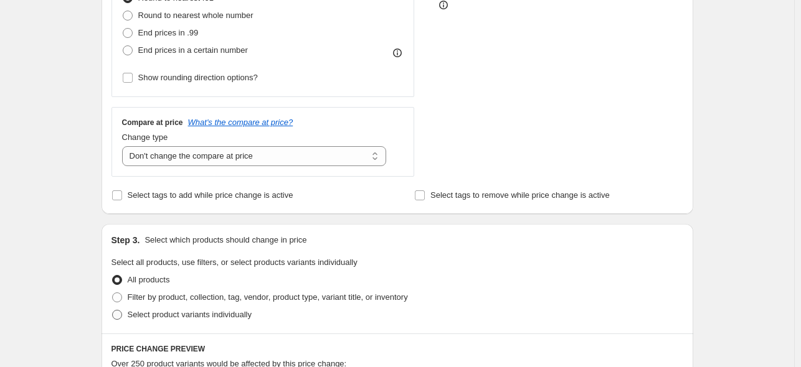
radio input "true"
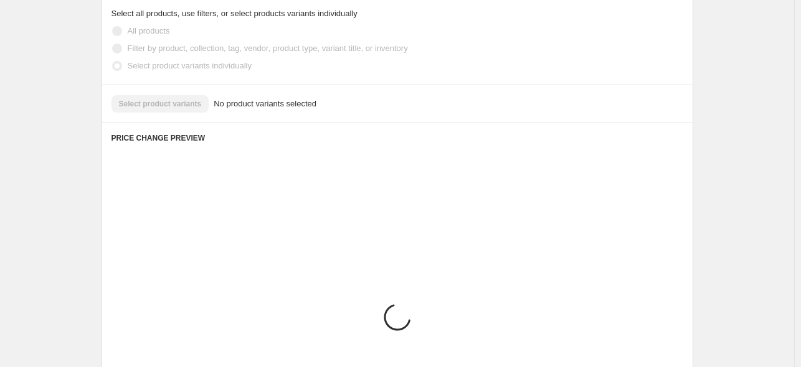
scroll to position [618, 0]
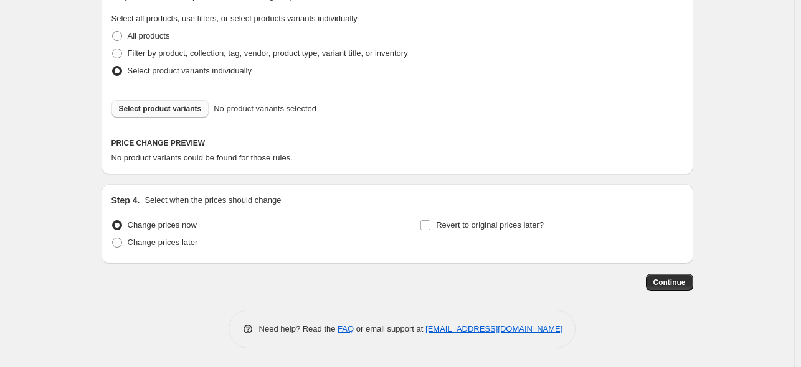
click at [164, 116] on button "Select product variants" at bounding box center [160, 108] width 98 height 17
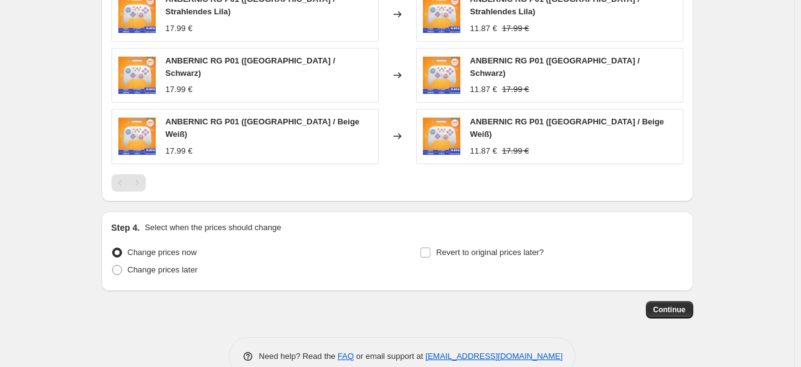
scroll to position [804, 0]
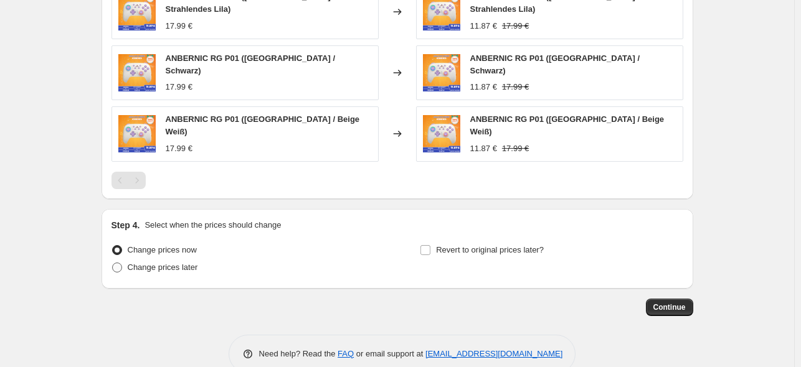
click at [169, 263] on span "Change prices later" at bounding box center [163, 267] width 70 height 9
click at [113, 263] on input "Change prices later" at bounding box center [112, 263] width 1 height 1
radio input "true"
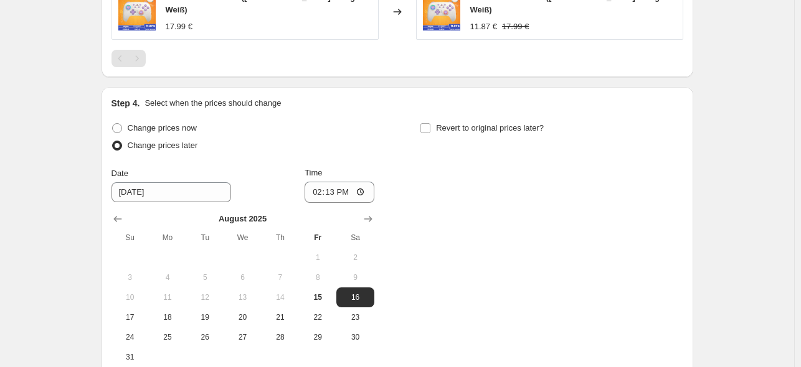
scroll to position [1048, 0]
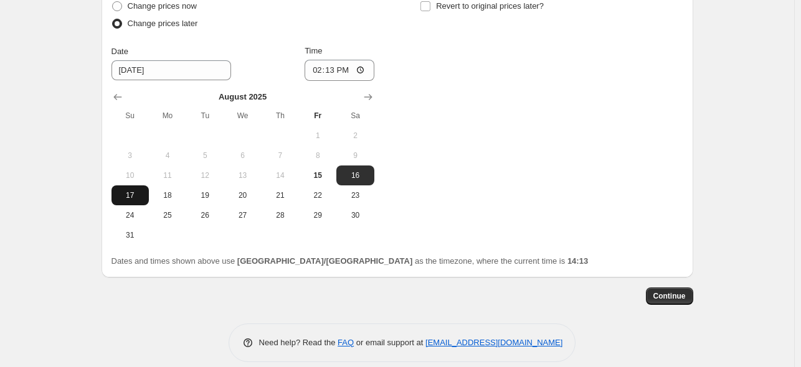
click at [141, 190] on span "17" at bounding box center [129, 195] width 27 height 10
type input "[DATE]"
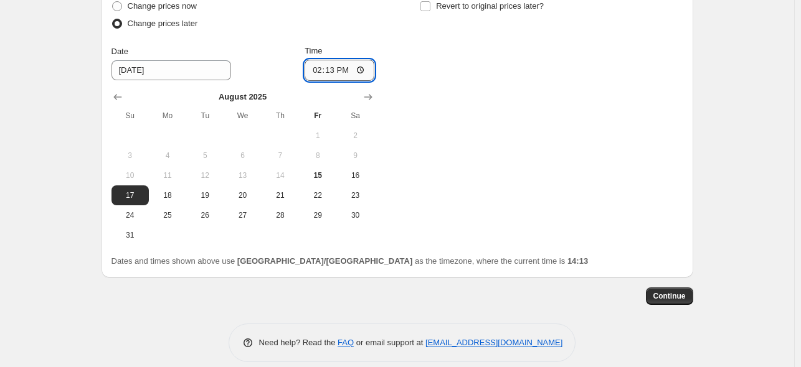
click at [332, 60] on input "14:13" at bounding box center [339, 70] width 70 height 21
click at [334, 62] on input "23:00" at bounding box center [339, 70] width 70 height 21
type input "22:50"
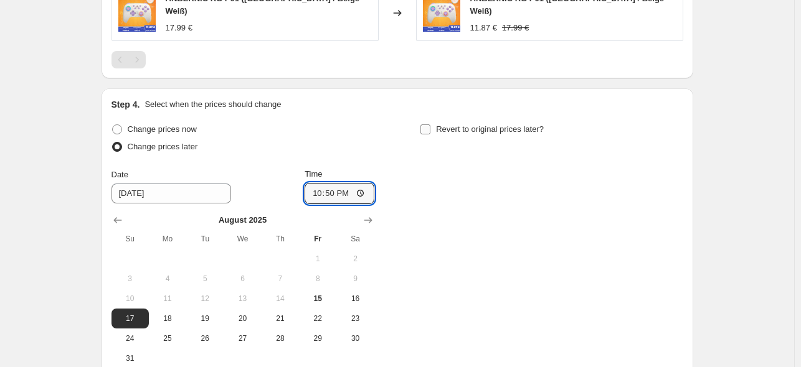
scroll to position [924, 0]
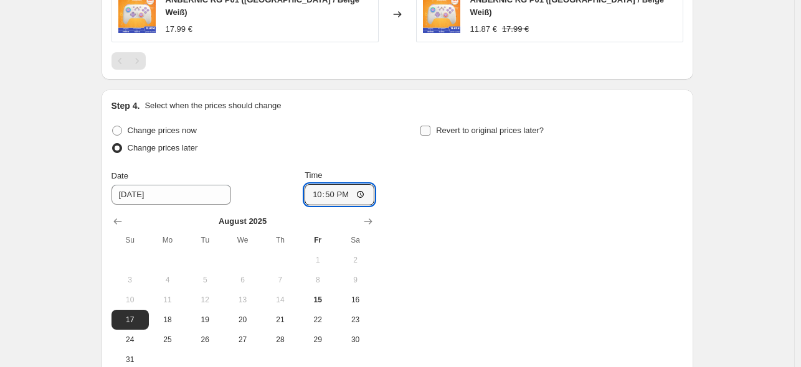
click at [514, 122] on label "Revert to original prices later?" at bounding box center [482, 130] width 124 height 17
click at [430, 126] on input "Revert to original prices later?" at bounding box center [425, 131] width 10 height 10
checkbox input "true"
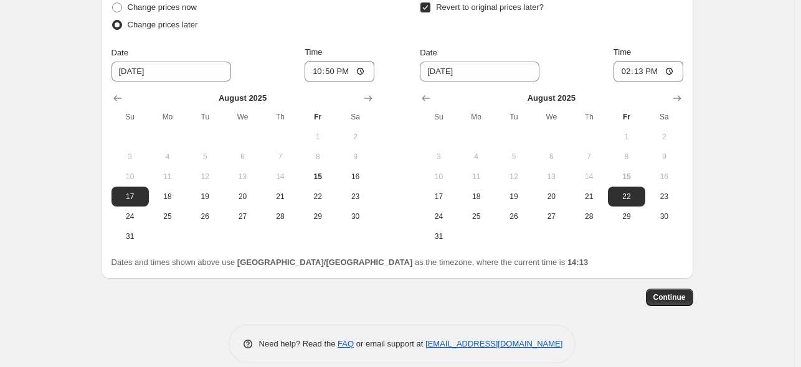
scroll to position [1048, 0]
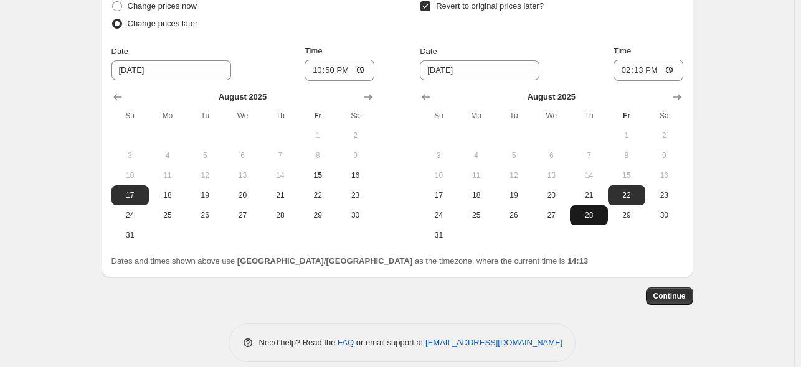
click at [596, 210] on span "28" at bounding box center [588, 215] width 27 height 10
type input "[DATE]"
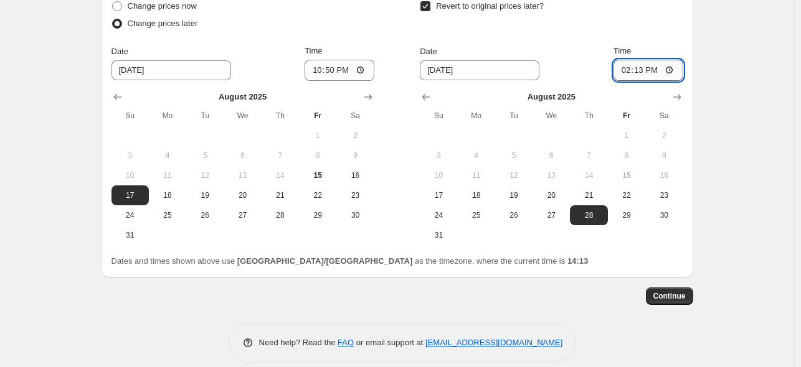
click at [645, 60] on input "14:13" at bounding box center [648, 70] width 70 height 21
type input "15:00"
click at [677, 291] on span "Continue" at bounding box center [669, 296] width 32 height 10
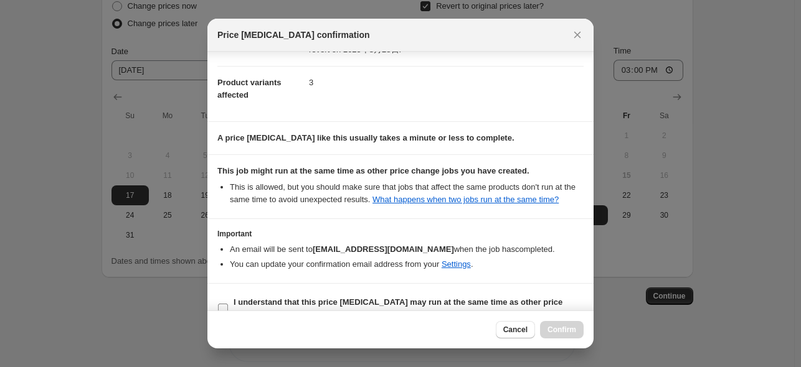
scroll to position [165, 0]
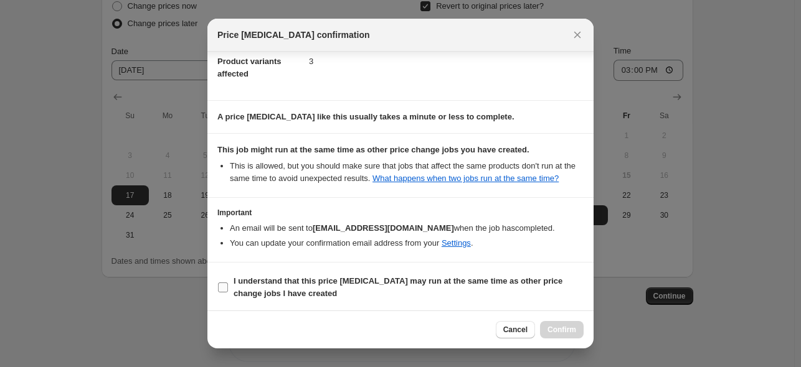
click at [344, 290] on span "I understand that this price [MEDICAL_DATA] may run at the same time as other p…" at bounding box center [408, 287] width 350 height 25
click at [228, 290] on input "I understand that this price [MEDICAL_DATA] may run at the same time as other p…" at bounding box center [223, 288] width 10 height 10
checkbox input "true"
click at [552, 337] on button "Confirm" at bounding box center [562, 329] width 44 height 17
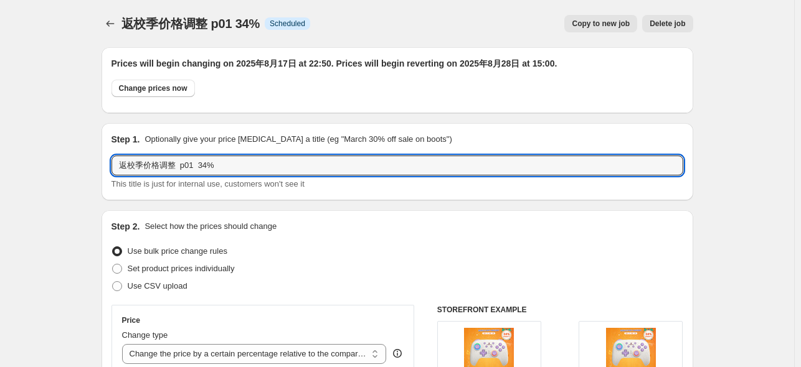
drag, startPoint x: 240, startPoint y: 166, endPoint x: 2, endPoint y: 157, distance: 237.9
click at [110, 22] on icon "Price change jobs" at bounding box center [110, 23] width 12 height 12
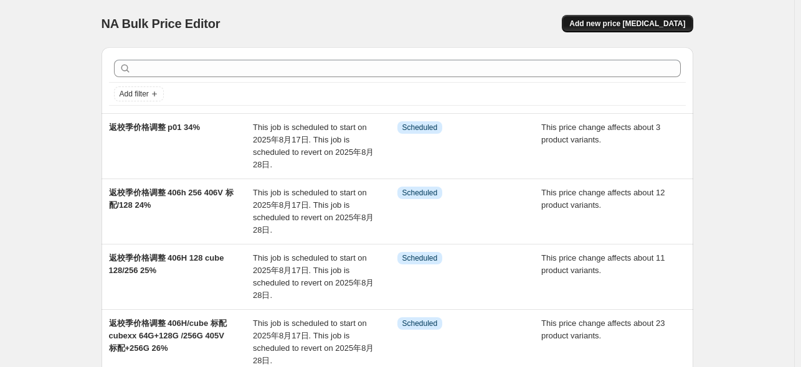
click at [620, 27] on span "Add new price [MEDICAL_DATA]" at bounding box center [627, 24] width 116 height 10
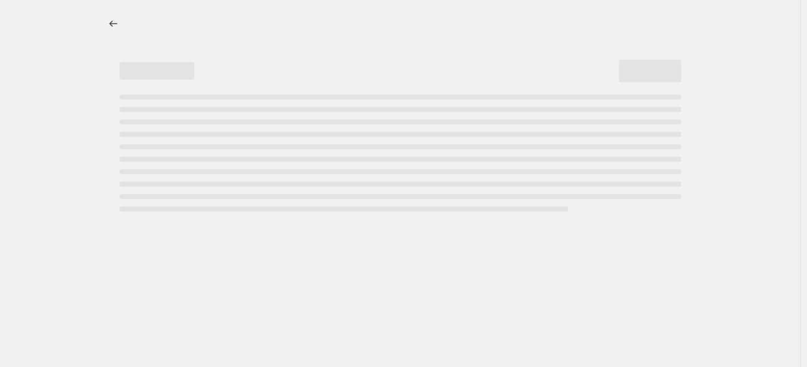
select select "percentage"
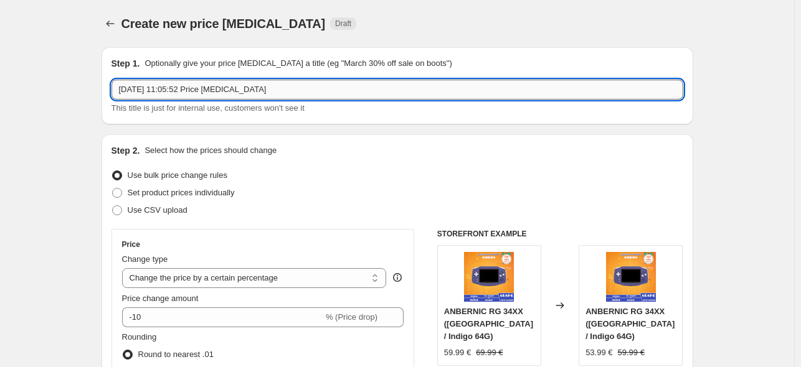
click at [182, 92] on input "2025年8月15日 11:05:52 Price change job" at bounding box center [396, 90] width 571 height 20
paste input "返校季价格调整 p01 34%"
drag, startPoint x: 180, startPoint y: 87, endPoint x: 242, endPoint y: 94, distance: 62.0
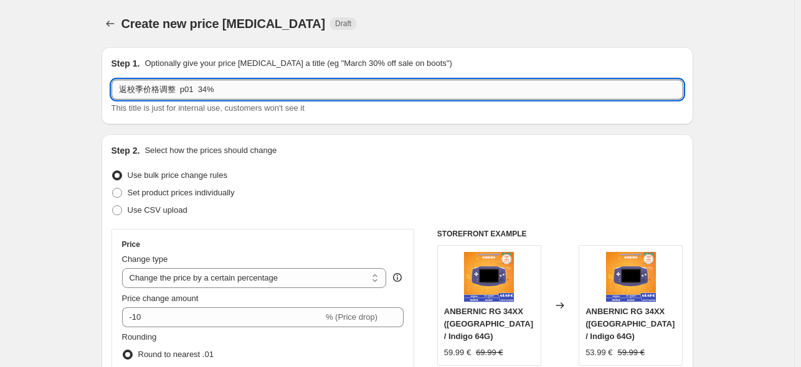
click at [242, 94] on input "返校季价格调整 p01 34%" at bounding box center [396, 90] width 571 height 20
type input "返校季价格调整 cubexx 64 29%"
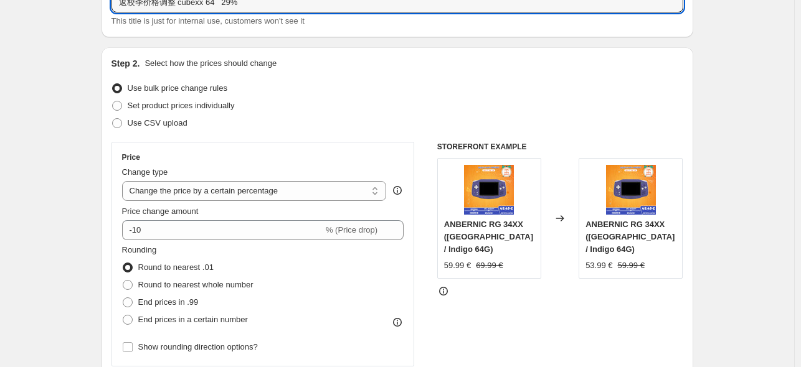
scroll to position [187, 0]
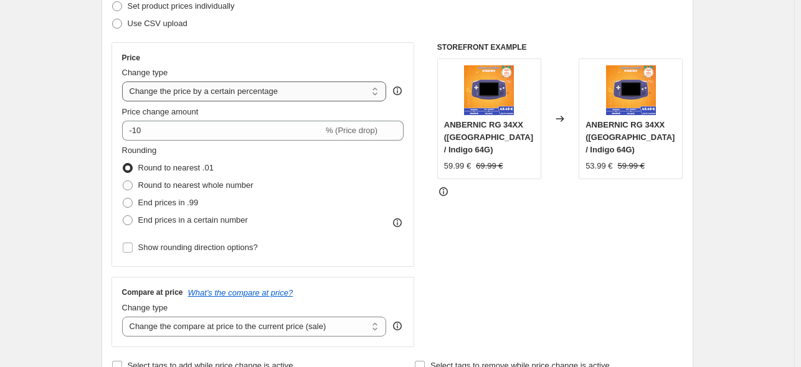
click at [270, 94] on select "Change the price to a certain amount Change the price by a certain amount Chang…" at bounding box center [254, 92] width 265 height 20
select select "pcap"
click at [124, 82] on select "Change the price to a certain amount Change the price by a certain amount Chang…" at bounding box center [254, 92] width 265 height 20
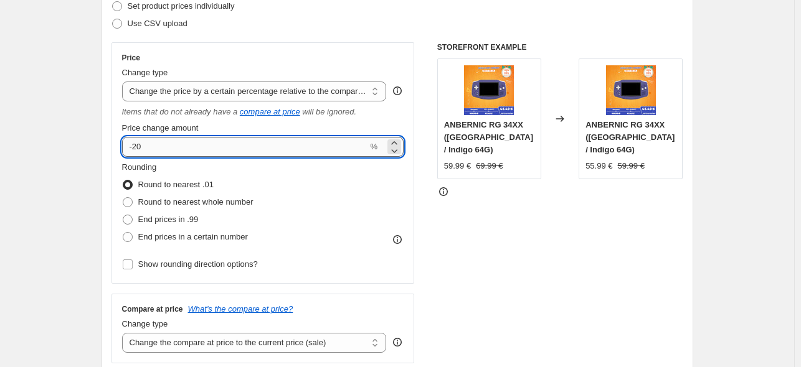
click at [243, 146] on input "-20" at bounding box center [245, 147] width 246 height 20
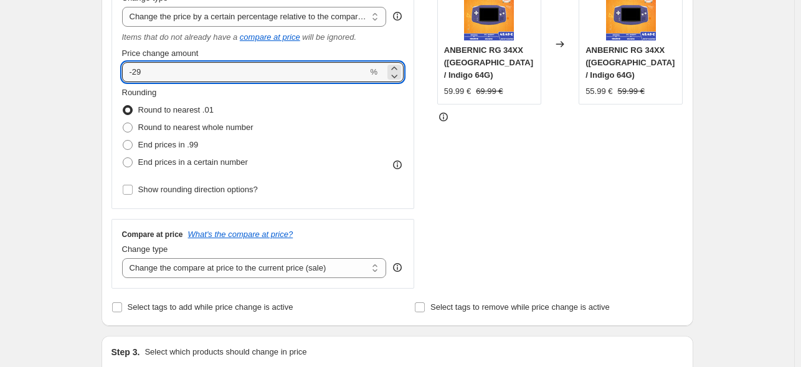
scroll to position [373, 0]
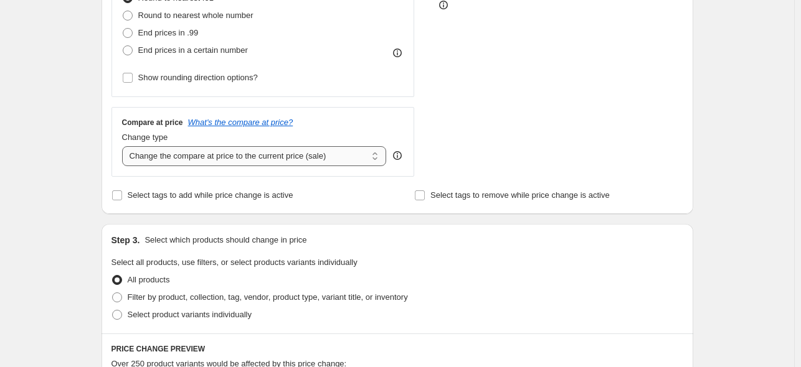
type input "-29"
click at [318, 165] on select "Change the compare at price to the current price (sale) Change the compare at p…" at bounding box center [254, 156] width 265 height 20
select select "no_change"
click at [124, 147] on select "Change the compare at price to the current price (sale) Change the compare at p…" at bounding box center [254, 156] width 265 height 20
click at [175, 317] on span "Select product variants individually" at bounding box center [190, 314] width 124 height 9
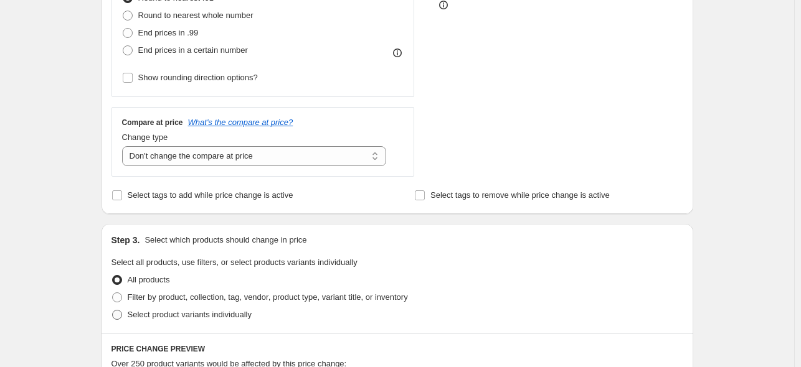
click at [113, 311] on input "Select product variants individually" at bounding box center [112, 310] width 1 height 1
radio input "true"
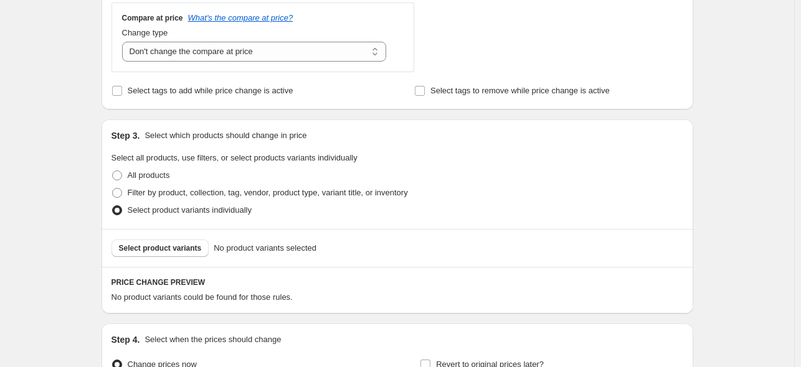
scroll to position [498, 0]
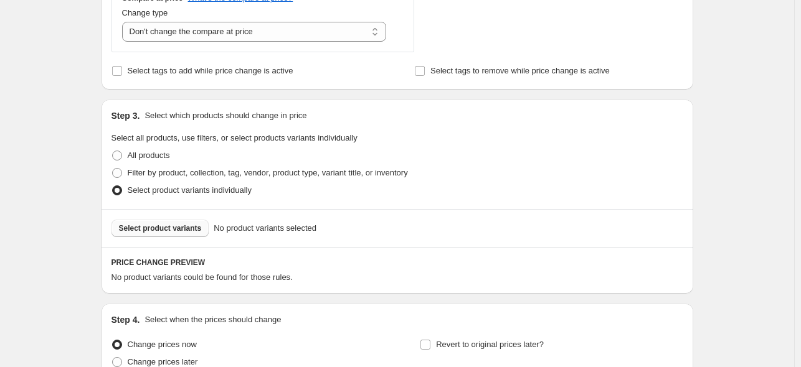
click at [177, 235] on button "Select product variants" at bounding box center [160, 228] width 98 height 17
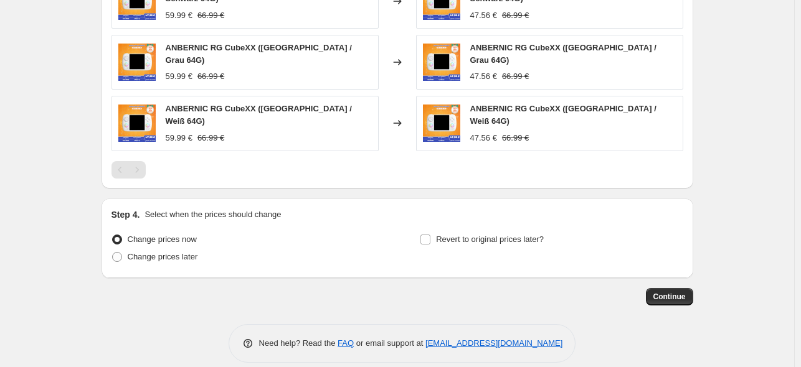
scroll to position [816, 0]
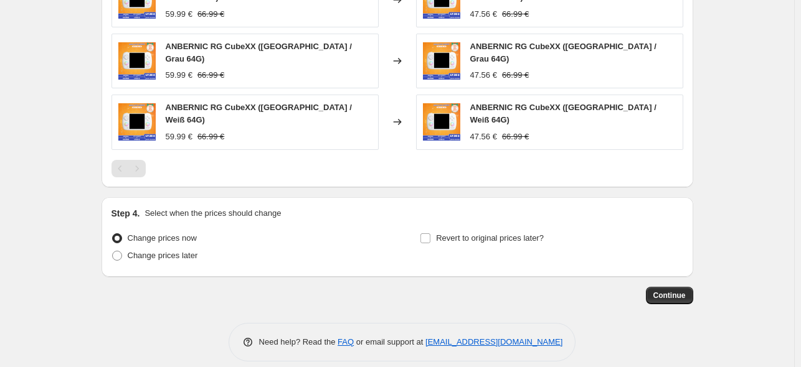
drag, startPoint x: 179, startPoint y: 247, endPoint x: 210, endPoint y: 232, distance: 34.8
click at [178, 251] on span "Change prices later" at bounding box center [163, 255] width 70 height 9
click at [113, 251] on input "Change prices later" at bounding box center [112, 251] width 1 height 1
radio input "true"
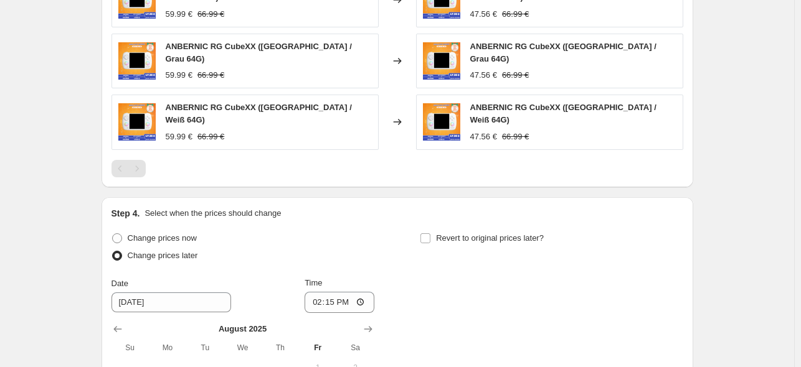
scroll to position [1003, 0]
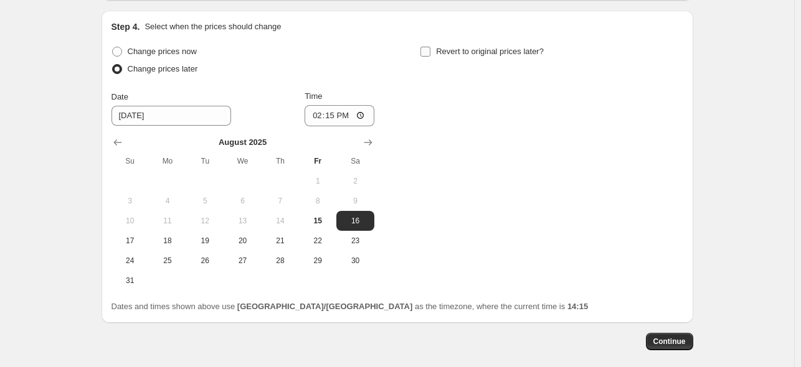
click at [466, 47] on span "Revert to original prices later?" at bounding box center [490, 51] width 108 height 9
click at [430, 47] on input "Revert to original prices later?" at bounding box center [425, 52] width 10 height 10
checkbox input "true"
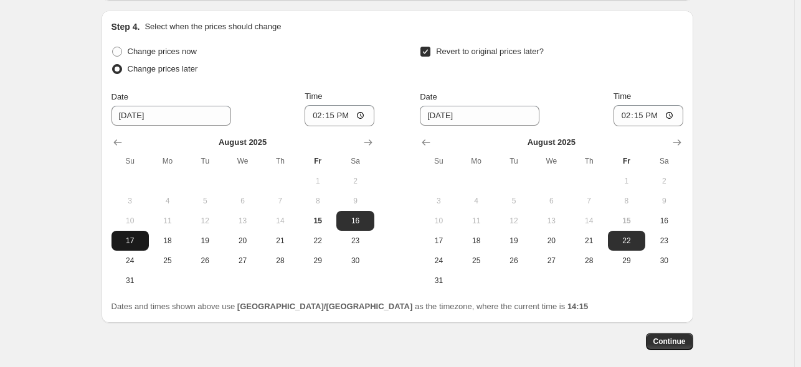
click at [126, 236] on span "17" at bounding box center [129, 241] width 27 height 10
type input "[DATE]"
click at [334, 105] on input "14:15" at bounding box center [339, 115] width 70 height 21
click at [336, 105] on input "23:15" at bounding box center [339, 115] width 70 height 21
type input "22:50"
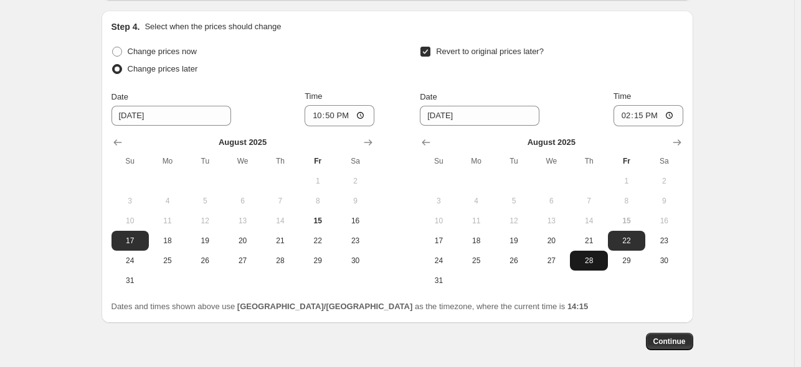
drag, startPoint x: 561, startPoint y: 248, endPoint x: 600, endPoint y: 249, distance: 39.2
click at [600, 251] on tr "24 25 26 27 28 29 30" at bounding box center [551, 261] width 263 height 20
click at [596, 256] on span "28" at bounding box center [588, 261] width 27 height 10
type input "[DATE]"
click at [646, 105] on input "14:15" at bounding box center [648, 115] width 70 height 21
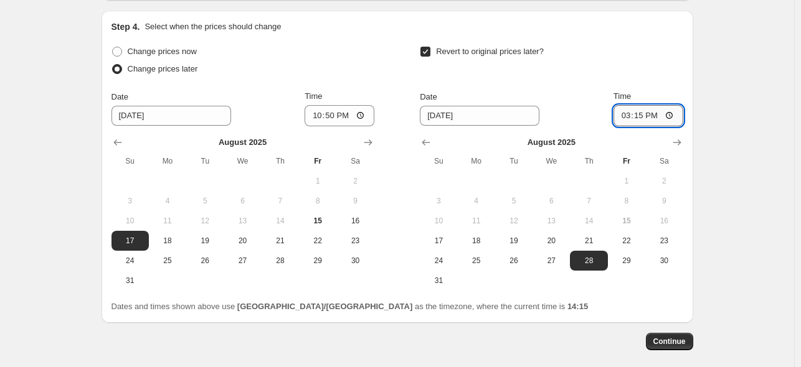
type input "15:00"
click at [619, 49] on div "Revert to original prices later?" at bounding box center [551, 61] width 263 height 37
click at [652, 333] on button "Continue" at bounding box center [669, 341] width 47 height 17
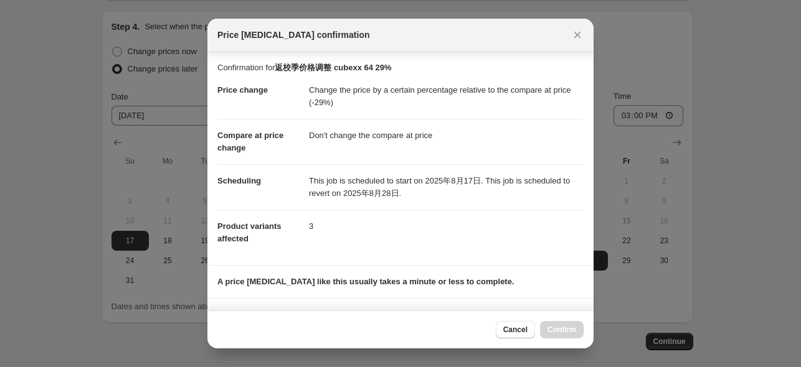
scroll to position [165, 0]
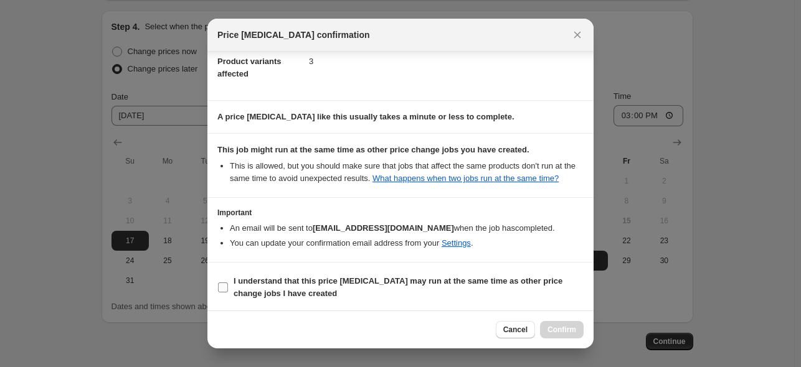
click at [439, 276] on b "I understand that this price [MEDICAL_DATA] may run at the same time as other p…" at bounding box center [397, 287] width 329 height 22
click at [228, 283] on input "I understand that this price [MEDICAL_DATA] may run at the same time as other p…" at bounding box center [223, 288] width 10 height 10
checkbox input "true"
click at [555, 333] on span "Confirm" at bounding box center [561, 330] width 29 height 10
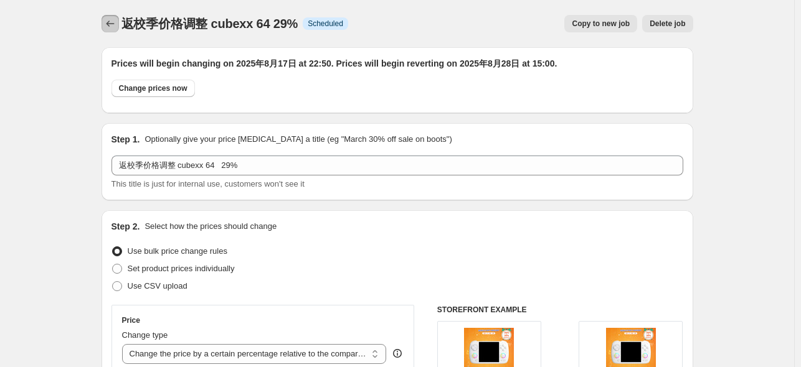
click at [116, 25] on icon "Price change jobs" at bounding box center [110, 23] width 12 height 12
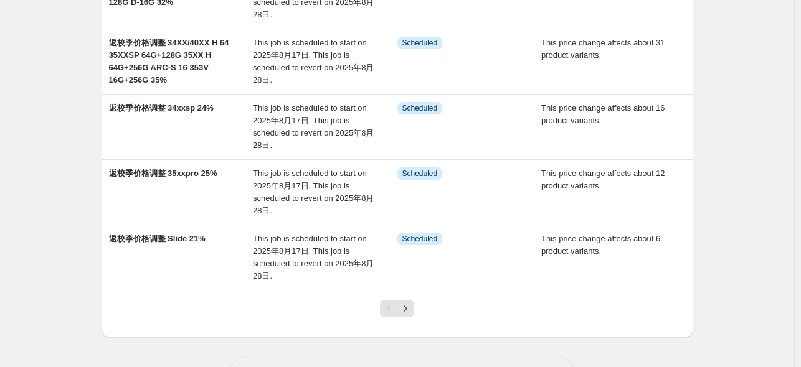
scroll to position [520, 0]
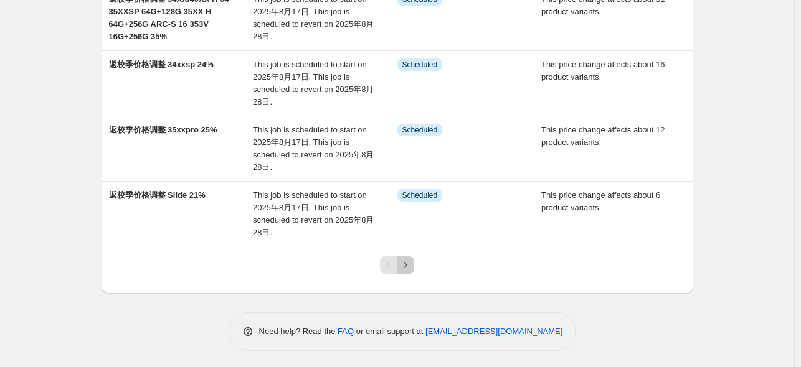
click at [411, 266] on icon "Next" at bounding box center [405, 265] width 12 height 12
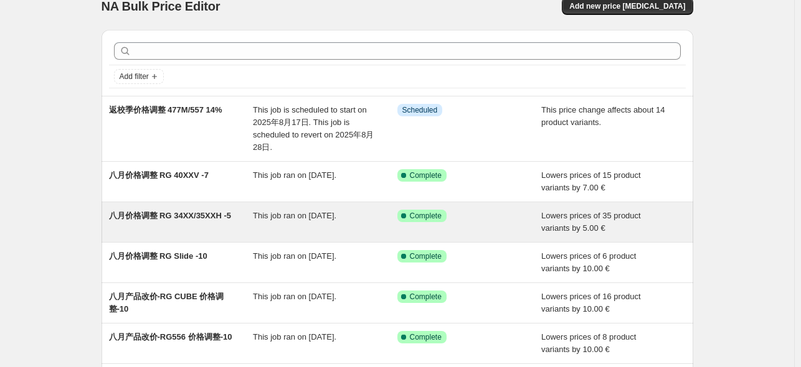
scroll to position [0, 0]
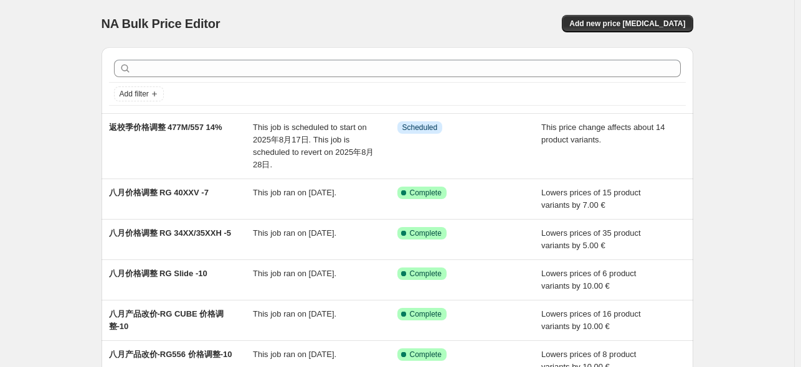
click at [735, 151] on div "NA Bulk Price Editor. This page is ready NA Bulk Price Editor Add new price cha…" at bounding box center [397, 333] width 794 height 666
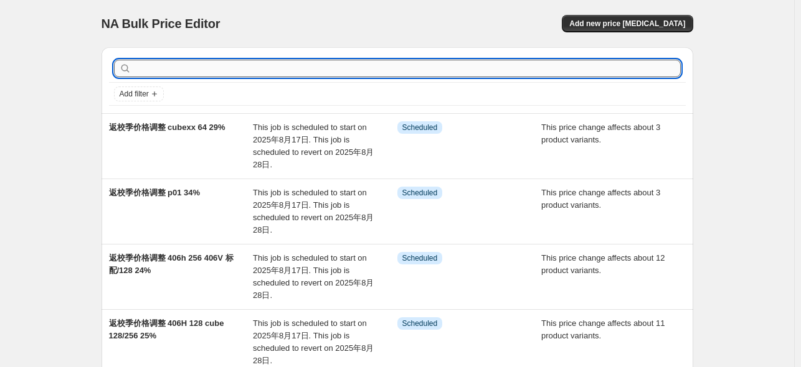
click at [235, 64] on input "text" at bounding box center [407, 68] width 547 height 17
type input "cubexx"
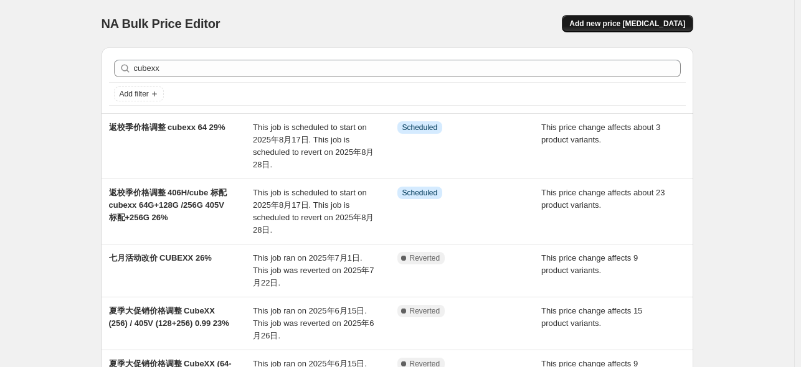
click at [627, 22] on span "Add new price [MEDICAL_DATA]" at bounding box center [627, 24] width 116 height 10
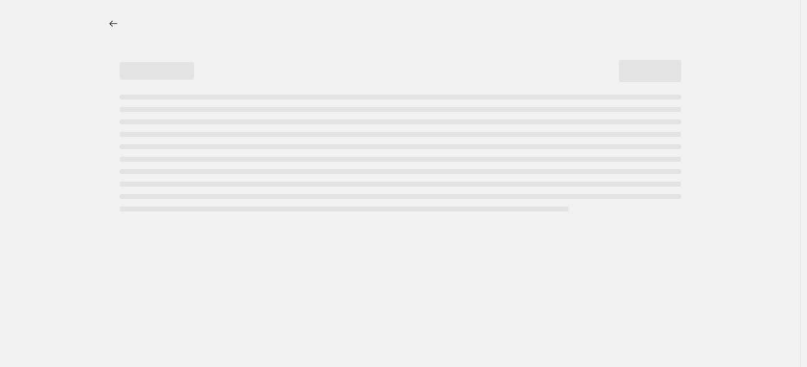
select select "percentage"
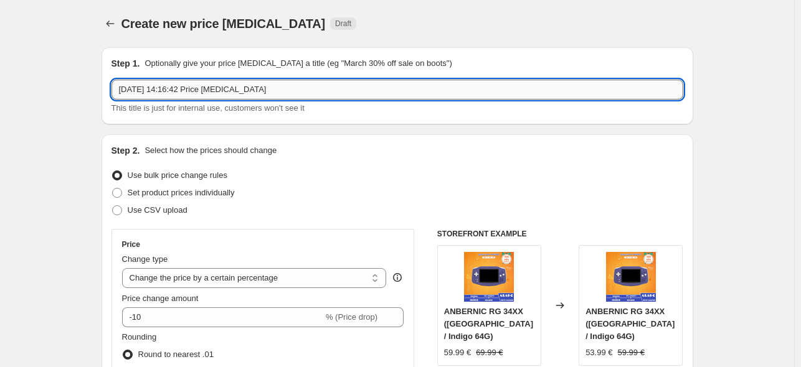
click at [219, 92] on input "[DATE] 14:16:42 Price [MEDICAL_DATA]" at bounding box center [396, 90] width 571 height 20
paste input "返校季价格调整 p01 34%"
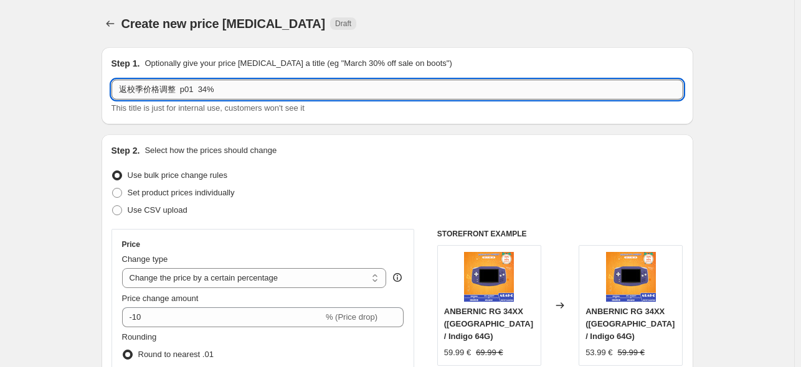
drag, startPoint x: 182, startPoint y: 91, endPoint x: 196, endPoint y: 94, distance: 14.0
click at [196, 94] on input "返校季价格调整 p01 34%" at bounding box center [396, 90] width 571 height 20
drag, startPoint x: 215, startPoint y: 92, endPoint x: 204, endPoint y: 94, distance: 11.4
click at [204, 94] on input "返校季价格调整 406v 34%" at bounding box center [396, 90] width 571 height 20
click at [205, 91] on input "返校季价格调整 406v 23%" at bounding box center [396, 90] width 571 height 20
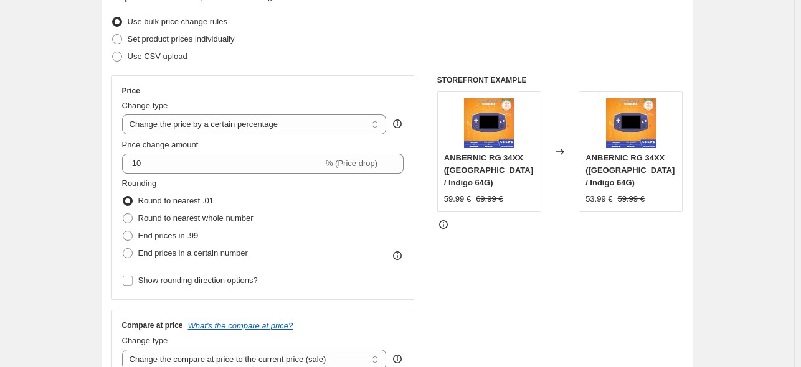
scroll to position [187, 0]
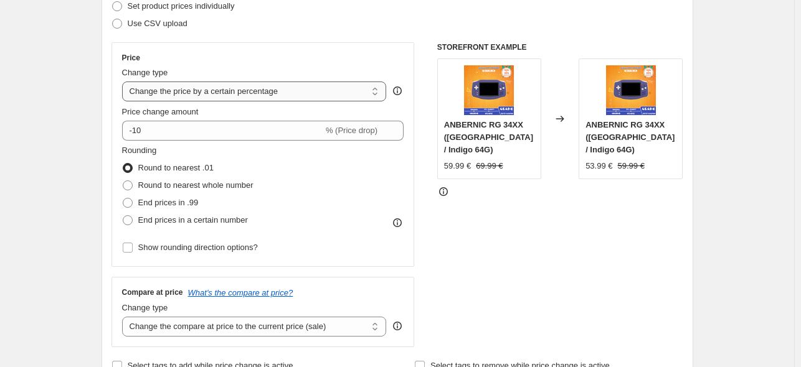
type input "返校季价格调整 406v 256 23%"
click at [296, 93] on select "Change the price to a certain amount Change the price by a certain amount Chang…" at bounding box center [254, 92] width 265 height 20
select select "pcap"
click at [124, 82] on select "Change the price to a certain amount Change the price by a certain amount Chang…" at bounding box center [254, 92] width 265 height 20
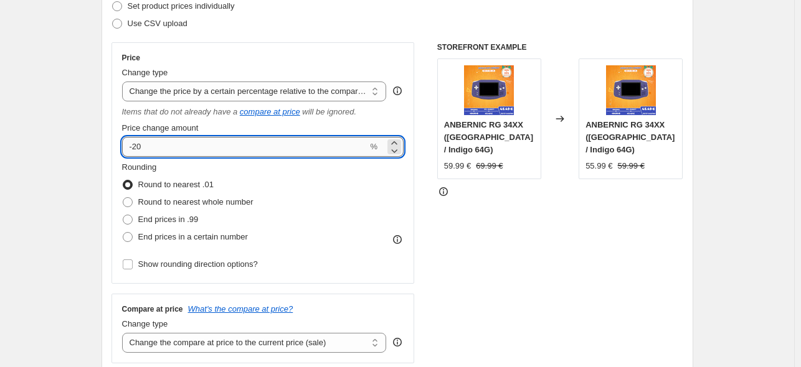
click at [251, 146] on input "-20" at bounding box center [245, 147] width 246 height 20
type input "-23"
click at [563, 248] on div "STOREFRONT EXAMPLE ANBERNIC RG 34XX ([GEOGRAPHIC_DATA] / Indigo 64G) 59.99 € 69…" at bounding box center [560, 202] width 246 height 321
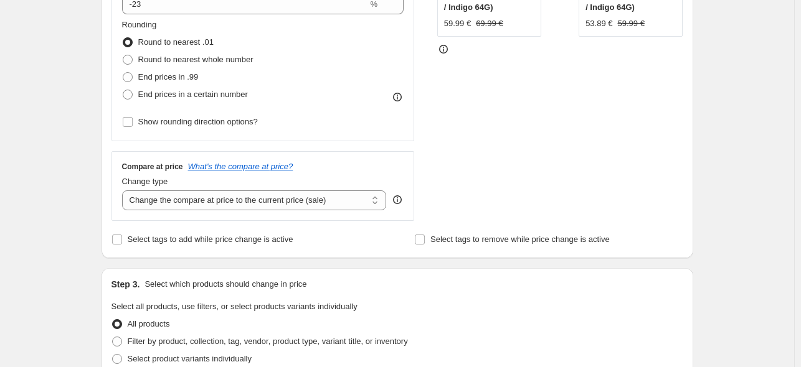
scroll to position [436, 0]
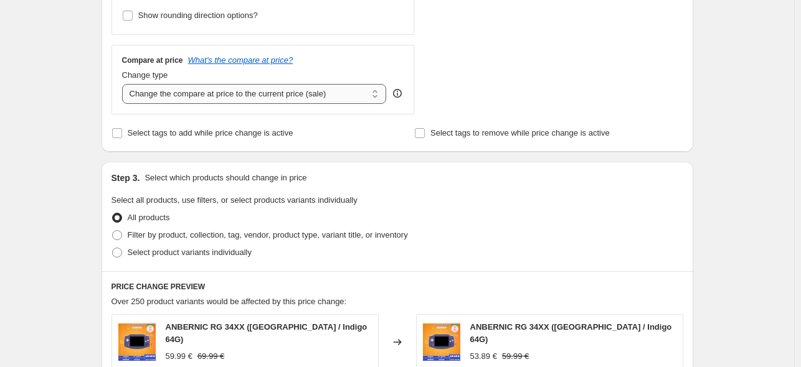
click at [339, 96] on select "Change the compare at price to the current price (sale) Change the compare at p…" at bounding box center [254, 94] width 265 height 20
select select "no_change"
click at [124, 85] on select "Change the compare at price to the current price (sale) Change the compare at p…" at bounding box center [254, 94] width 265 height 20
click at [134, 253] on span "Select product variants individually" at bounding box center [190, 252] width 124 height 9
click at [113, 248] on input "Select product variants individually" at bounding box center [112, 248] width 1 height 1
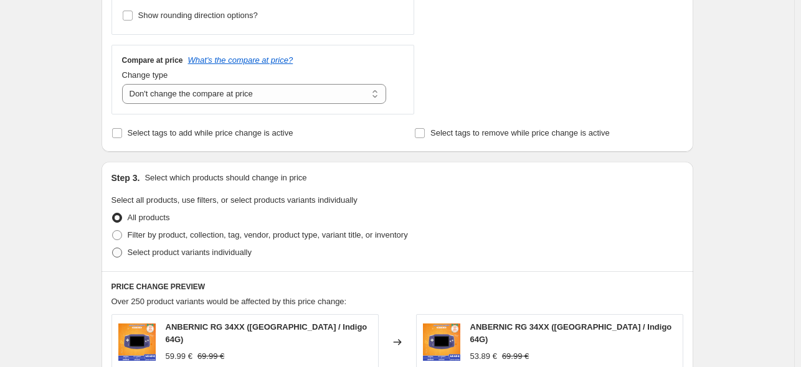
radio input "true"
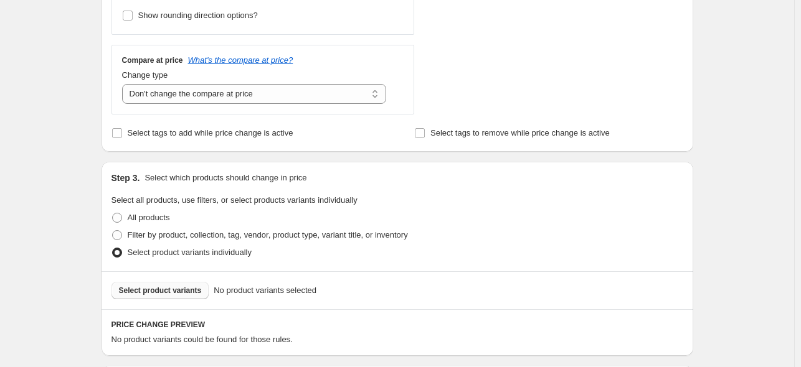
click at [179, 291] on span "Select product variants" at bounding box center [160, 291] width 83 height 10
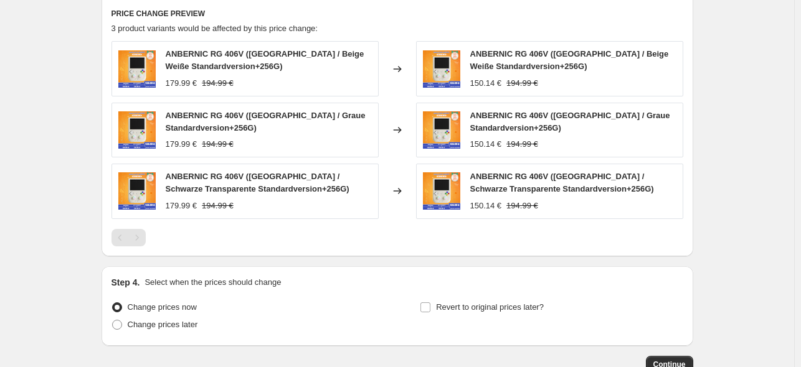
scroll to position [809, 0]
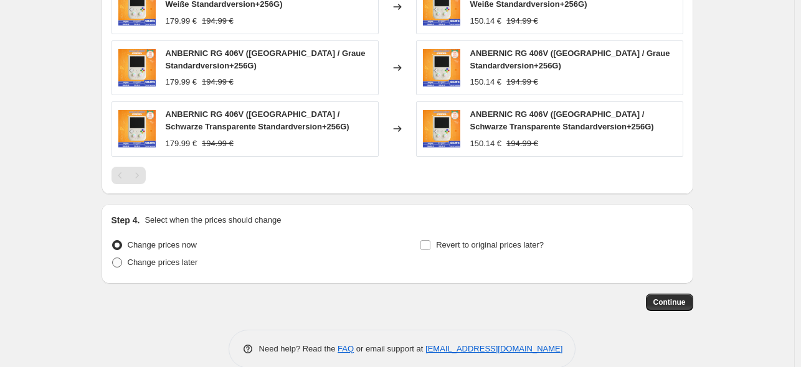
click at [166, 263] on span "Change prices later" at bounding box center [163, 262] width 70 height 9
click at [113, 258] on input "Change prices later" at bounding box center [112, 258] width 1 height 1
radio input "true"
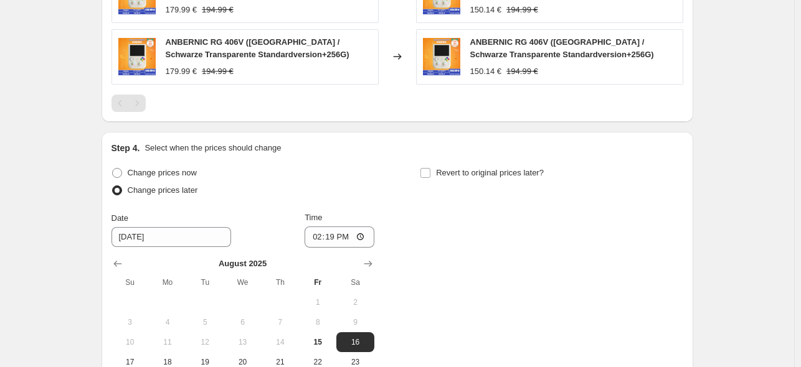
scroll to position [934, 0]
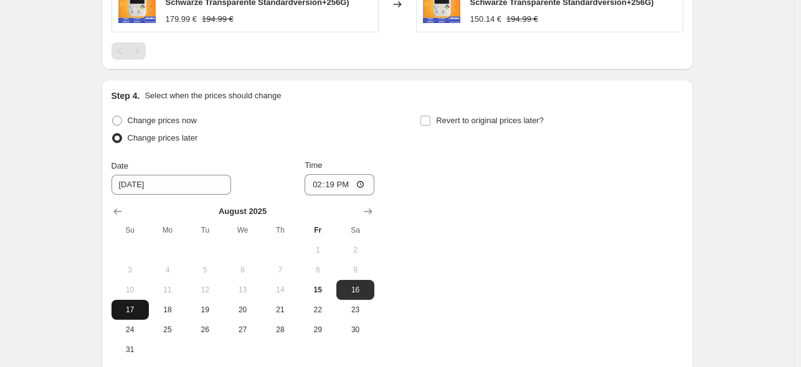
click at [144, 309] on span "17" at bounding box center [129, 310] width 27 height 10
type input "[DATE]"
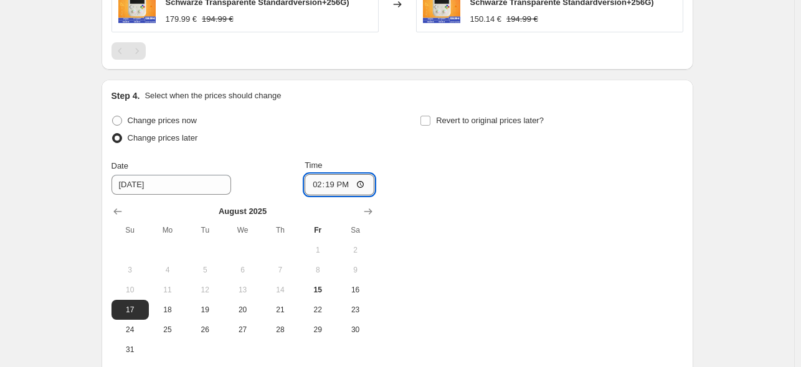
click at [337, 188] on input "14:19" at bounding box center [339, 184] width 70 height 21
click at [337, 188] on input "12:02" at bounding box center [339, 184] width 70 height 21
type input "22:50"
click at [434, 110] on div "Step 4. Select when the prices should change Change prices now Change prices la…" at bounding box center [396, 236] width 571 height 293
click at [434, 121] on label "Revert to original prices later?" at bounding box center [482, 120] width 124 height 17
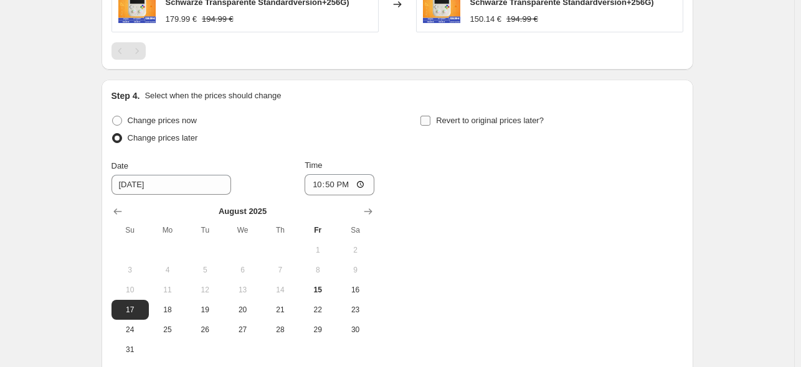
click at [430, 121] on input "Revert to original prices later?" at bounding box center [425, 121] width 10 height 10
checkbox input "true"
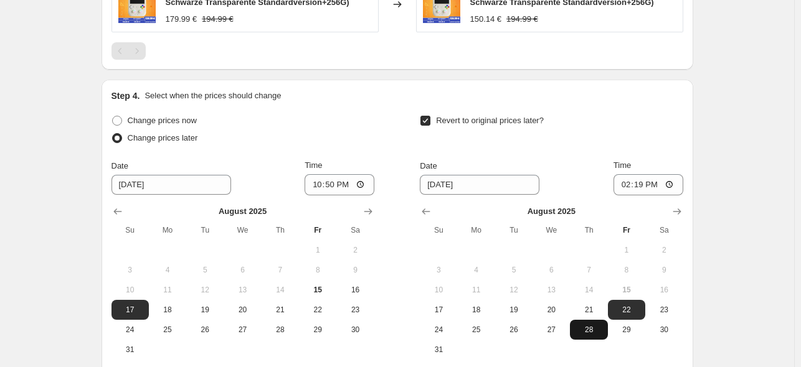
click at [592, 328] on span "28" at bounding box center [588, 330] width 27 height 10
type input "[DATE]"
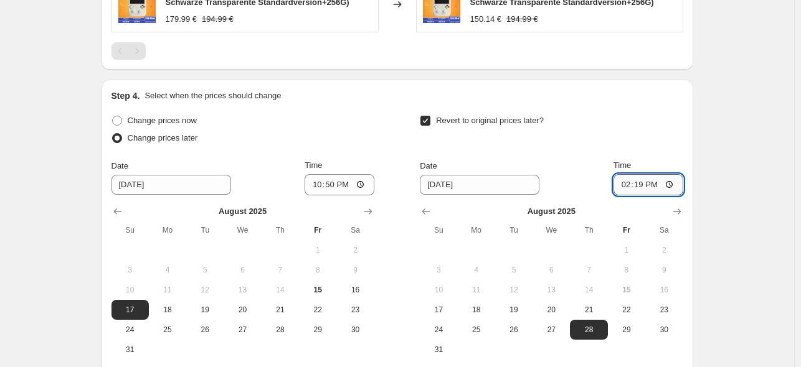
click at [650, 180] on input "14:19" at bounding box center [648, 184] width 70 height 21
type input "15:00"
click at [613, 135] on div "Revert to original prices later?" at bounding box center [551, 130] width 263 height 37
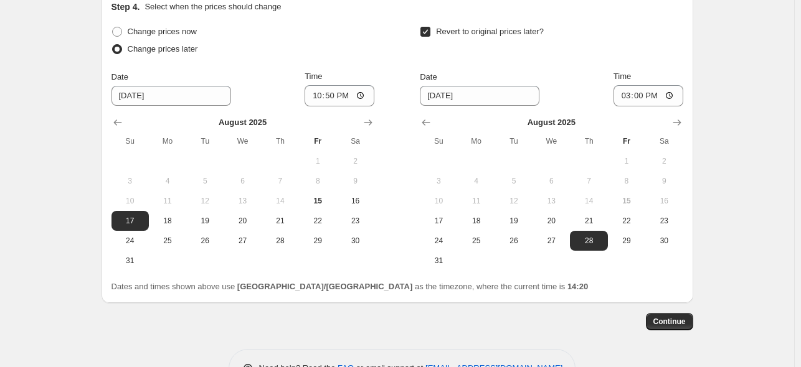
scroll to position [1061, 0]
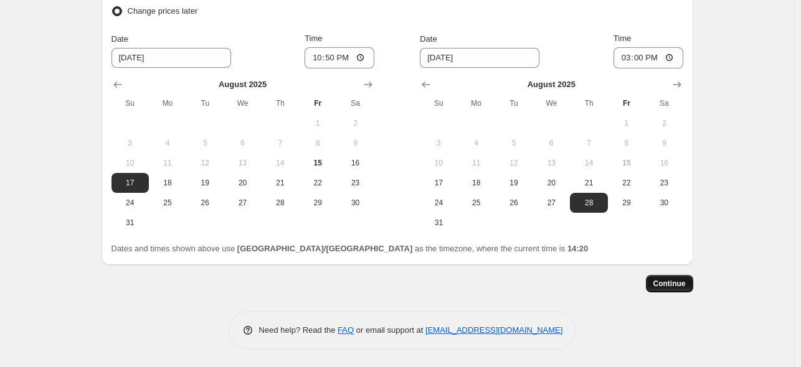
click at [672, 287] on span "Continue" at bounding box center [669, 284] width 32 height 10
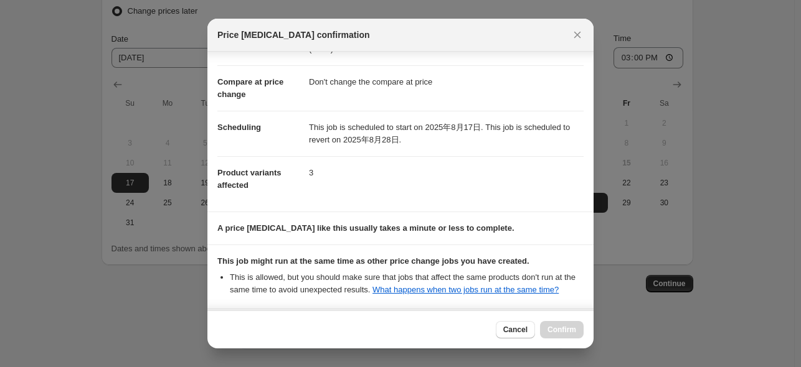
scroll to position [165, 0]
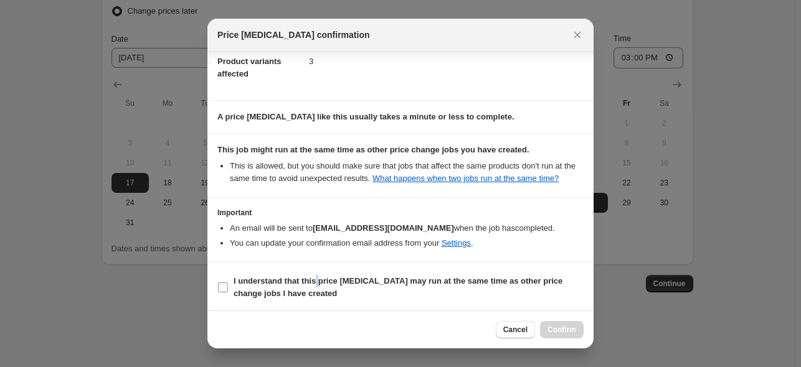
drag, startPoint x: 316, startPoint y: 280, endPoint x: 334, endPoint y: 287, distance: 18.7
click at [316, 281] on b "I understand that this price [MEDICAL_DATA] may run at the same time as other p…" at bounding box center [397, 287] width 329 height 22
click at [268, 288] on b "I understand that this price [MEDICAL_DATA] may run at the same time as other p…" at bounding box center [397, 287] width 329 height 22
click at [228, 288] on input "I understand that this price [MEDICAL_DATA] may run at the same time as other p…" at bounding box center [223, 288] width 10 height 10
checkbox input "true"
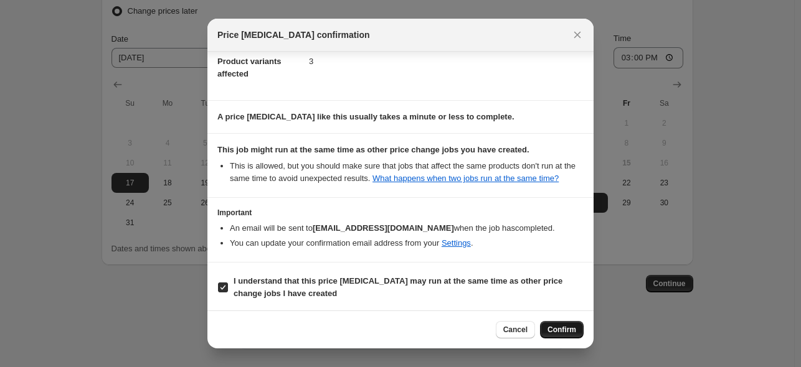
click at [561, 332] on span "Confirm" at bounding box center [561, 330] width 29 height 10
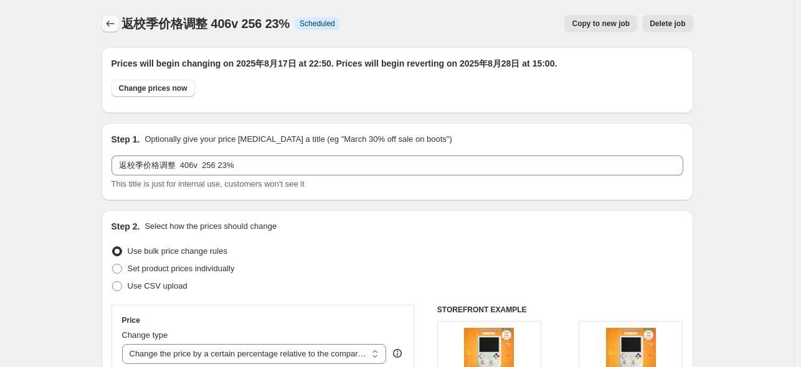
click at [115, 26] on icon "Price change jobs" at bounding box center [110, 23] width 12 height 12
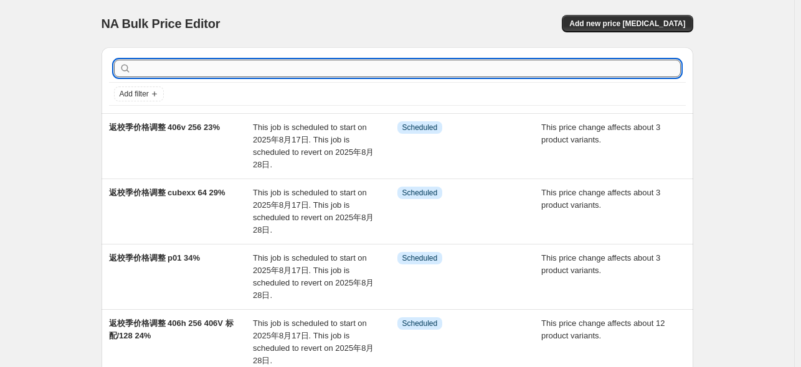
click at [227, 70] on input "text" at bounding box center [407, 68] width 547 height 17
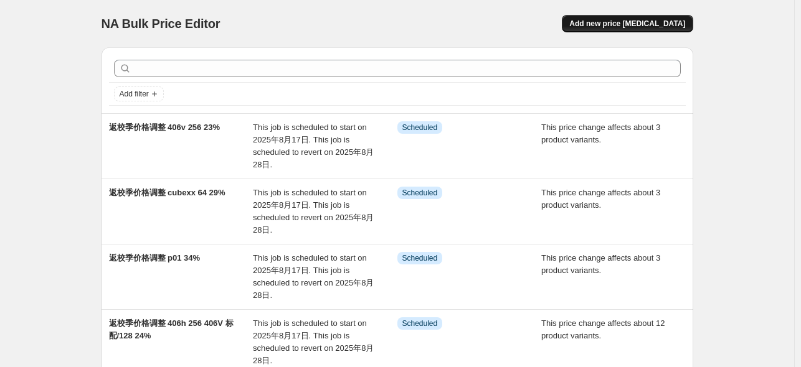
click at [620, 21] on span "Add new price [MEDICAL_DATA]" at bounding box center [627, 24] width 116 height 10
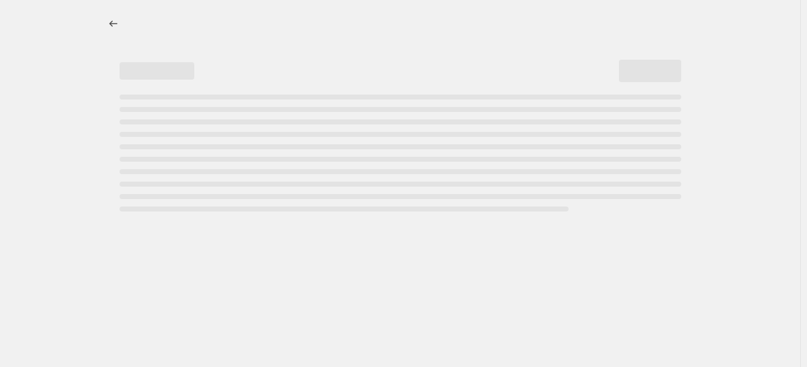
select select "percentage"
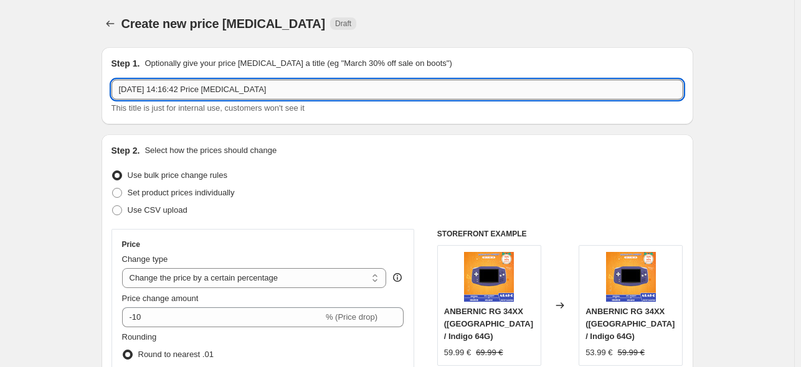
click at [287, 89] on input "[DATE] 14:16:42 Price [MEDICAL_DATA]" at bounding box center [396, 90] width 571 height 20
paste input "返校季价格调整 p01 34%"
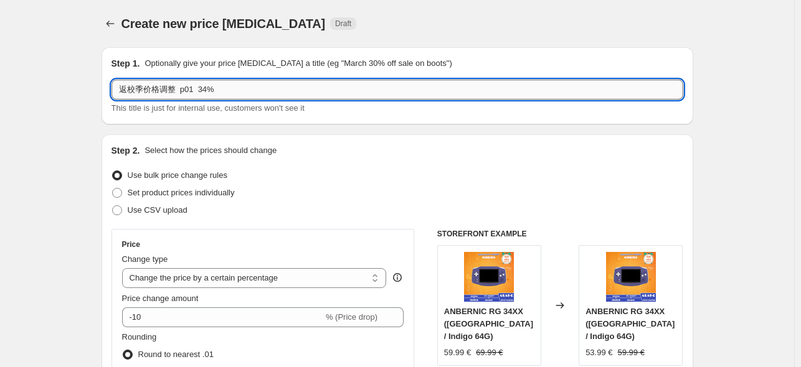
drag, startPoint x: 180, startPoint y: 94, endPoint x: 195, endPoint y: 96, distance: 15.8
click at [195, 96] on input "返校季价格调整 p01 34%" at bounding box center [396, 90] width 571 height 20
click at [244, 95] on input "返校季价格调整 40XXV 34%" at bounding box center [396, 90] width 571 height 20
click at [204, 91] on input "返校季价格调整 40XXV 34%" at bounding box center [396, 90] width 571 height 20
type input "返校季价格调整 40XXV 64 40xxh 128 35xxsp 256 34%"
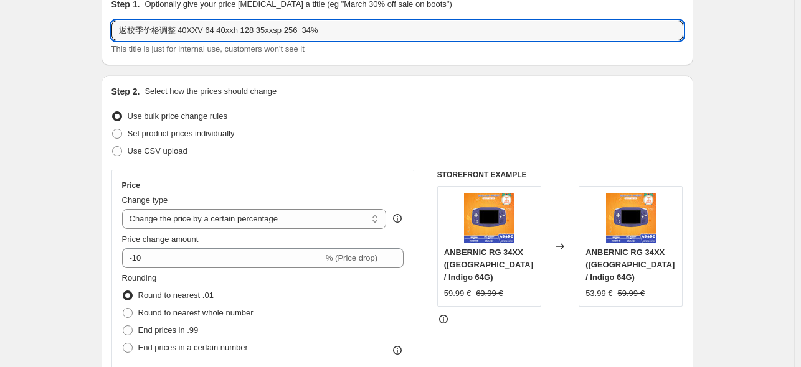
scroll to position [124, 0]
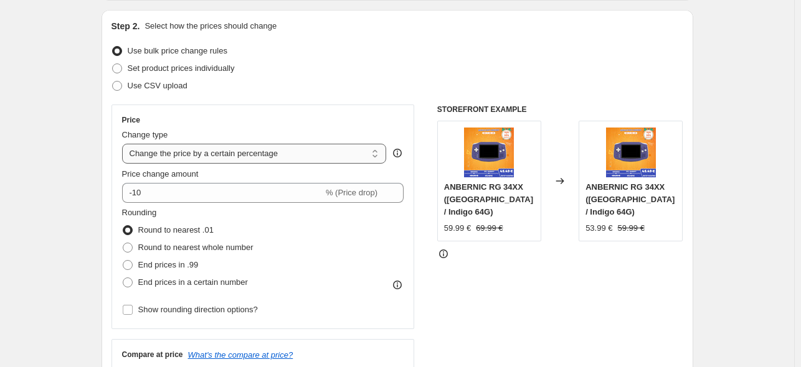
click at [294, 154] on select "Change the price to a certain amount Change the price by a certain amount Chang…" at bounding box center [254, 154] width 265 height 20
select select "pcap"
click at [124, 144] on select "Change the price to a certain amount Change the price by a certain amount Chang…" at bounding box center [254, 154] width 265 height 20
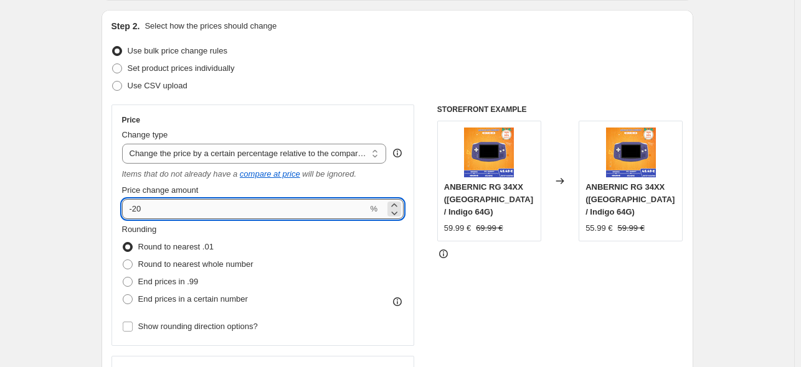
click at [212, 207] on input "-20" at bounding box center [245, 209] width 246 height 20
type input "-2"
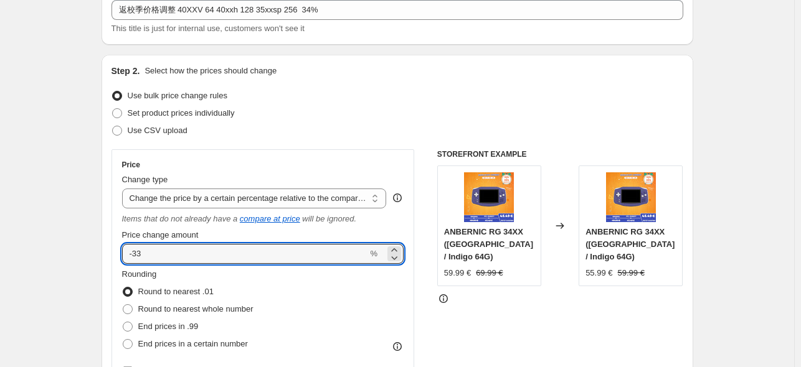
scroll to position [0, 0]
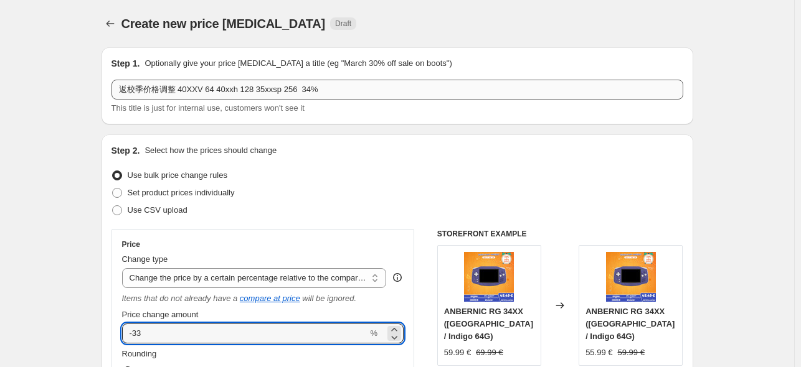
type input "-33"
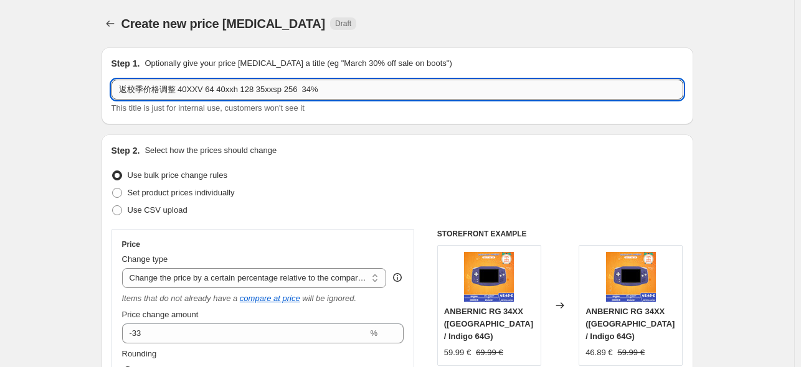
click at [305, 92] on input "返校季价格调整 40XXV 64 40xxh 128 35xxsp 256 34%" at bounding box center [396, 90] width 571 height 20
type input "返校季价格调整 40XXV 64 40xxh 128 35xxsp 256 33%"
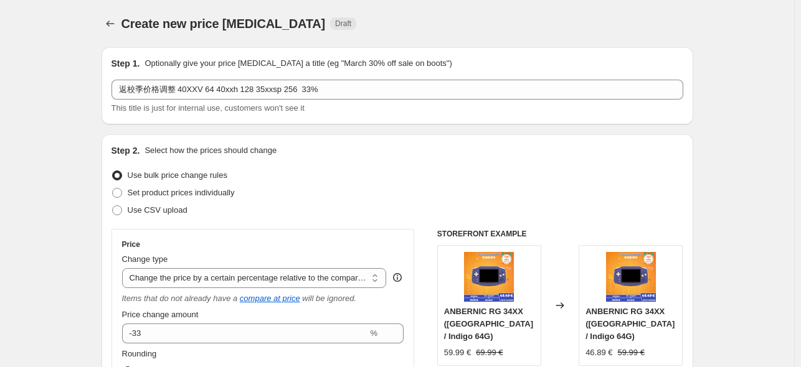
click at [433, 191] on div "Set product prices individually" at bounding box center [396, 192] width 571 height 17
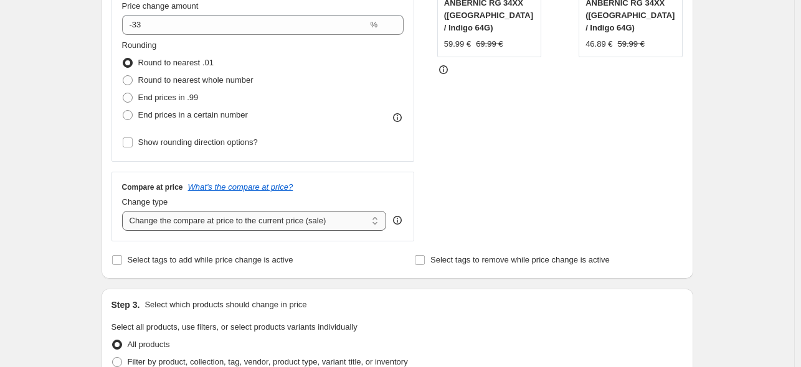
scroll to position [311, 0]
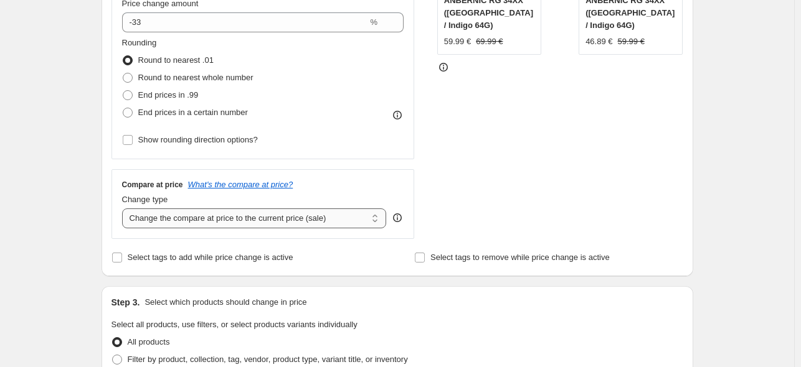
click at [260, 223] on select "Change the compare at price to the current price (sale) Change the compare at p…" at bounding box center [254, 219] width 265 height 20
select select "no_change"
click at [124, 209] on select "Change the compare at price to the current price (sale) Change the compare at p…" at bounding box center [254, 219] width 265 height 20
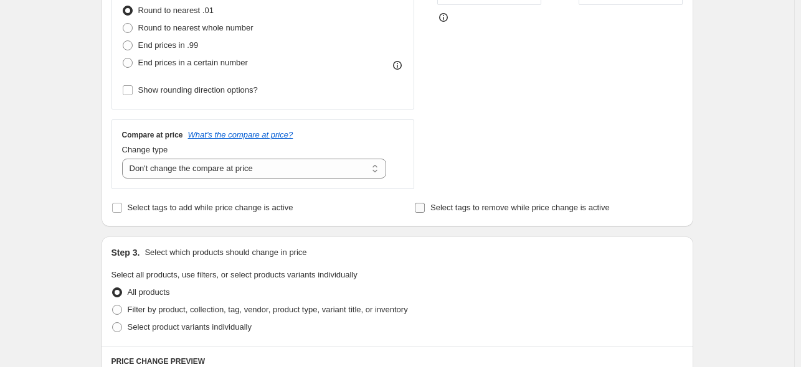
scroll to position [436, 0]
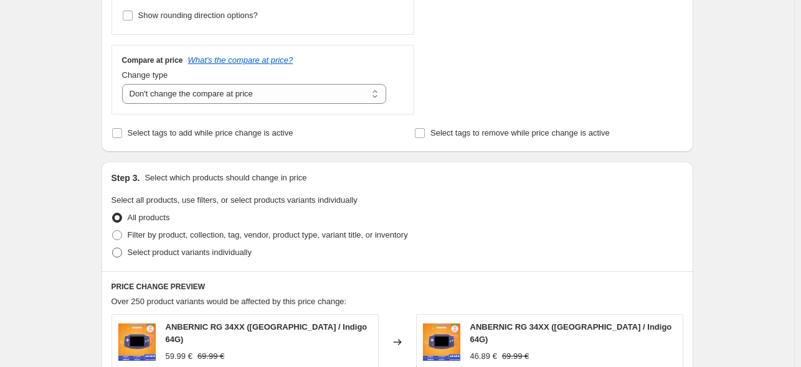
click at [211, 257] on span "Select product variants individually" at bounding box center [190, 252] width 124 height 9
click at [113, 248] on input "Select product variants individually" at bounding box center [112, 248] width 1 height 1
radio input "true"
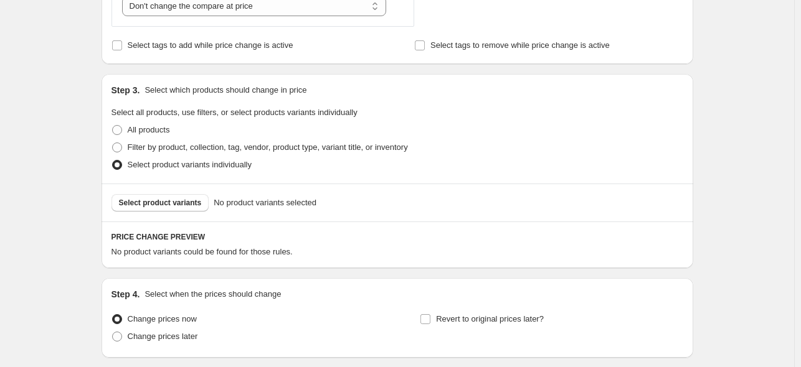
scroll to position [555, 0]
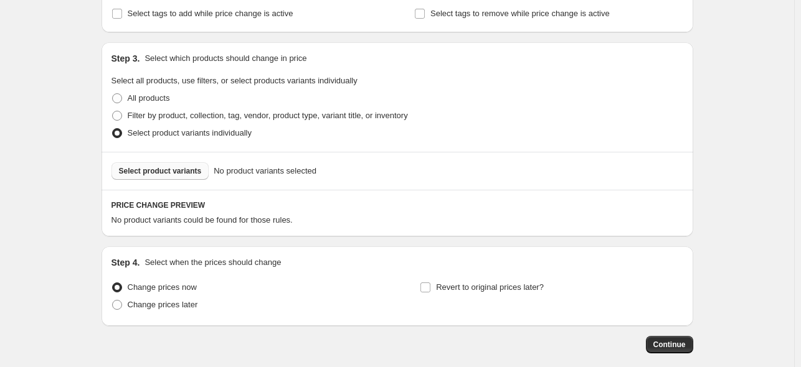
click at [160, 174] on span "Select product variants" at bounding box center [160, 171] width 83 height 10
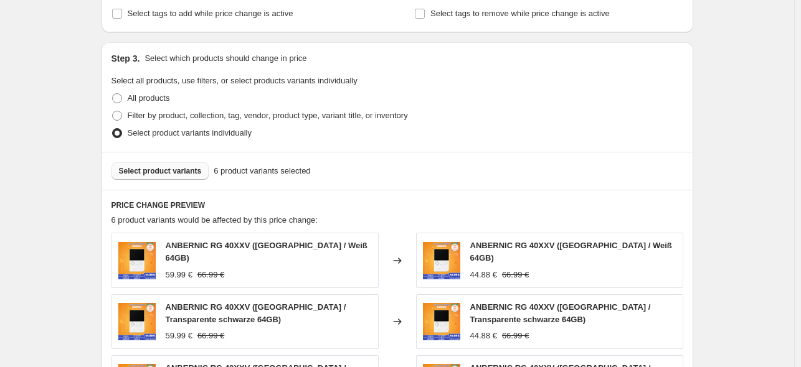
click at [195, 168] on span "Select product variants" at bounding box center [160, 171] width 83 height 10
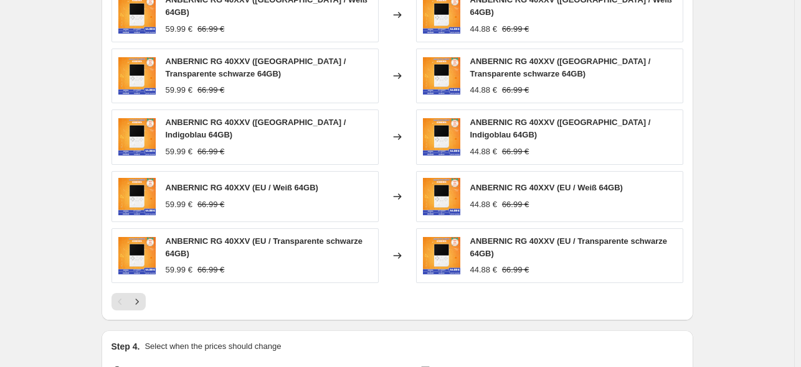
scroll to position [804, 0]
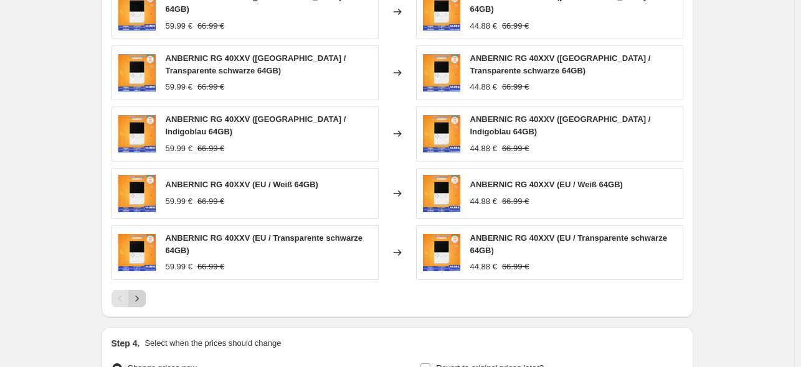
click at [134, 293] on icon "Next" at bounding box center [137, 299] width 12 height 12
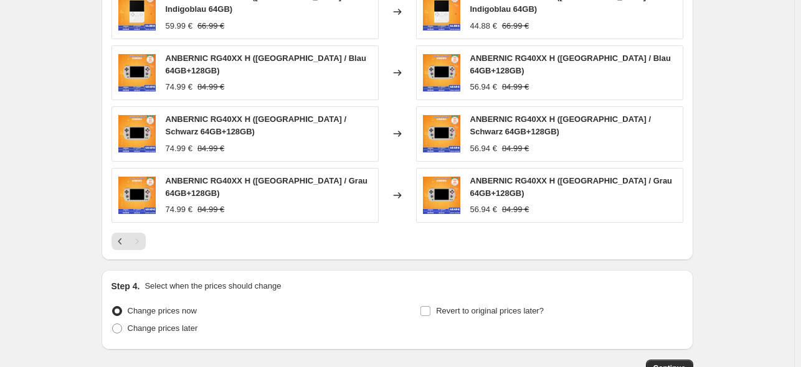
scroll to position [618, 0]
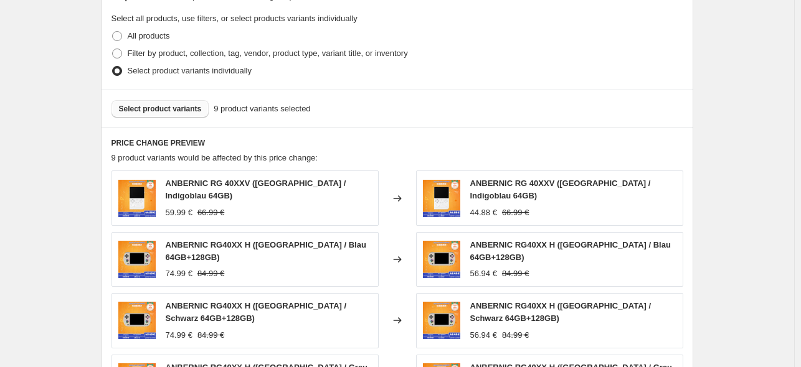
click at [176, 104] on button "Select product variants" at bounding box center [160, 108] width 98 height 17
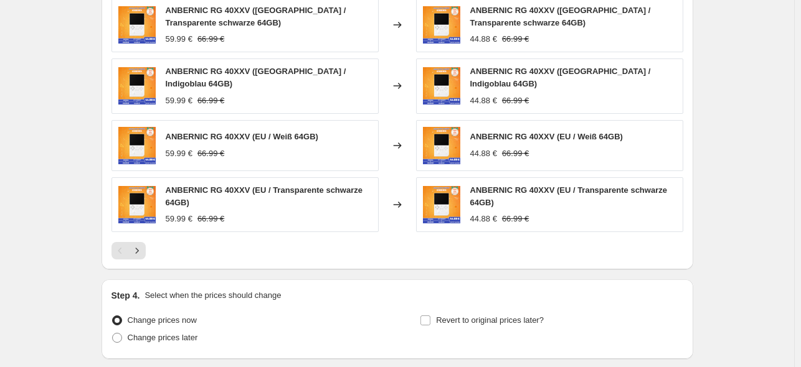
scroll to position [867, 0]
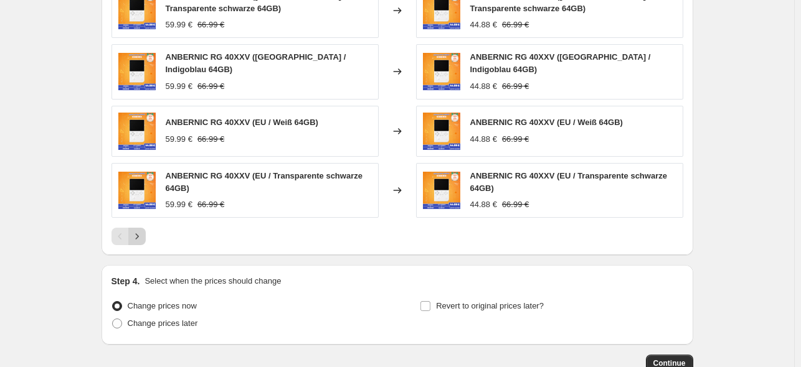
click at [143, 230] on icon "Next" at bounding box center [137, 236] width 12 height 12
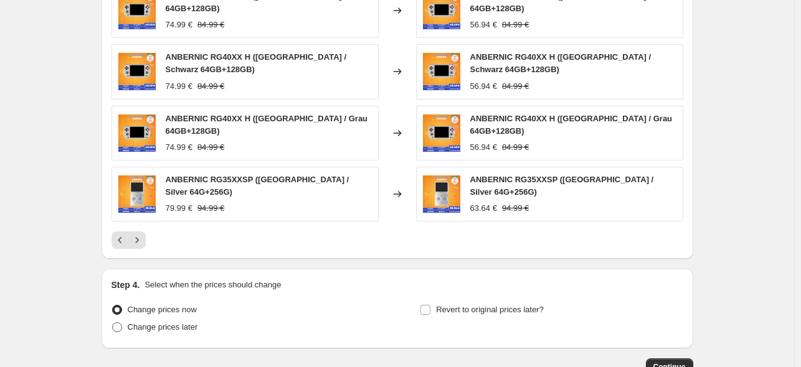
click at [129, 319] on label "Change prices later" at bounding box center [154, 327] width 87 height 17
click at [113, 322] on input "Change prices later" at bounding box center [112, 322] width 1 height 1
radio input "true"
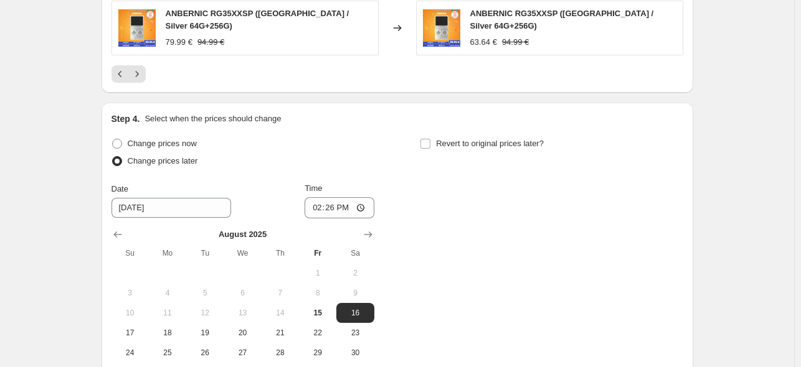
scroll to position [1053, 0]
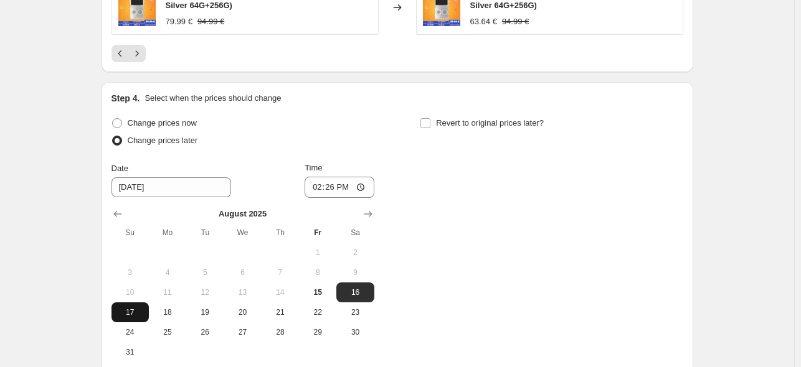
click at [141, 308] on span "17" at bounding box center [129, 313] width 27 height 10
type input "[DATE]"
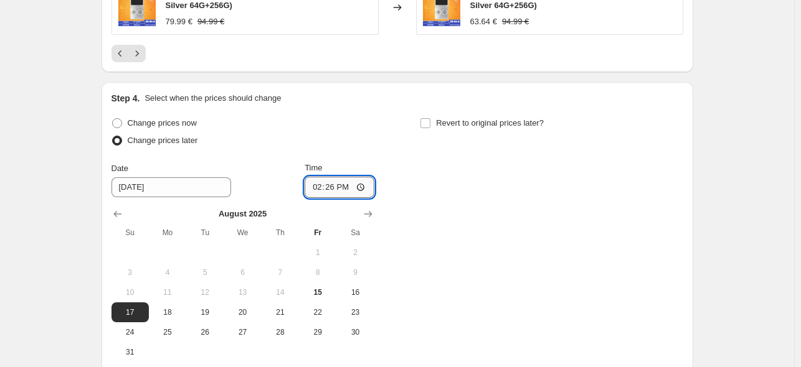
click at [335, 177] on input "14:26" at bounding box center [339, 187] width 70 height 21
type input "22:50"
click at [428, 118] on input "Revert to original prices later?" at bounding box center [425, 123] width 10 height 10
checkbox input "true"
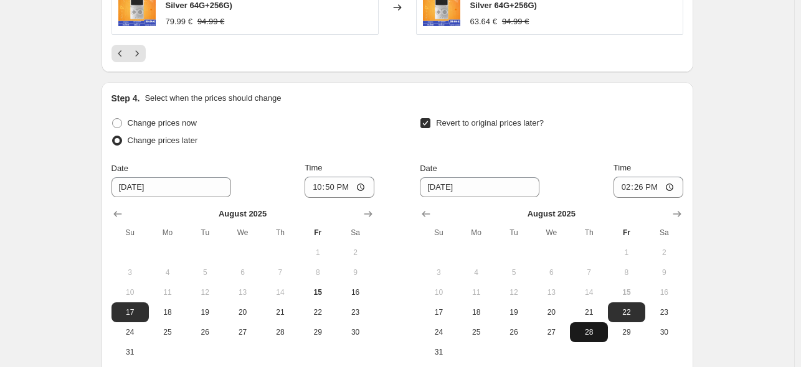
click at [607, 322] on button "28" at bounding box center [588, 332] width 37 height 20
type input "[DATE]"
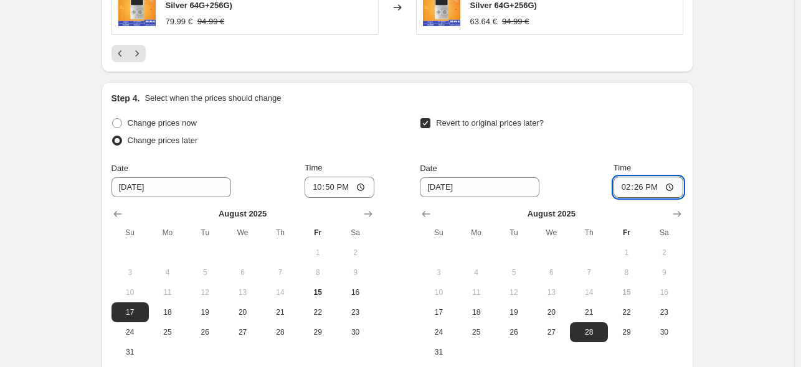
click at [641, 177] on input "14:26" at bounding box center [648, 187] width 70 height 21
type input "15:00"
click at [618, 120] on div "Revert to original prices later?" at bounding box center [551, 133] width 263 height 37
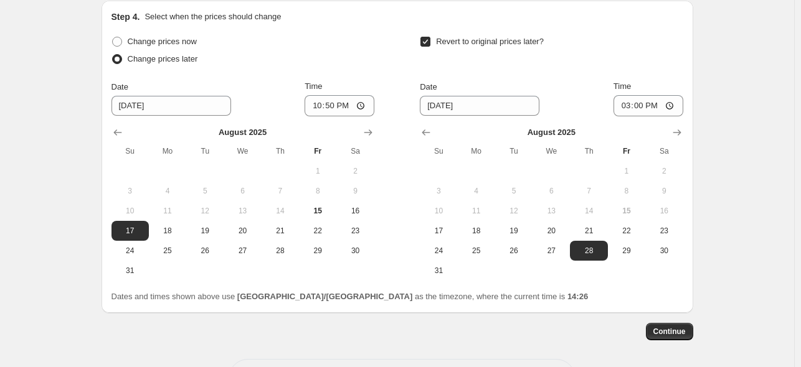
scroll to position [1163, 0]
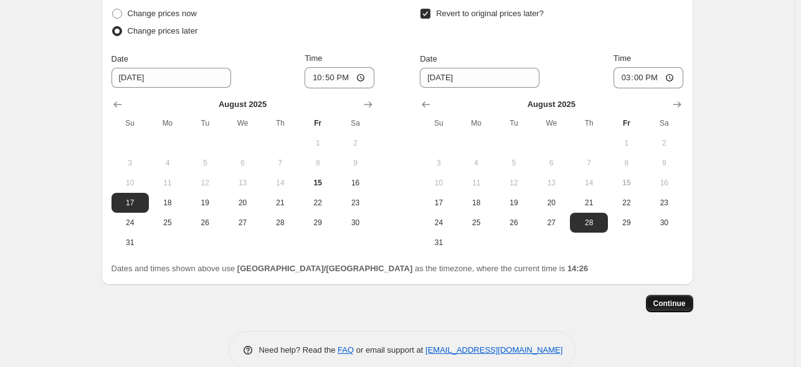
click at [657, 299] on span "Continue" at bounding box center [669, 304] width 32 height 10
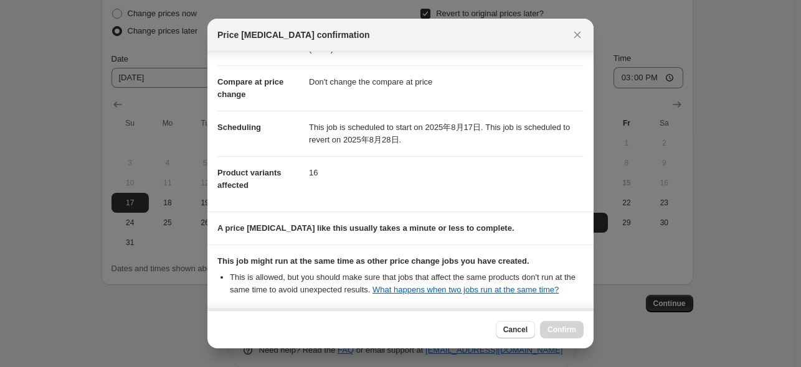
scroll to position [165, 0]
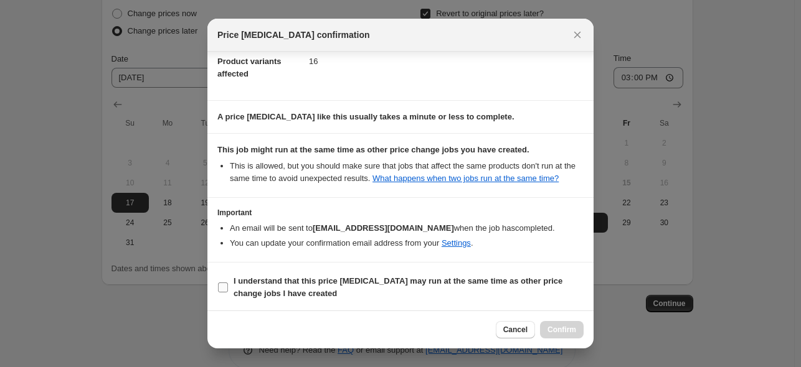
click at [301, 279] on b "I understand that this price [MEDICAL_DATA] may run at the same time as other p…" at bounding box center [397, 287] width 329 height 22
click at [228, 283] on input "I understand that this price [MEDICAL_DATA] may run at the same time as other p…" at bounding box center [223, 288] width 10 height 10
checkbox input "true"
click at [563, 327] on span "Confirm" at bounding box center [561, 330] width 29 height 10
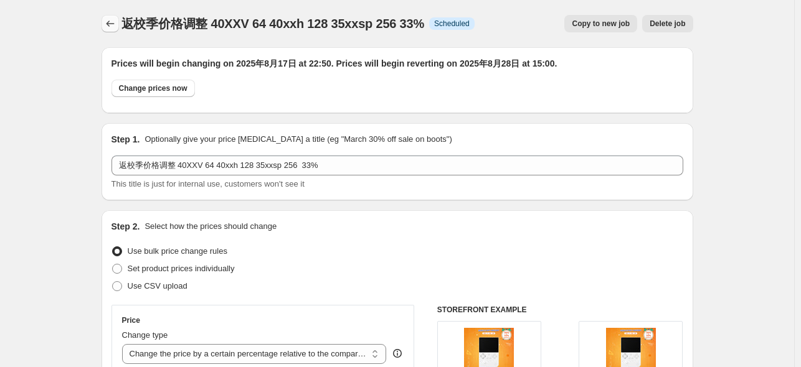
click at [112, 27] on icon "Price change jobs" at bounding box center [110, 23] width 12 height 12
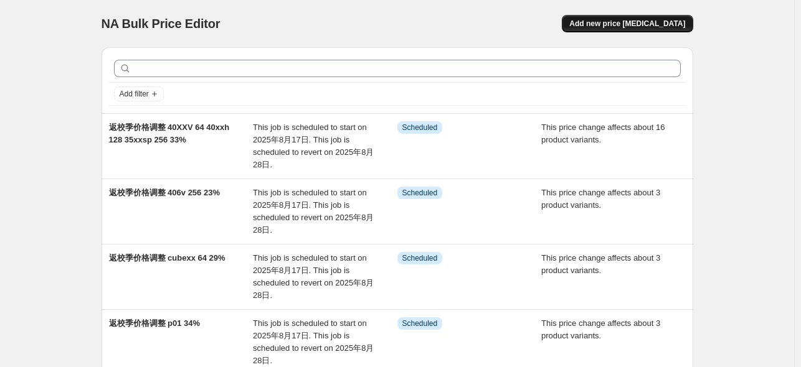
click at [661, 29] on button "Add new price [MEDICAL_DATA]" at bounding box center [626, 23] width 131 height 17
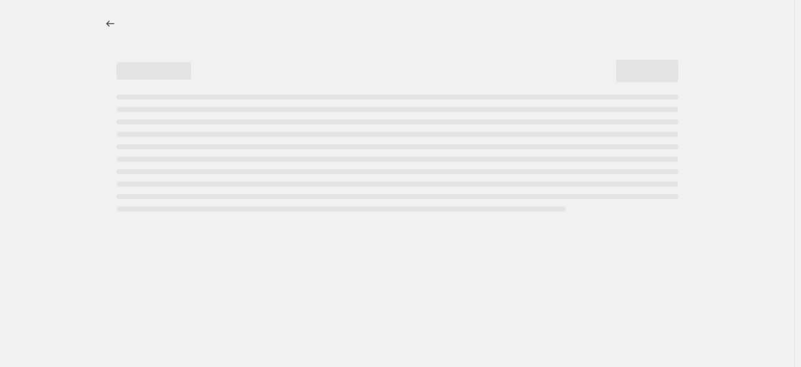
select select "percentage"
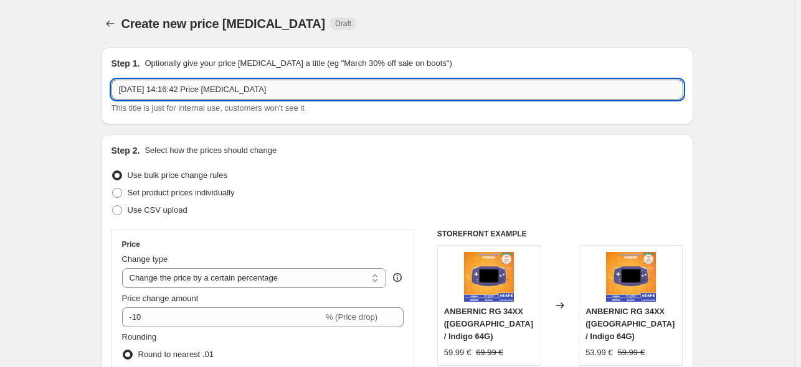
click at [247, 93] on input "[DATE] 14:16:42 Price [MEDICAL_DATA]" at bounding box center [396, 90] width 571 height 20
paste input "返校季价格调整 p01 34%"
drag, startPoint x: 182, startPoint y: 89, endPoint x: 227, endPoint y: 94, distance: 45.1
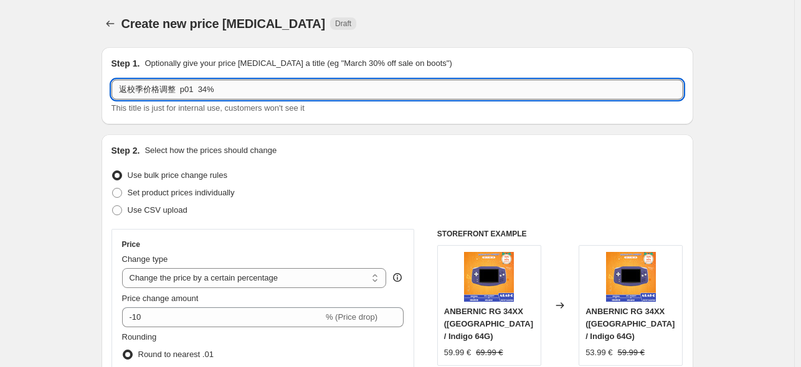
click at [227, 94] on input "返校季价格调整 p01 34%" at bounding box center [396, 90] width 571 height 20
type input "返校季价格调整 40xxv/arc-d 128/256 30%"
click at [316, 274] on select "Change the price to a certain amount Change the price by a certain amount Chang…" at bounding box center [254, 278] width 265 height 20
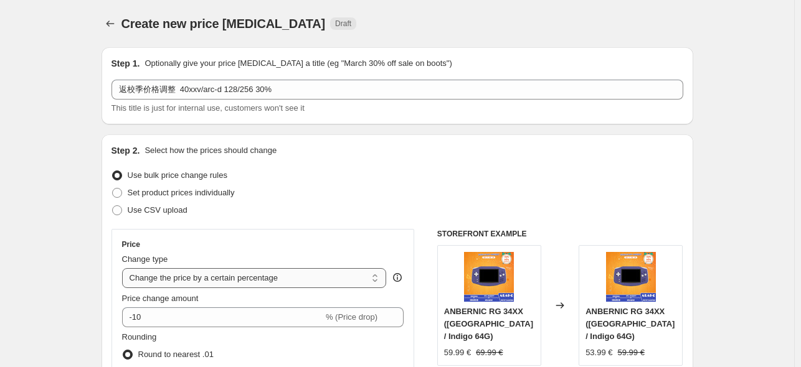
select select "pcap"
click at [124, 268] on select "Change the price to a certain amount Change the price by a certain amount Chang…" at bounding box center [254, 278] width 265 height 20
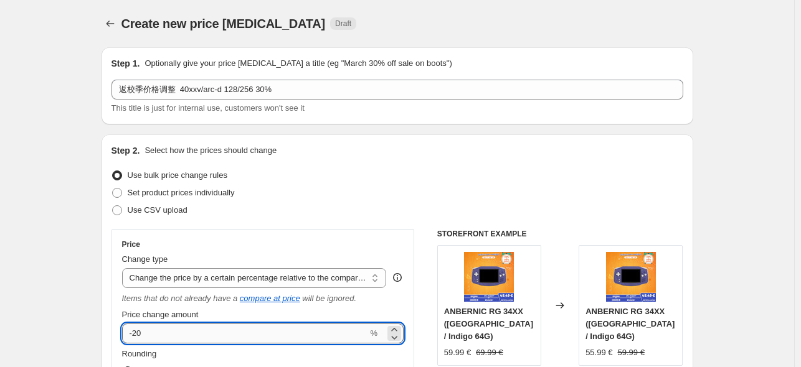
drag, startPoint x: 188, startPoint y: 336, endPoint x: 137, endPoint y: 332, distance: 51.1
click at [137, 332] on input "-20" at bounding box center [245, 334] width 246 height 20
type input "-30"
click at [299, 218] on div "Use CSV upload" at bounding box center [396, 210] width 571 height 17
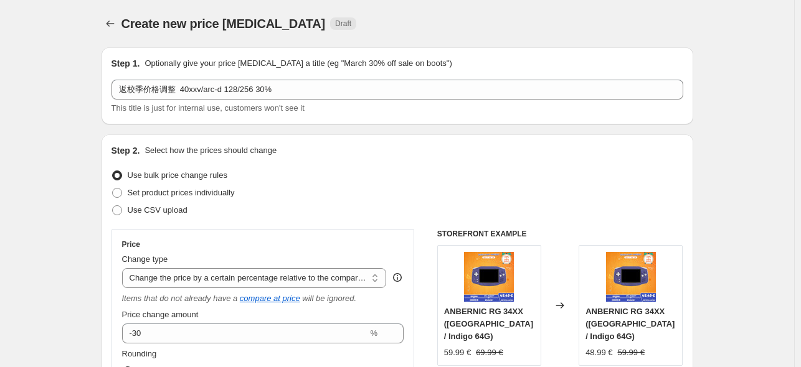
scroll to position [249, 0]
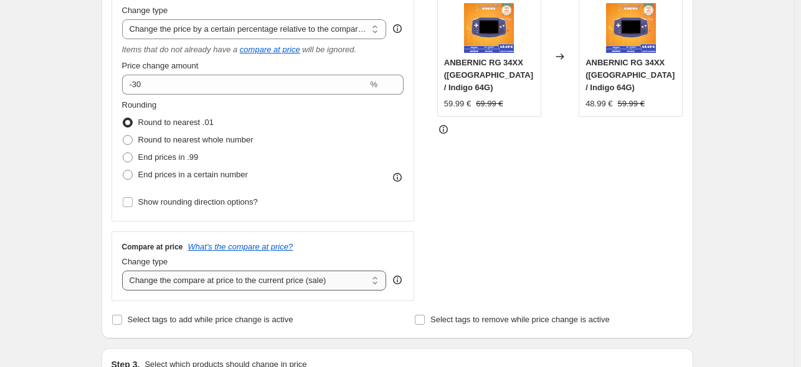
click at [296, 279] on select "Change the compare at price to the current price (sale) Change the compare at p…" at bounding box center [254, 281] width 265 height 20
select select "no_change"
click at [124, 271] on select "Change the compare at price to the current price (sale) Change the compare at p…" at bounding box center [254, 281] width 265 height 20
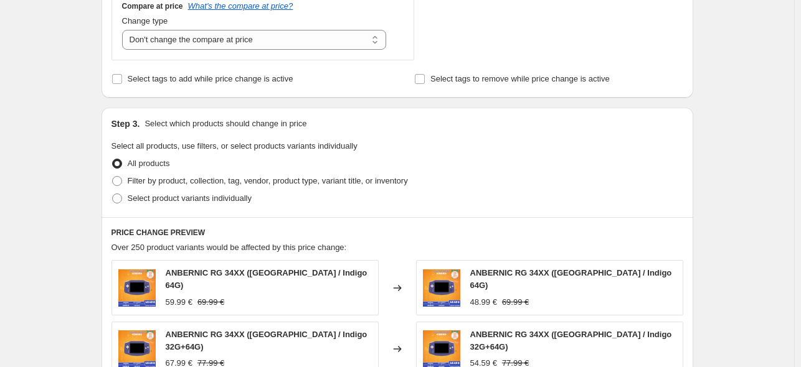
scroll to position [498, 0]
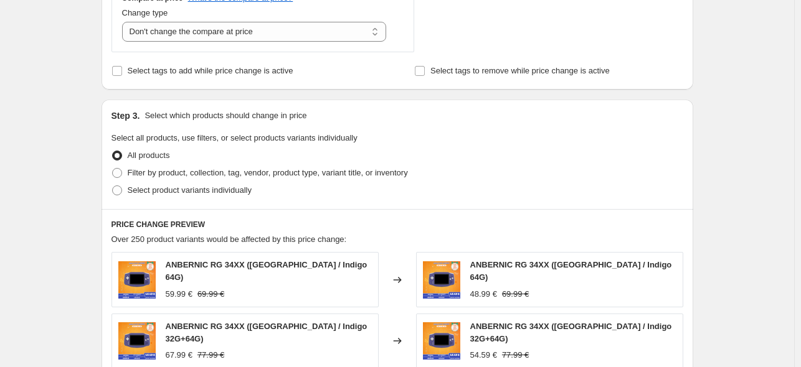
click at [122, 192] on span at bounding box center [117, 191] width 10 height 10
click at [113, 186] on input "Select product variants individually" at bounding box center [112, 186] width 1 height 1
radio input "true"
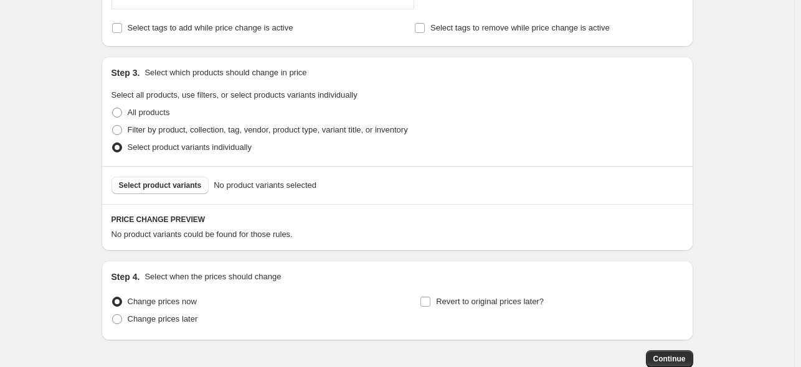
scroll to position [560, 0]
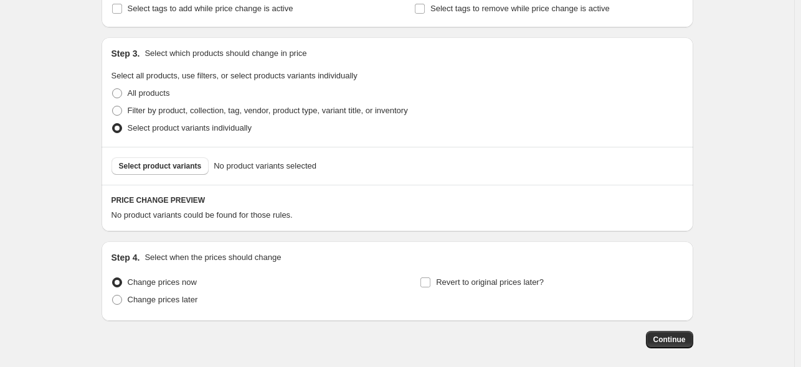
click at [192, 179] on div "Select product variants No product variants selected" at bounding box center [396, 166] width 591 height 38
click at [189, 169] on span "Select product variants" at bounding box center [160, 166] width 83 height 10
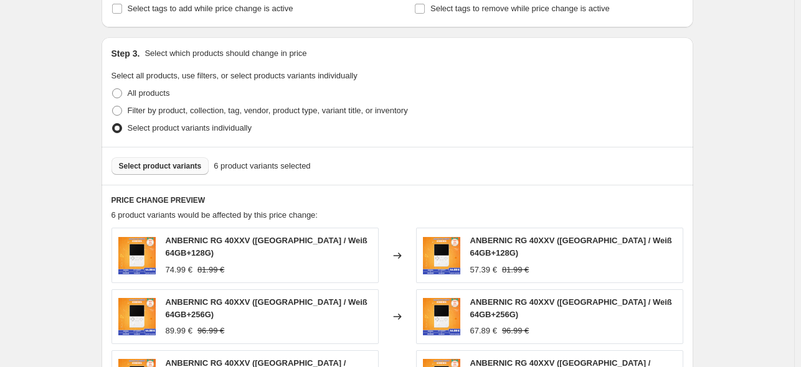
click at [177, 169] on span "Select product variants" at bounding box center [160, 166] width 83 height 10
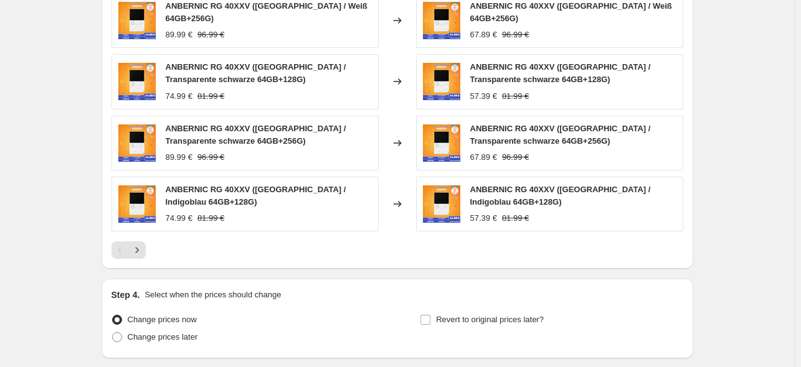
scroll to position [942, 0]
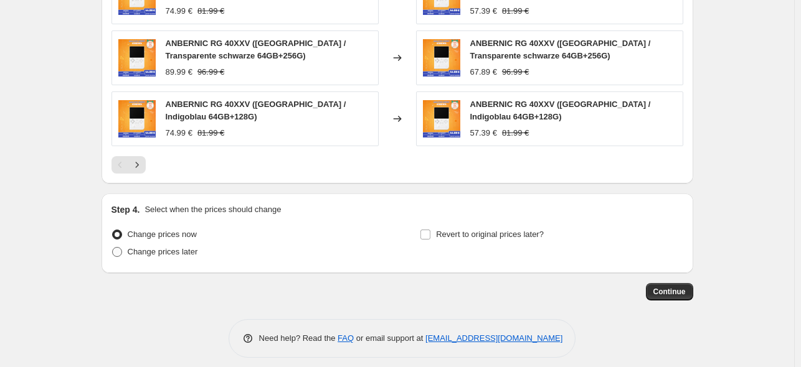
click at [193, 248] on span "Change prices later" at bounding box center [163, 252] width 70 height 12
click at [113, 248] on input "Change prices later" at bounding box center [112, 247] width 1 height 1
radio input "true"
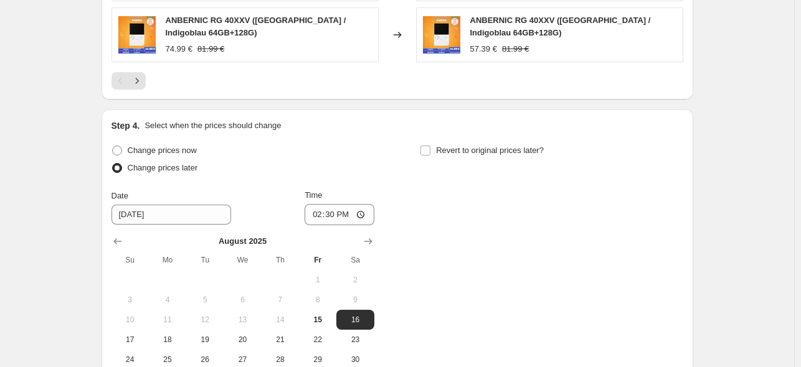
scroll to position [1129, 0]
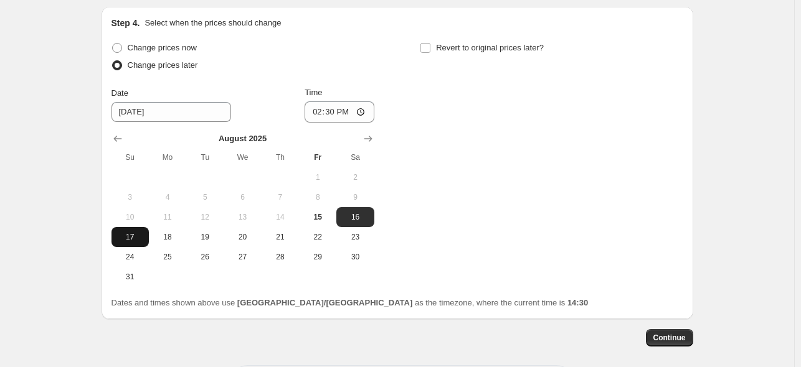
click at [128, 232] on span "17" at bounding box center [129, 237] width 27 height 10
type input "[DATE]"
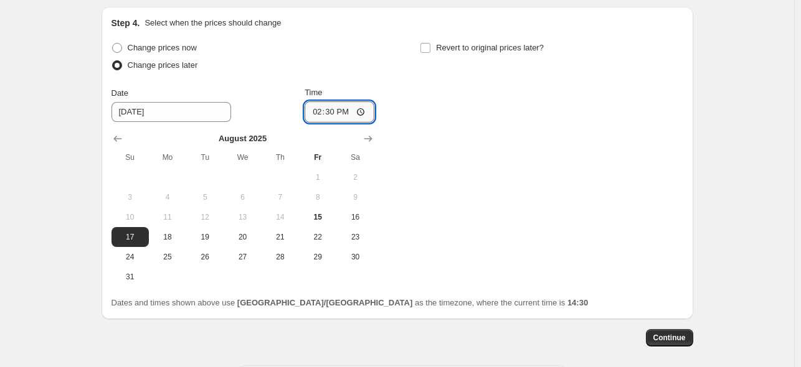
click at [336, 112] on input "14:30" at bounding box center [339, 111] width 70 height 21
type input "22:50"
click at [423, 43] on input "Revert to original prices later?" at bounding box center [425, 48] width 10 height 10
checkbox input "true"
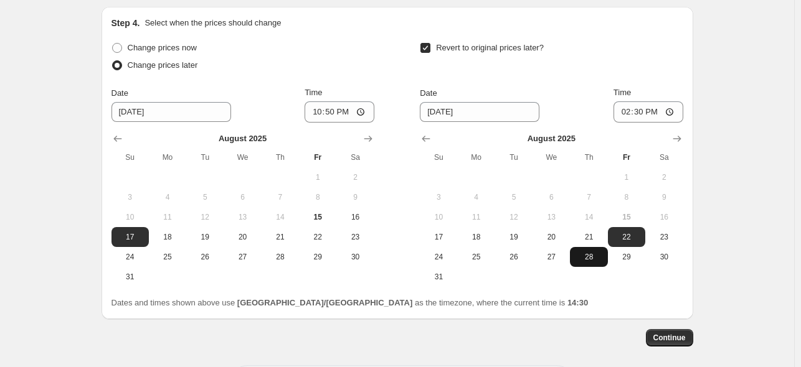
click at [580, 252] on span "28" at bounding box center [588, 257] width 27 height 10
type input "[DATE]"
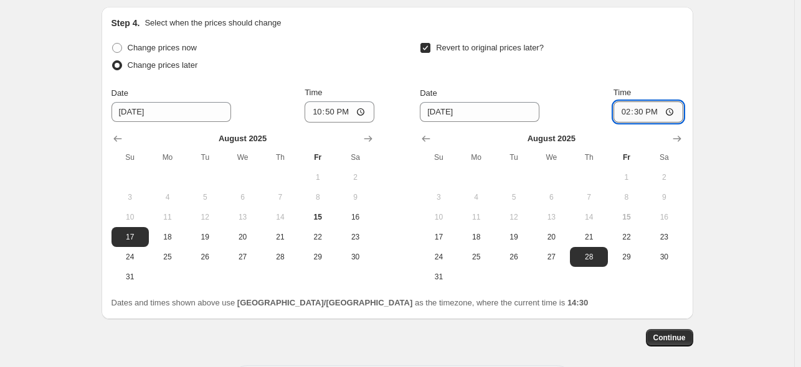
click at [634, 104] on input "14:30" at bounding box center [648, 111] width 70 height 21
type input "15:00"
click at [669, 333] on span "Continue" at bounding box center [669, 338] width 32 height 10
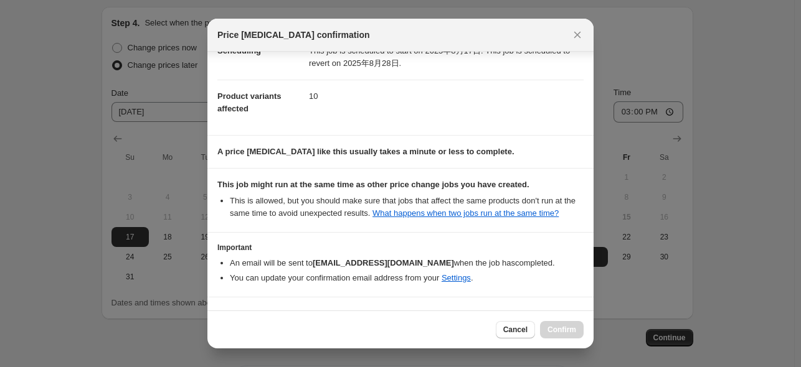
scroll to position [165, 0]
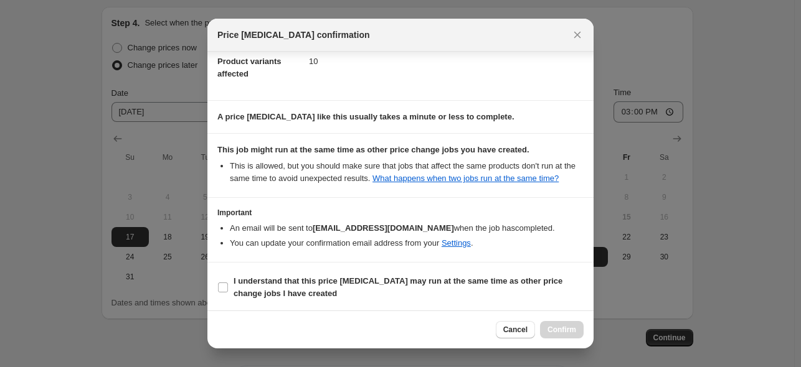
drag, startPoint x: 432, startPoint y: 289, endPoint x: 563, endPoint y: 308, distance: 132.7
click at [433, 290] on span "I understand that this price [MEDICAL_DATA] may run at the same time as other p…" at bounding box center [408, 287] width 350 height 25
click at [228, 290] on input "I understand that this price [MEDICAL_DATA] may run at the same time as other p…" at bounding box center [223, 288] width 10 height 10
checkbox input "true"
click at [572, 337] on button "Confirm" at bounding box center [562, 329] width 44 height 17
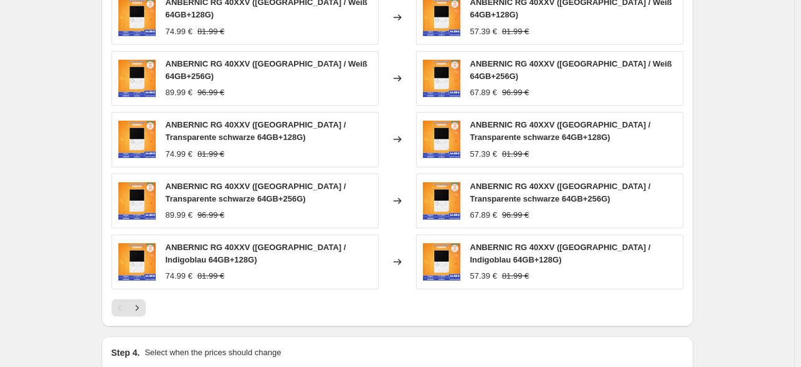
scroll to position [880, 0]
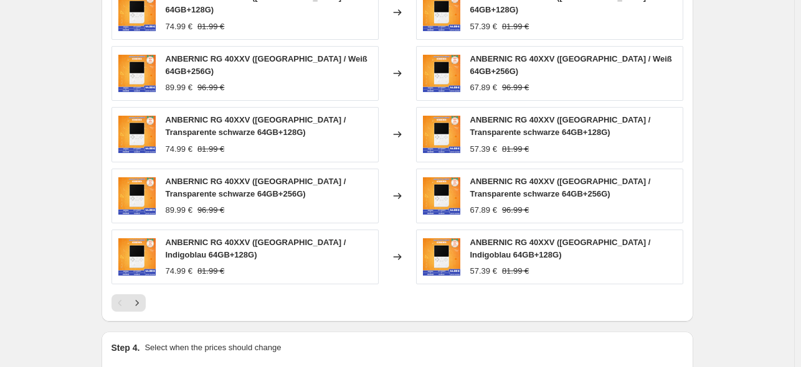
click at [491, 297] on div at bounding box center [396, 302] width 571 height 17
click at [138, 297] on icon "Next" at bounding box center [137, 303] width 12 height 12
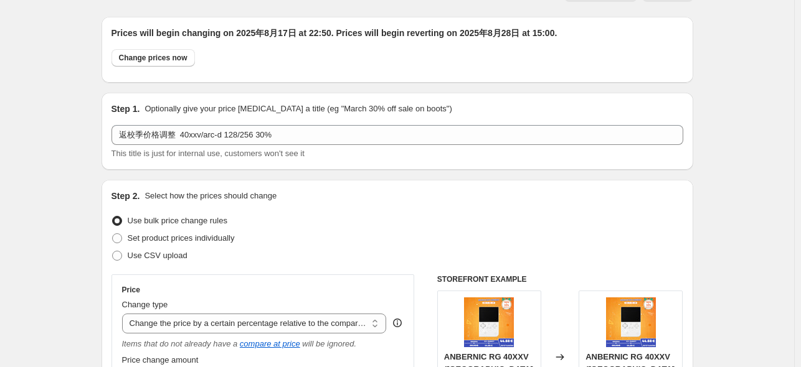
scroll to position [0, 0]
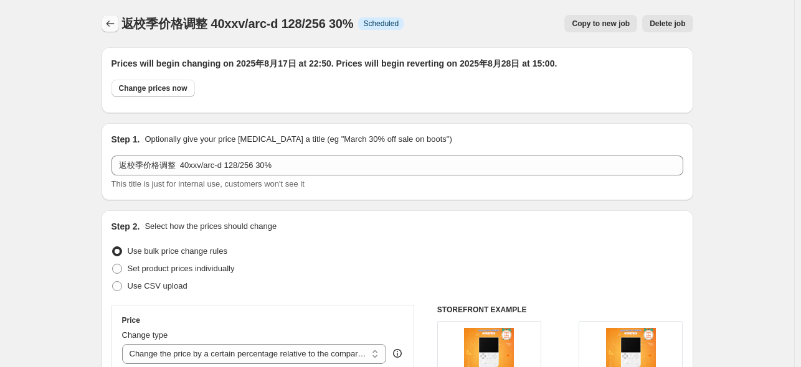
click at [116, 21] on icon "Price change jobs" at bounding box center [110, 23] width 12 height 12
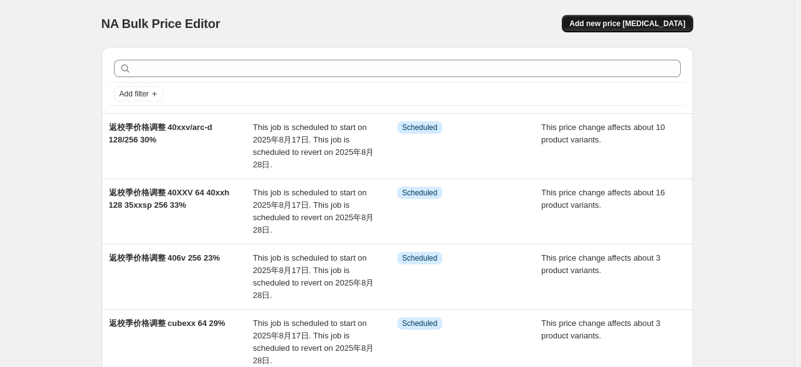
click at [646, 22] on span "Add new price [MEDICAL_DATA]" at bounding box center [627, 24] width 116 height 10
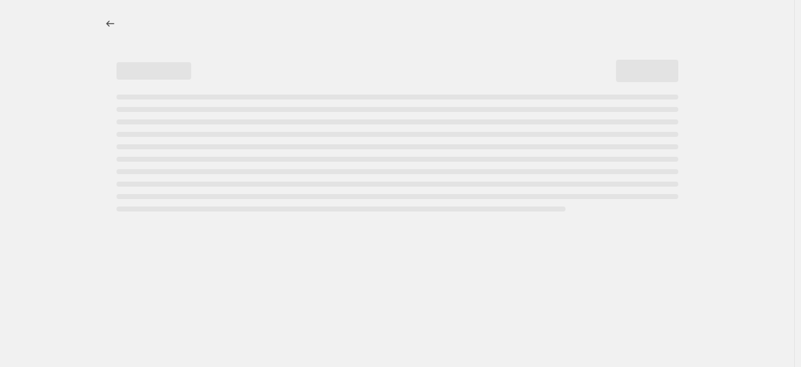
select select "percentage"
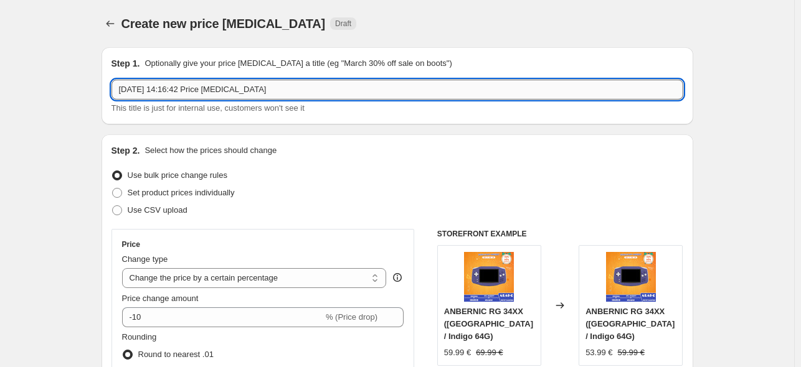
click at [279, 90] on input "[DATE] 14:16:42 Price [MEDICAL_DATA]" at bounding box center [396, 90] width 571 height 20
paste input "返校季价格调整 p01 34%"
type input "返校季价格调整 p01 34%"
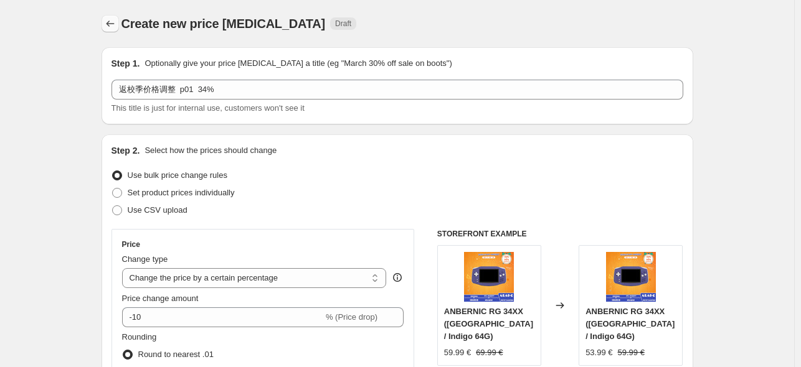
click at [112, 20] on icon "Price change jobs" at bounding box center [110, 23] width 12 height 12
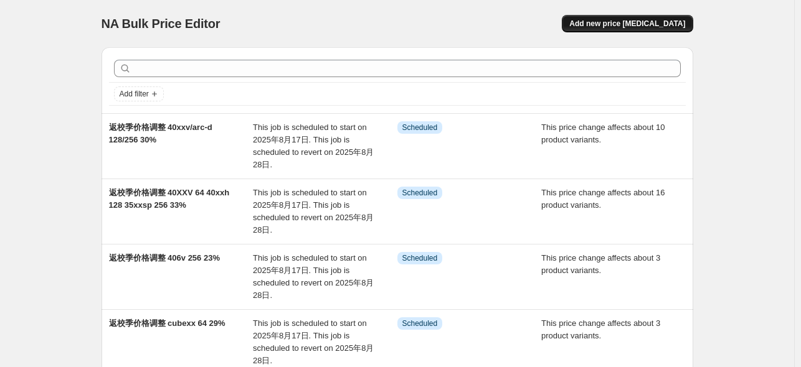
click at [669, 23] on span "Add new price [MEDICAL_DATA]" at bounding box center [627, 24] width 116 height 10
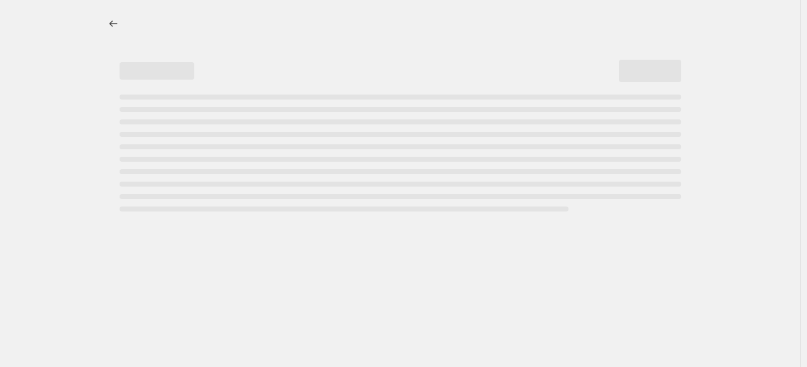
select select "percentage"
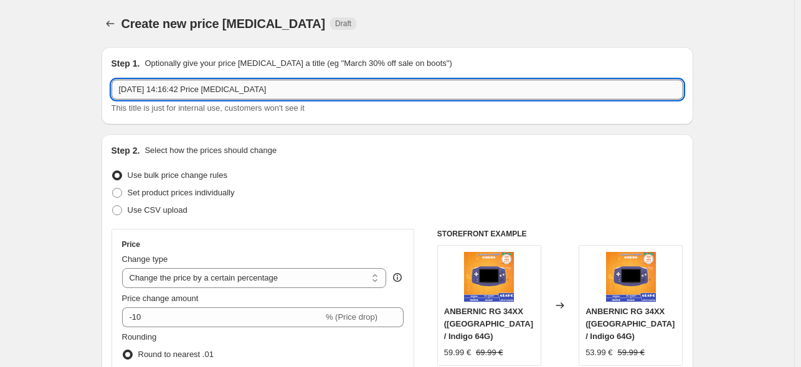
click at [283, 94] on input "[DATE] 14:16:42 Price [MEDICAL_DATA]" at bounding box center [396, 90] width 571 height 20
paste input "返校季价格调整 p01 34%"
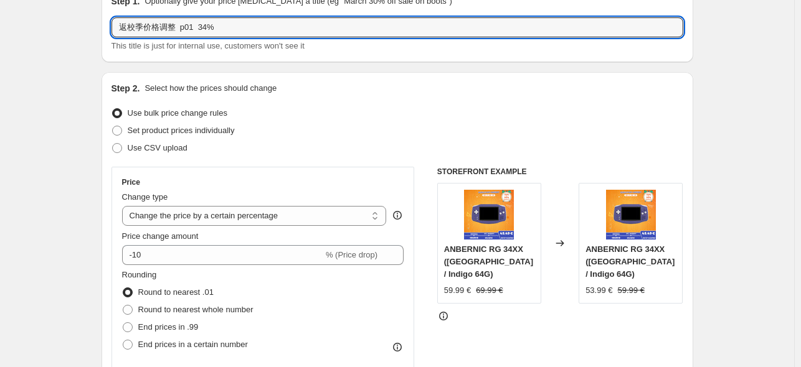
type input "返校季价格调整 p01 34%"
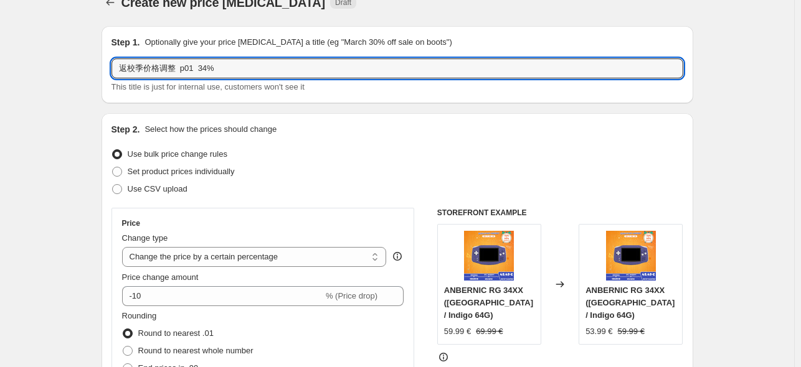
scroll to position [0, 0]
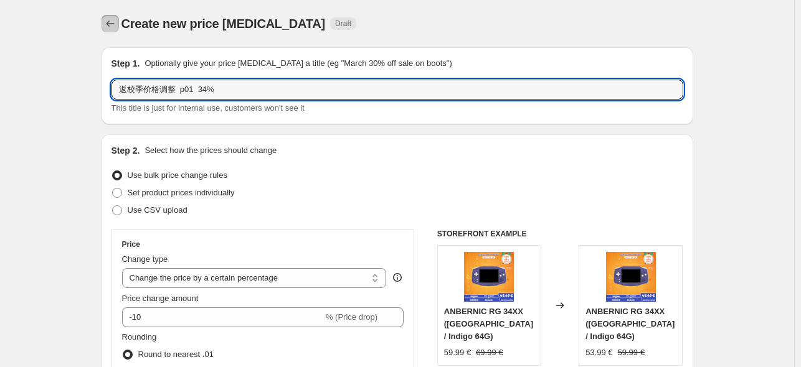
click at [108, 29] on icon "Price change jobs" at bounding box center [110, 23] width 12 height 12
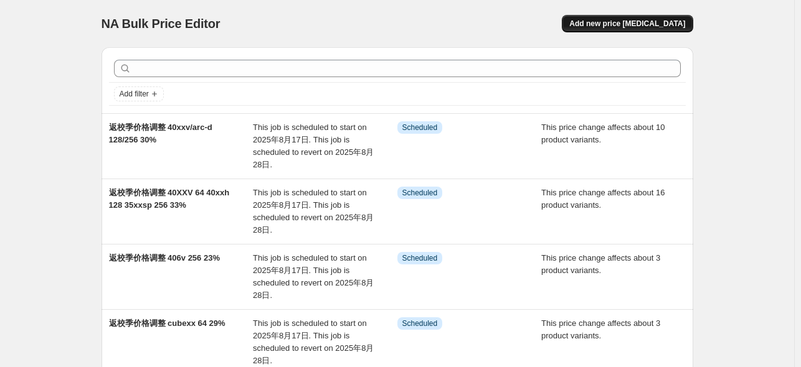
click at [655, 24] on span "Add new price [MEDICAL_DATA]" at bounding box center [627, 24] width 116 height 10
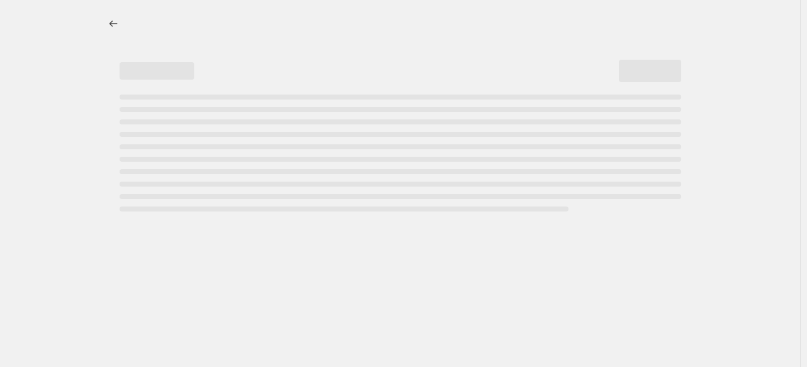
select select "percentage"
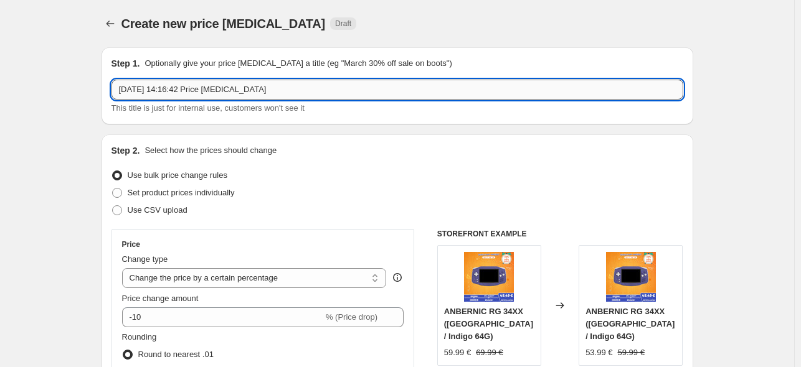
click at [202, 88] on input "[DATE] 14:16:42 Price [MEDICAL_DATA]" at bounding box center [396, 90] width 571 height 20
drag, startPoint x: 331, startPoint y: 88, endPoint x: 317, endPoint y: 86, distance: 13.8
click at [321, 86] on input "[DATE] 14:16:42 Price [MEDICAL_DATA]" at bounding box center [396, 90] width 571 height 20
click at [119, 20] on button "Price change jobs" at bounding box center [109, 23] width 17 height 17
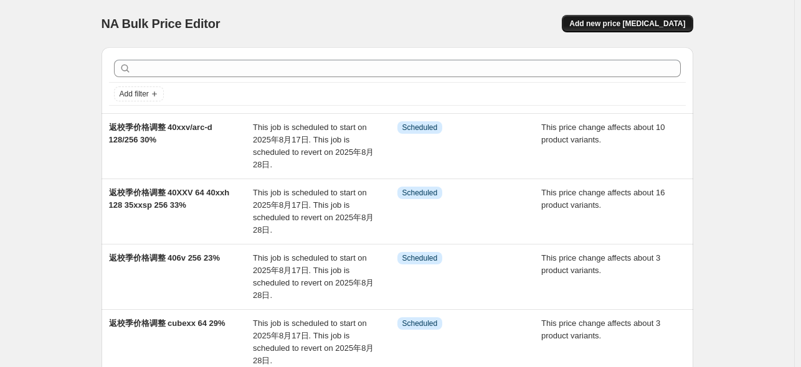
click at [632, 21] on span "Add new price [MEDICAL_DATA]" at bounding box center [627, 24] width 116 height 10
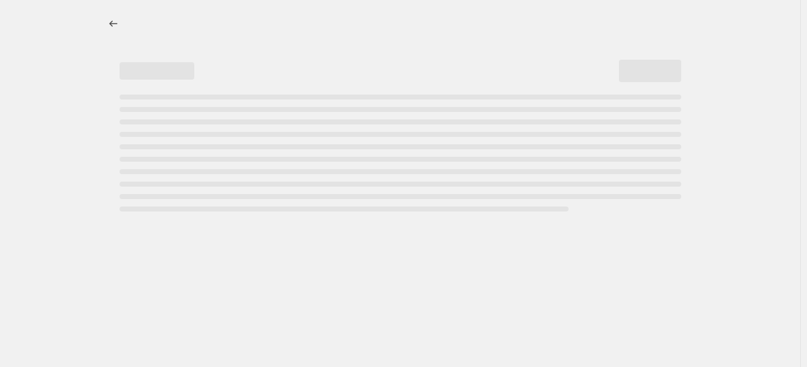
select select "percentage"
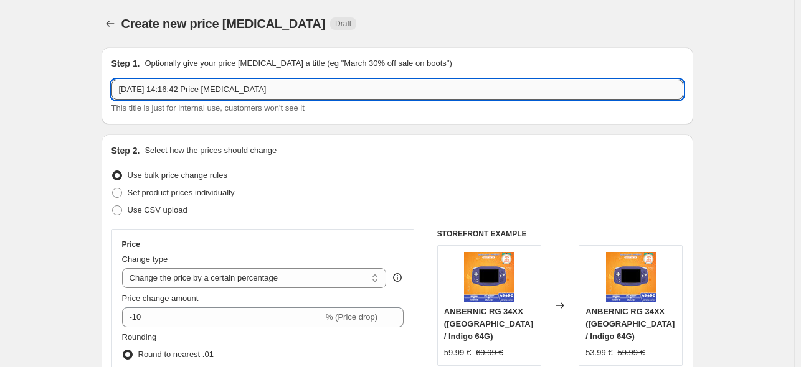
click at [235, 89] on input "[DATE] 14:16:42 Price [MEDICAL_DATA]" at bounding box center [396, 90] width 571 height 20
paste input "返校季价格调整 40xxv/arc-d128/256 30%"
drag, startPoint x: 189, startPoint y: 90, endPoint x: 298, endPoint y: 96, distance: 109.7
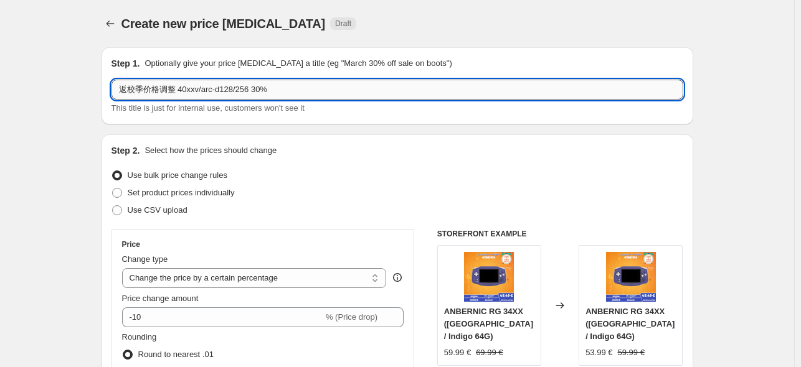
click at [296, 94] on input "返校季价格调整 40xxv/arc-d128/256 30%" at bounding box center [396, 90] width 571 height 20
type input "返校季价格调整 40xxh"
click at [116, 26] on icon "Price change jobs" at bounding box center [110, 23] width 12 height 12
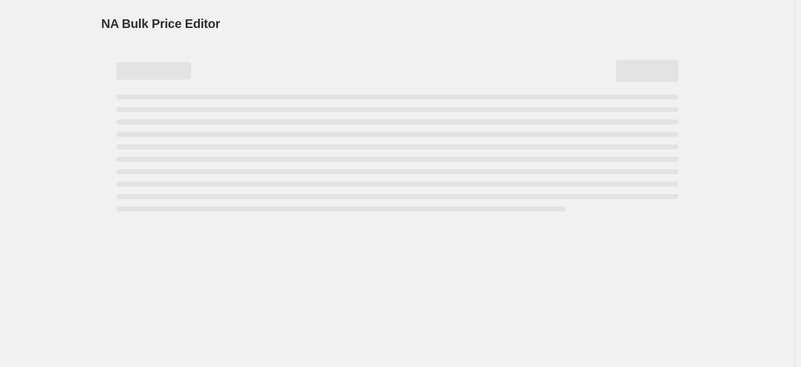
click input "text"
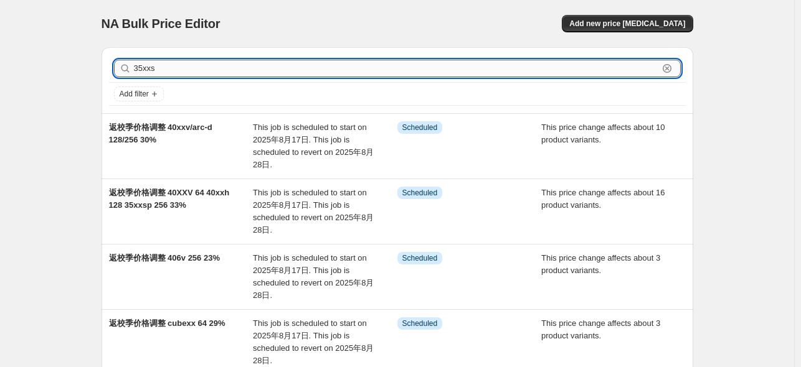
type input "35xxsp"
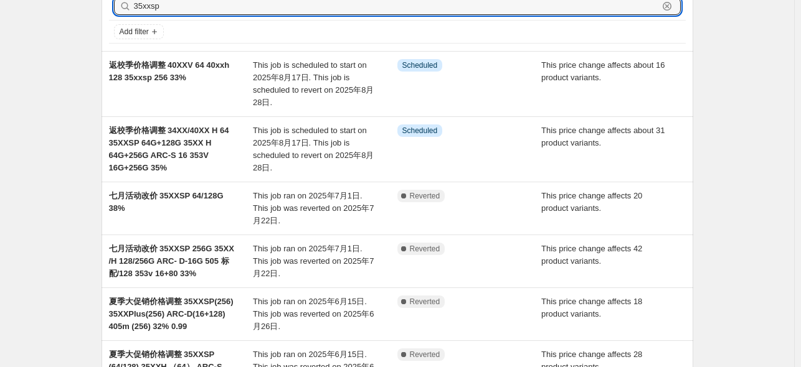
scroll to position [37, 0]
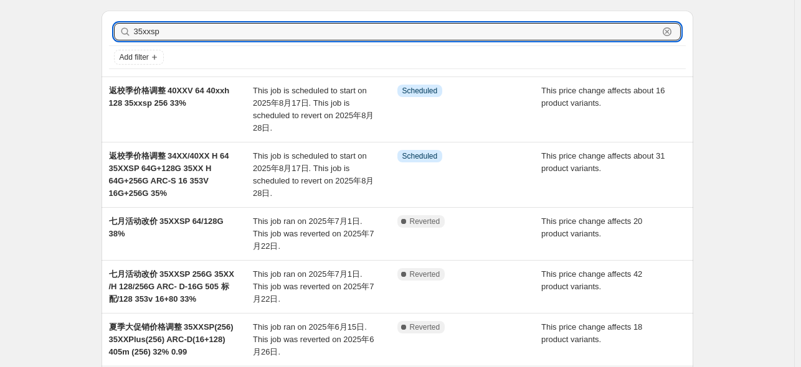
drag, startPoint x: 175, startPoint y: 9, endPoint x: 110, endPoint y: 4, distance: 64.9
click at [111, 4] on div "NA Bulk Price Editor. This page is ready NA Bulk Price Editor Add new price [ME…" at bounding box center [397, 358] width 621 height 791
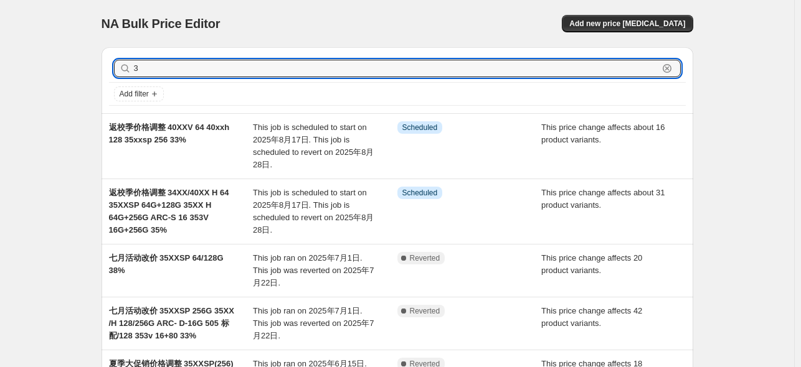
type input "39"
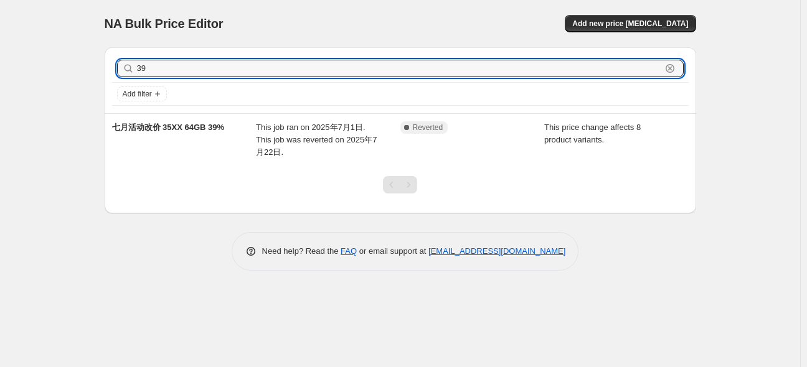
drag, startPoint x: 169, startPoint y: 71, endPoint x: 121, endPoint y: 60, distance: 49.1
click at [124, 60] on div "39 Clear" at bounding box center [400, 68] width 566 height 17
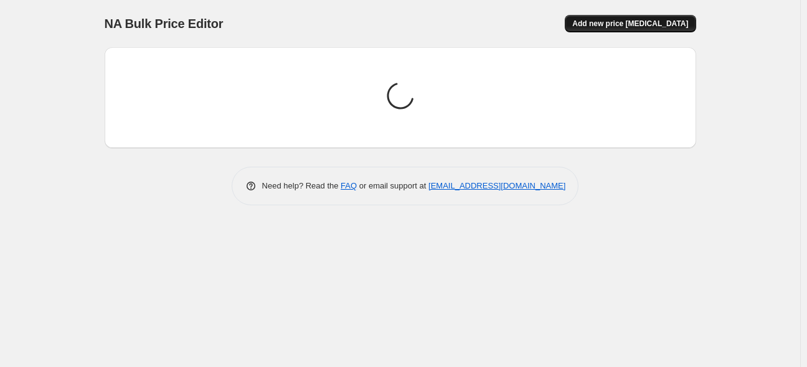
click at [629, 21] on span "Add new price [MEDICAL_DATA]" at bounding box center [630, 24] width 116 height 10
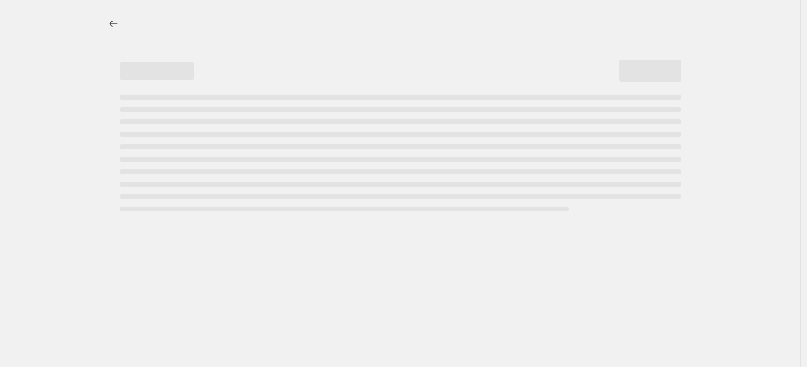
select select "percentage"
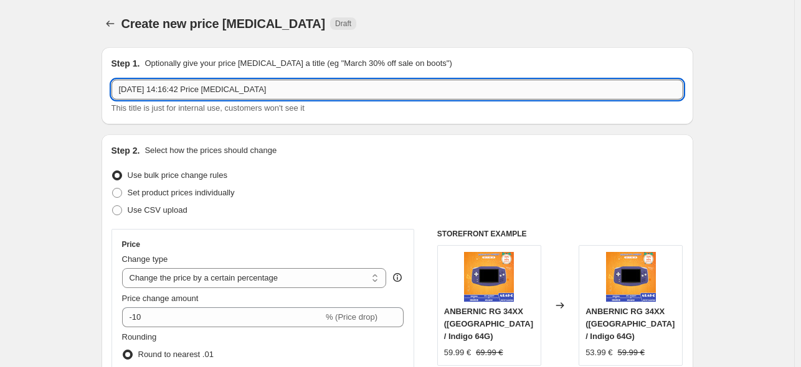
click at [249, 86] on input "[DATE] 14:16:42 Price [MEDICAL_DATA]" at bounding box center [396, 90] width 571 height 20
paste input "返校季价格调整 40xxv/arc-d128/256 30%"
drag, startPoint x: 194, startPoint y: 91, endPoint x: 251, endPoint y: 96, distance: 57.5
click at [251, 96] on input "返校季价格调整 40xxv/arc-d128/256 30%" at bounding box center [396, 90] width 571 height 20
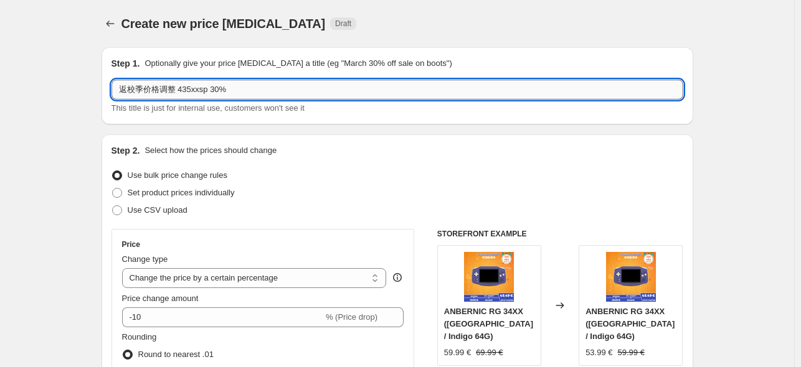
click at [182, 87] on input "返校季价格调整 435xxsp 30%" at bounding box center [396, 90] width 571 height 20
click at [232, 88] on input "返校季价格调整 35xxsp 30%" at bounding box center [396, 90] width 571 height 20
click at [215, 95] on input "返校季价格调整 35xxsp 30%" at bounding box center [396, 90] width 571 height 20
click at [207, 94] on input "返校季价格调整 35xxsp 39%" at bounding box center [396, 90] width 571 height 20
drag, startPoint x: 236, startPoint y: 94, endPoint x: 228, endPoint y: 92, distance: 8.3
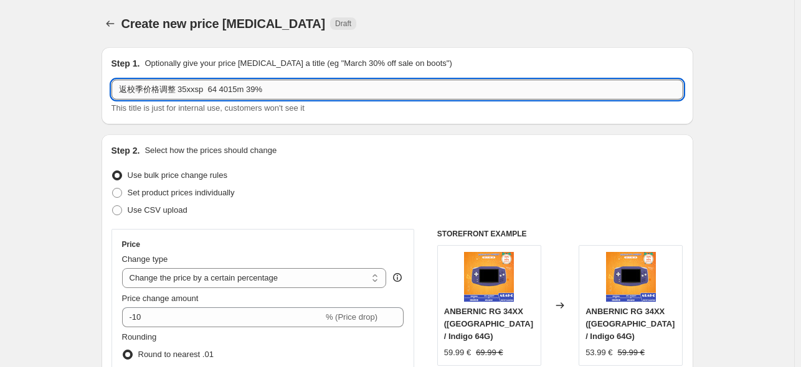
click at [228, 92] on input "返校季价格调整 35xxsp 64 4015m 39%" at bounding box center [396, 90] width 571 height 20
drag, startPoint x: 242, startPoint y: 88, endPoint x: 263, endPoint y: 124, distance: 41.6
click at [242, 88] on input "返校季价格调整 35xxsp 64 405m 39%" at bounding box center [396, 90] width 571 height 20
click at [312, 89] on input "返校季价格调整 35xxsp 64 405m /505 标配 353vs 16+8039%" at bounding box center [396, 90] width 571 height 20
click at [324, 90] on input "返校季价格调整 35xxsp 64 405m /505 标配 353vs 16/8039%" at bounding box center [396, 90] width 571 height 20
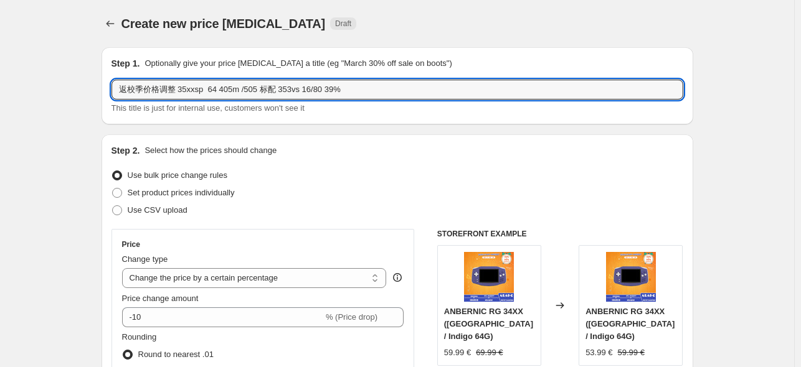
type input "返校季价格调整 35xxsp 64 405m /505 标配 353vs 16/80 39%"
click at [378, 146] on div "Step 2. Select how the prices should change" at bounding box center [396, 150] width 571 height 12
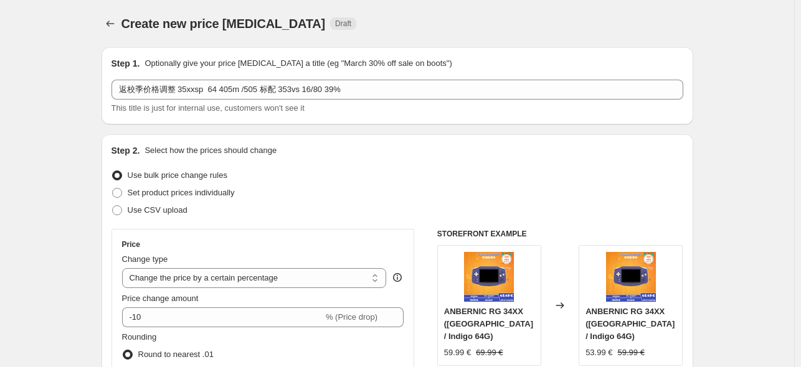
scroll to position [249, 0]
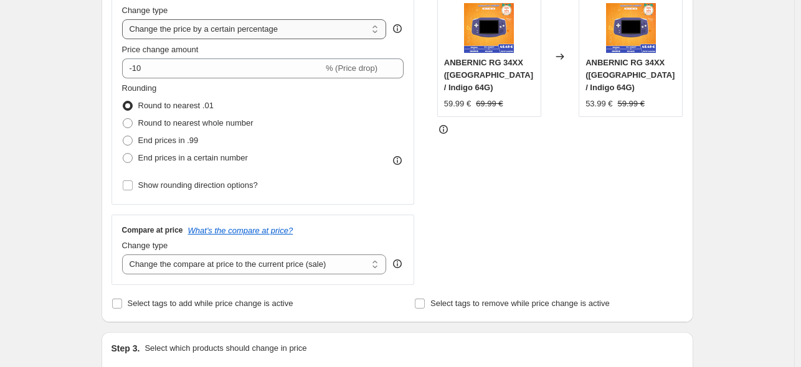
drag, startPoint x: 260, startPoint y: 48, endPoint x: 271, endPoint y: 34, distance: 18.6
click at [260, 47] on div "Price change amount" at bounding box center [263, 50] width 282 height 12
drag, startPoint x: 273, startPoint y: 29, endPoint x: 279, endPoint y: 37, distance: 9.7
click at [273, 30] on select "Change the price to a certain amount Change the price by a certain amount Chang…" at bounding box center [254, 29] width 265 height 20
select select "pcap"
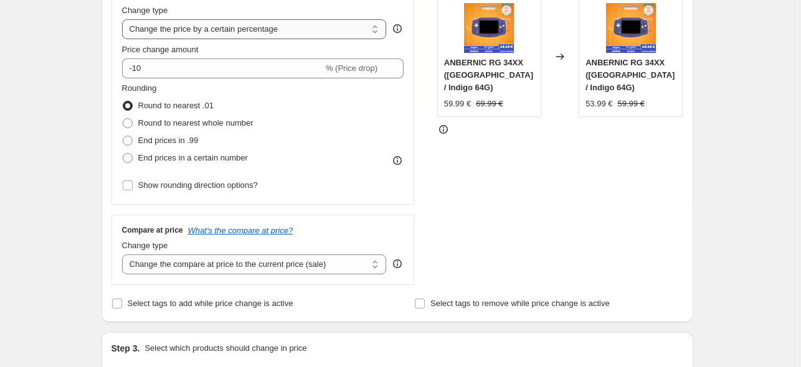
click at [124, 19] on select "Change the price to a certain amount Change the price by a certain amount Chang…" at bounding box center [254, 29] width 265 height 20
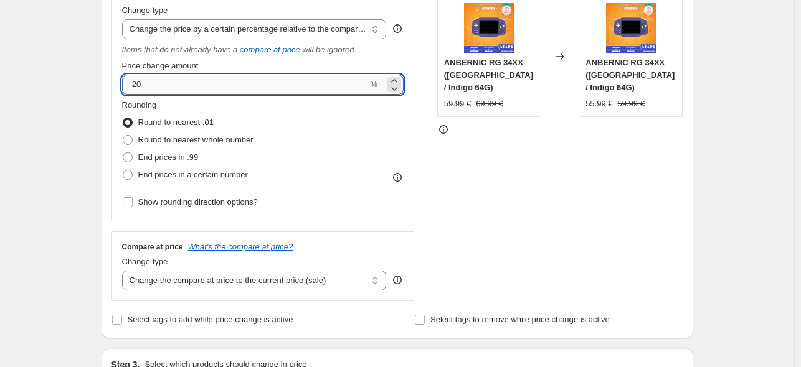
click at [170, 82] on input "-20" at bounding box center [245, 85] width 246 height 20
type input "-2"
type input "-39"
click at [508, 164] on div "STOREFRONT EXAMPLE ANBERNIC RG 34XX ([GEOGRAPHIC_DATA] / Indigo 64G) 59.99 € 69…" at bounding box center [560, 140] width 246 height 321
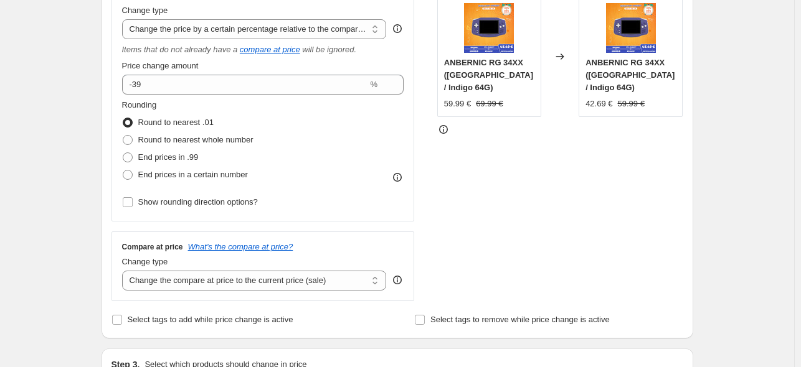
scroll to position [311, 0]
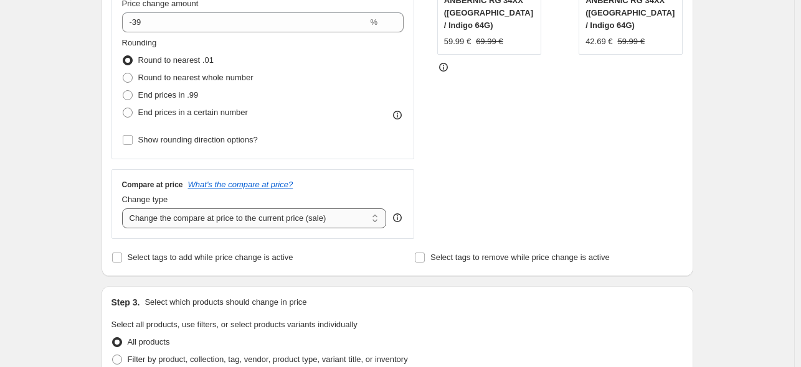
click at [304, 218] on select "Change the compare at price to the current price (sale) Change the compare at p…" at bounding box center [254, 219] width 265 height 20
select select "no_change"
click at [124, 209] on select "Change the compare at price to the current price (sale) Change the compare at p…" at bounding box center [254, 219] width 265 height 20
click at [496, 191] on div "STOREFRONT EXAMPLE ANBERNIC RG 34XX ([GEOGRAPHIC_DATA] / Indigo 64G) 59.99 € 69…" at bounding box center [560, 78] width 246 height 321
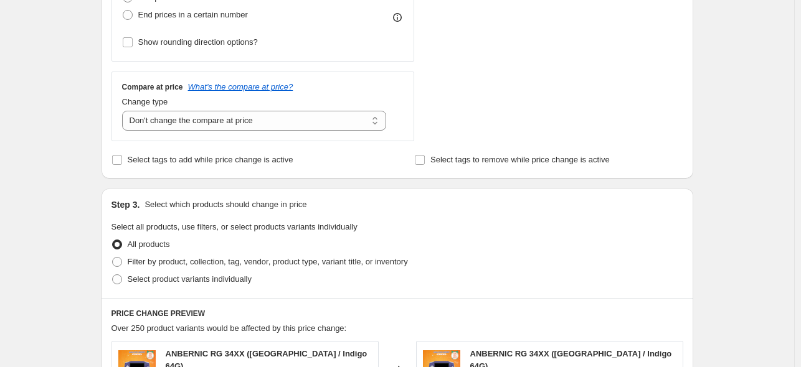
scroll to position [498, 0]
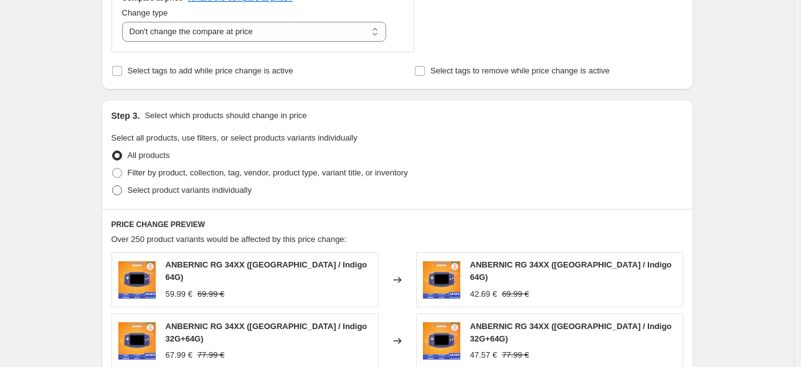
click at [164, 191] on span "Select product variants individually" at bounding box center [190, 190] width 124 height 9
click at [113, 186] on input "Select product variants individually" at bounding box center [112, 186] width 1 height 1
radio input "true"
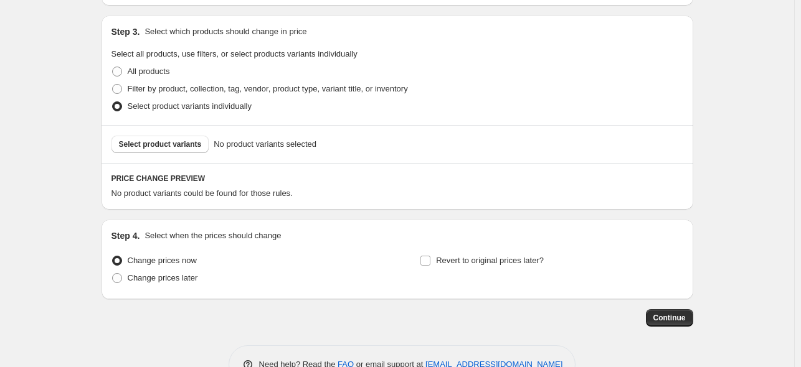
scroll to position [618, 0]
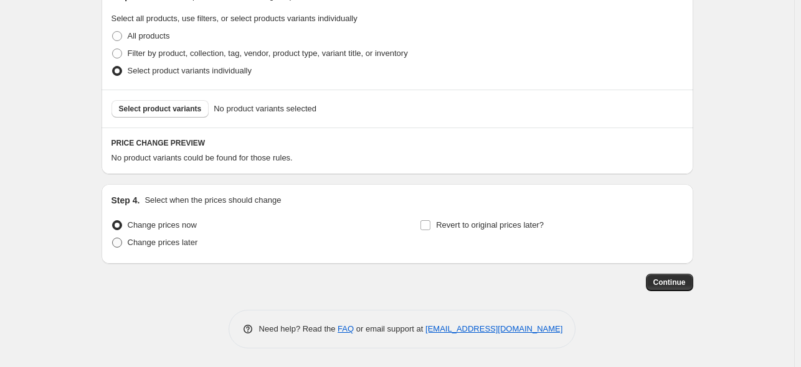
drag, startPoint x: 156, startPoint y: 241, endPoint x: 376, endPoint y: 249, distance: 219.9
click at [157, 243] on span "Change prices later" at bounding box center [163, 242] width 70 height 9
click at [113, 238] on input "Change prices later" at bounding box center [112, 238] width 1 height 1
radio input "true"
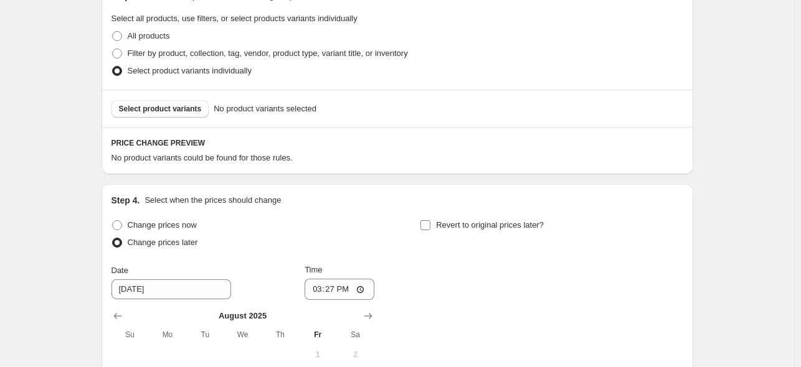
click at [445, 223] on span "Revert to original prices later?" at bounding box center [490, 224] width 108 height 9
click at [430, 223] on input "Revert to original prices later?" at bounding box center [425, 225] width 10 height 10
checkbox input "true"
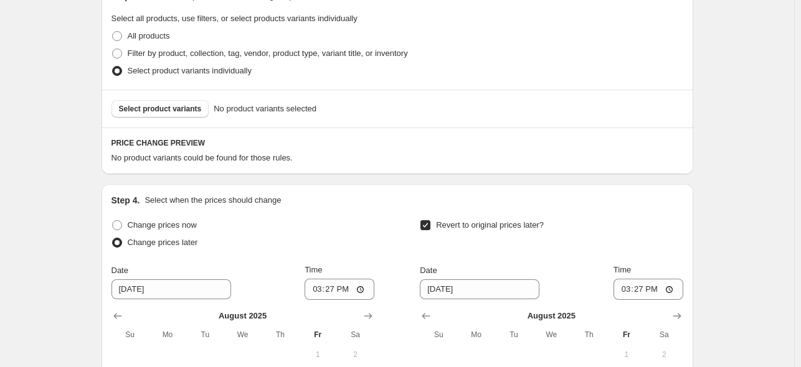
scroll to position [742, 0]
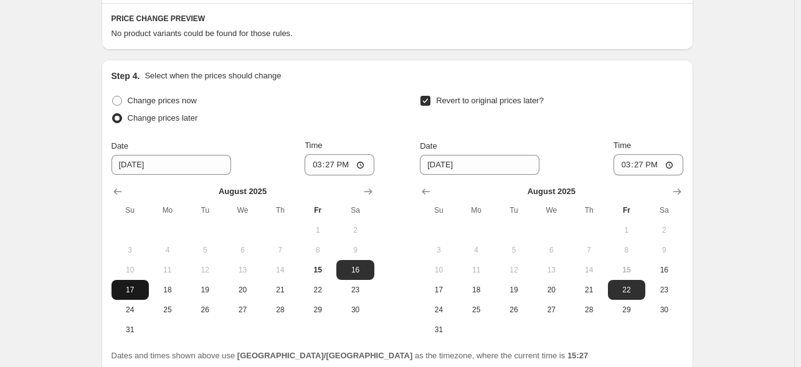
click at [128, 293] on span "17" at bounding box center [129, 290] width 27 height 10
type input "[DATE]"
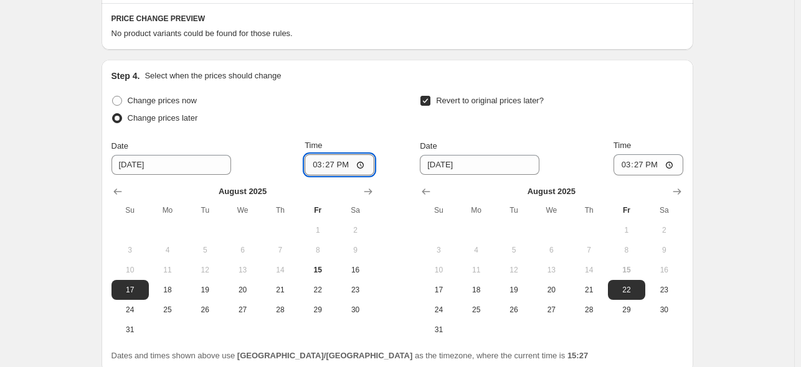
click at [336, 169] on input "15:27" at bounding box center [339, 164] width 70 height 21
type input "22:50"
drag, startPoint x: 598, startPoint y: 316, endPoint x: 620, endPoint y: 266, distance: 54.0
click at [597, 313] on span "28" at bounding box center [588, 310] width 27 height 10
type input "[DATE]"
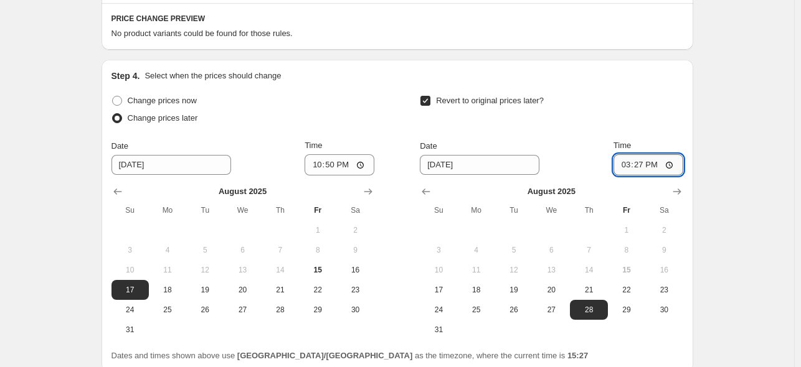
click at [652, 172] on input "15:27" at bounding box center [648, 164] width 70 height 21
click at [657, 171] on input "15:27" at bounding box center [648, 164] width 70 height 21
type input "15:00"
click at [608, 106] on div "Revert to original prices later?" at bounding box center [551, 110] width 263 height 37
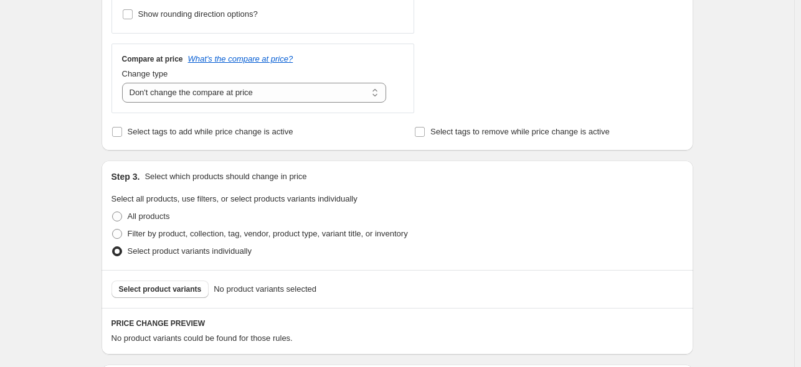
scroll to position [431, 0]
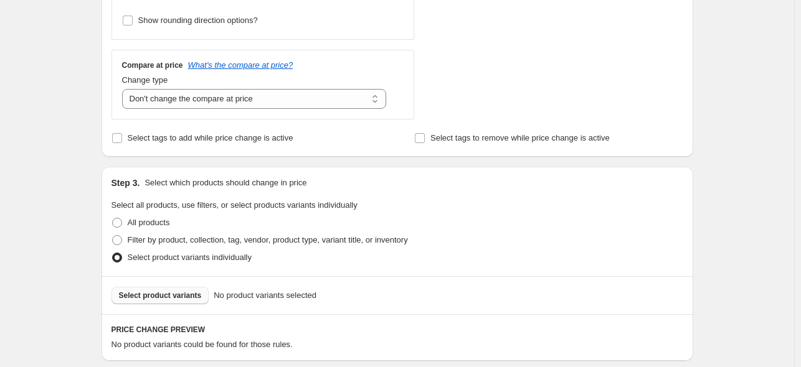
click at [178, 293] on span "Select product variants" at bounding box center [160, 296] width 83 height 10
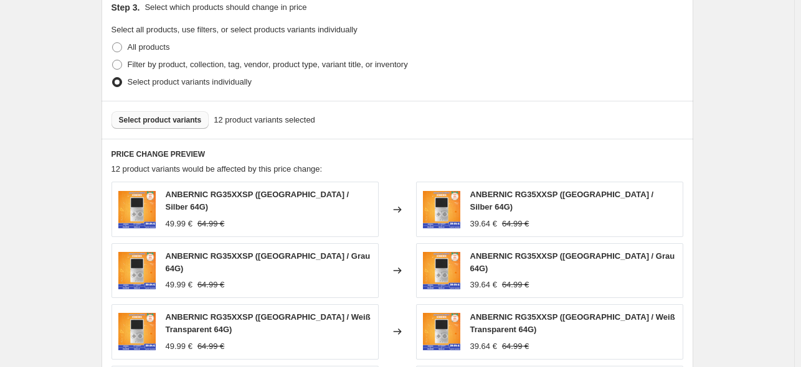
scroll to position [555, 0]
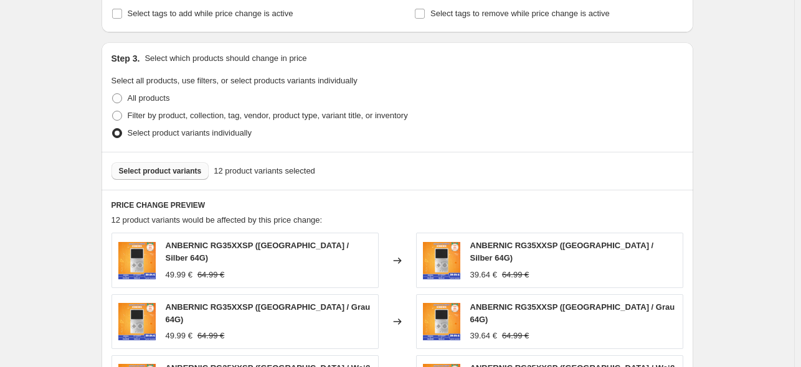
click at [167, 174] on span "Select product variants" at bounding box center [160, 171] width 83 height 10
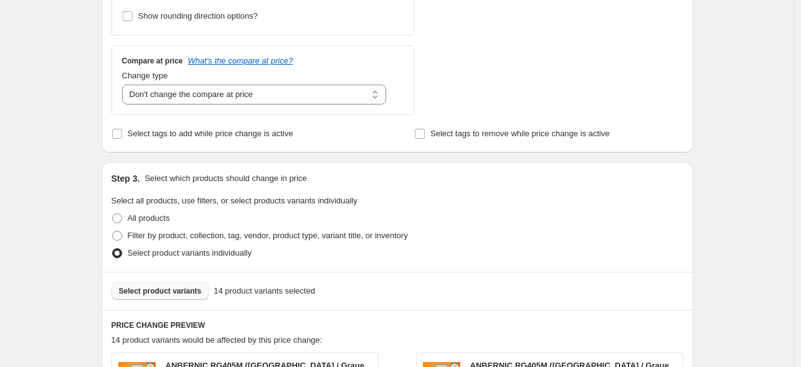
scroll to position [436, 0]
click at [174, 291] on span "Select product variants" at bounding box center [160, 291] width 83 height 10
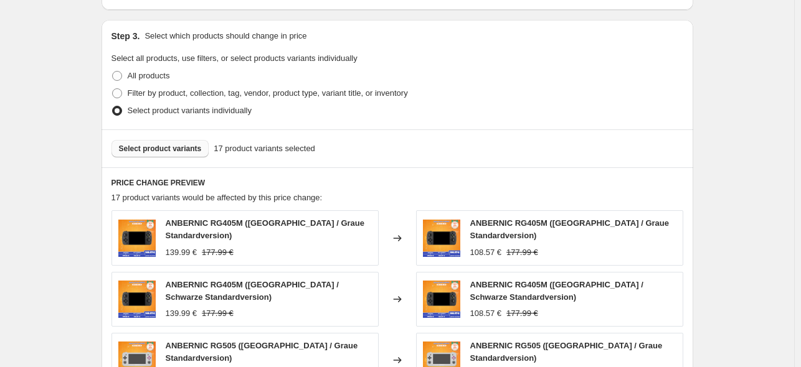
scroll to position [622, 0]
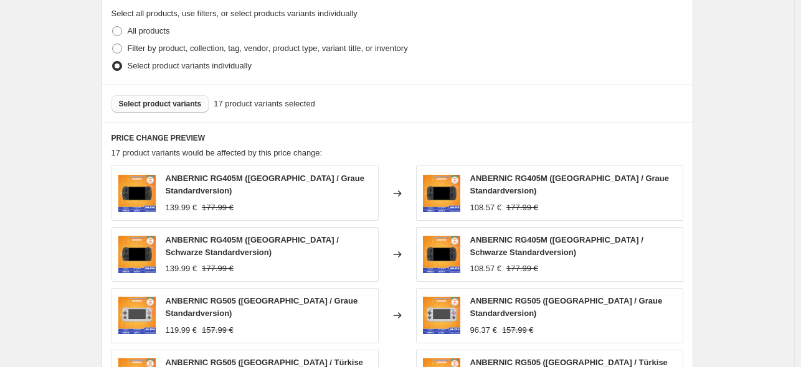
click at [172, 103] on span "Select product variants" at bounding box center [160, 104] width 83 height 10
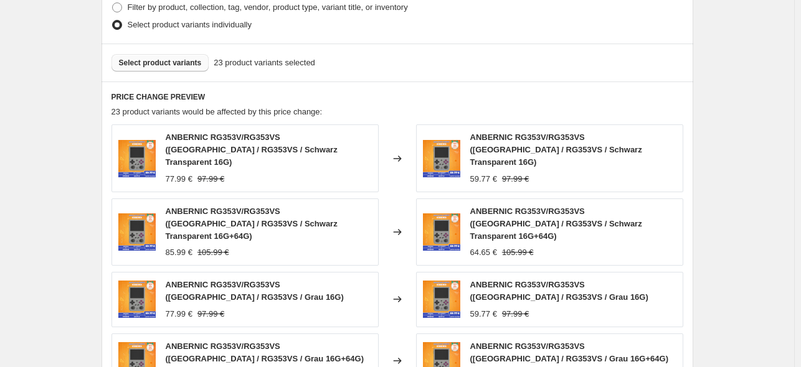
scroll to position [685, 0]
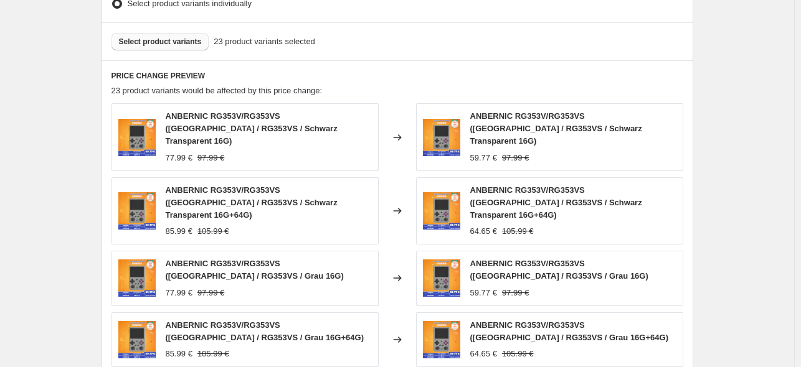
click at [641, 71] on h6 "PRICE CHANGE PREVIEW" at bounding box center [396, 76] width 571 height 10
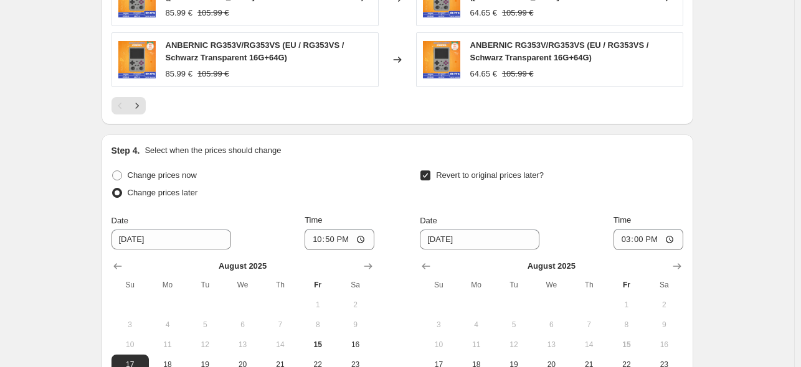
scroll to position [1183, 0]
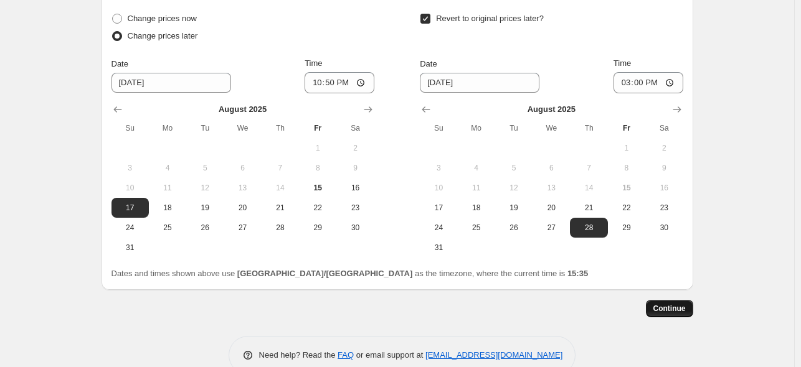
click at [680, 304] on span "Continue" at bounding box center [669, 309] width 32 height 10
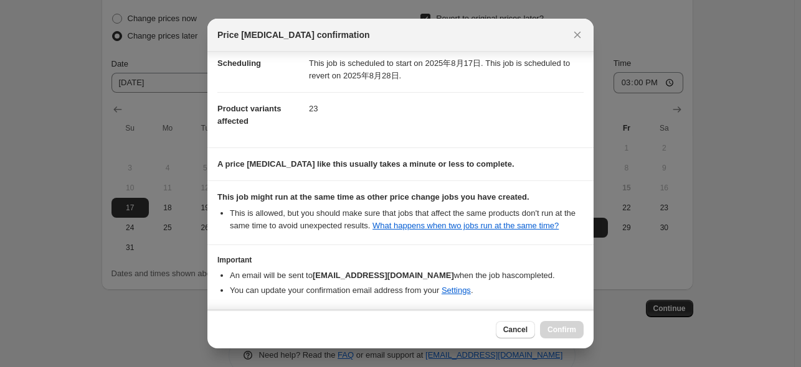
scroll to position [165, 0]
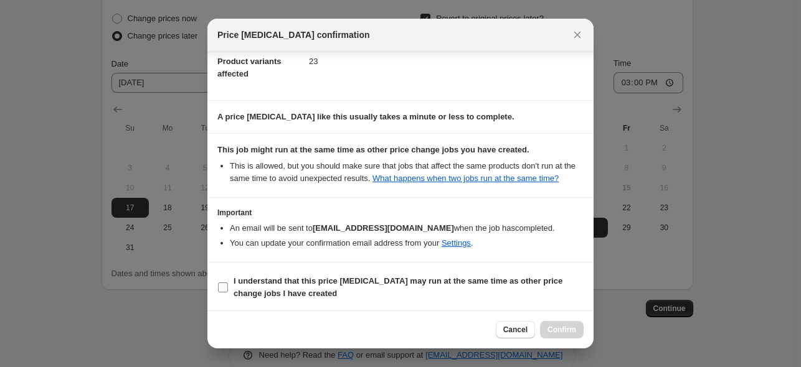
drag, startPoint x: 376, startPoint y: 289, endPoint x: 552, endPoint y: 298, distance: 175.7
click at [377, 290] on span "I understand that this price [MEDICAL_DATA] may run at the same time as other p…" at bounding box center [408, 287] width 350 height 25
click at [228, 290] on input "I understand that this price [MEDICAL_DATA] may run at the same time as other p…" at bounding box center [223, 288] width 10 height 10
checkbox input "true"
click at [570, 328] on span "Confirm" at bounding box center [561, 330] width 29 height 10
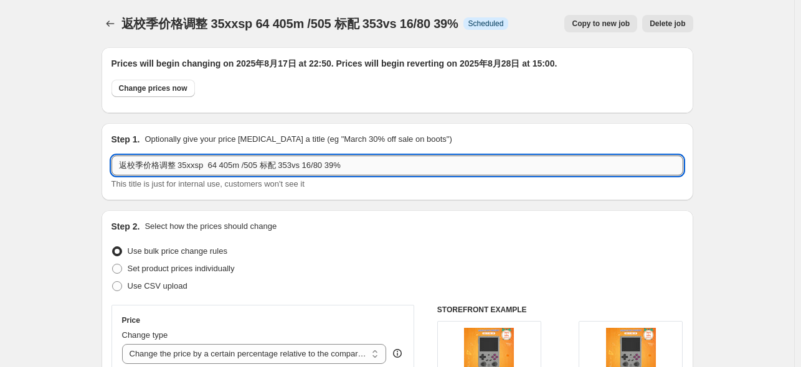
click at [220, 169] on input "返校季价格调整 35xxsp 64 405m /505 标配 353vs 16/80 39%" at bounding box center [396, 166] width 571 height 20
click at [233, 167] on input "返校季价格调整 35xxsp 64 405m /505 标配 353vs 16/80 39%" at bounding box center [396, 166] width 571 height 20
click at [251, 166] on input "返校季价格调整 35xxsp 64 405m /505 标配 353vs 16/80 39%" at bounding box center [396, 166] width 571 height 20
click at [301, 166] on input "返校季价格调整 35xxsp 64 405m /505 标配 353vs 16/80 39%" at bounding box center [396, 166] width 571 height 20
click at [377, 167] on input "返校季价格调整 35xxsp 64 405m /505 标配 353vs 16/80 39%" at bounding box center [396, 166] width 571 height 20
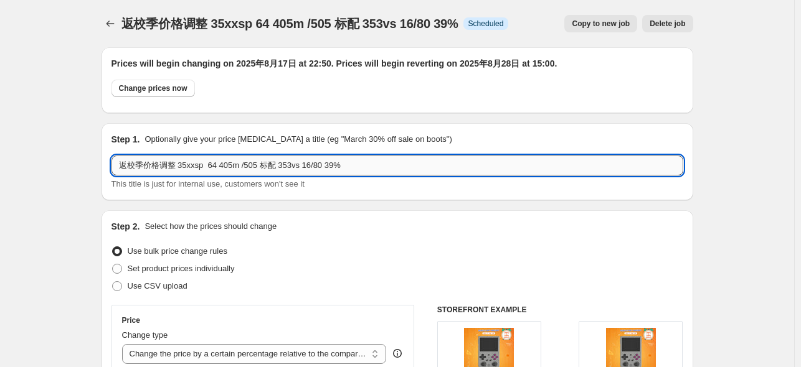
click at [200, 165] on input "返校季价格调整 35xxsp 64 405m /505 标配 353vs 16/80 39%" at bounding box center [396, 166] width 571 height 20
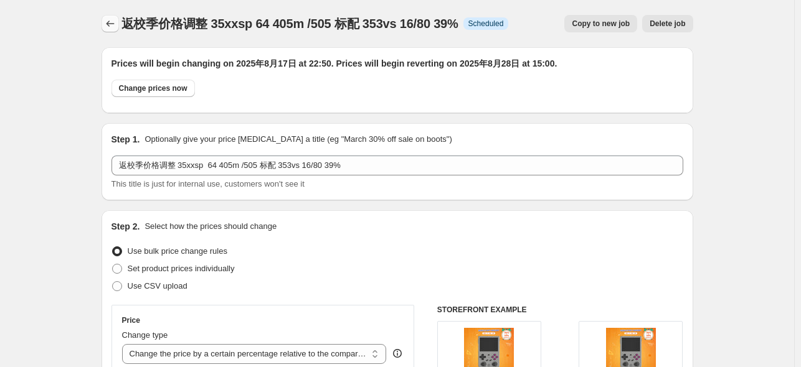
click at [110, 16] on button "Price change jobs" at bounding box center [109, 23] width 17 height 17
